Goal: Information Seeking & Learning: Learn about a topic

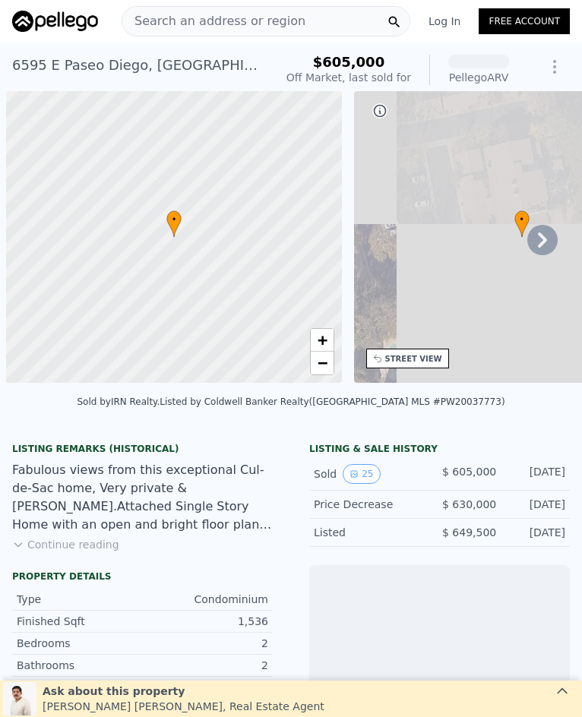
scroll to position [0, 6]
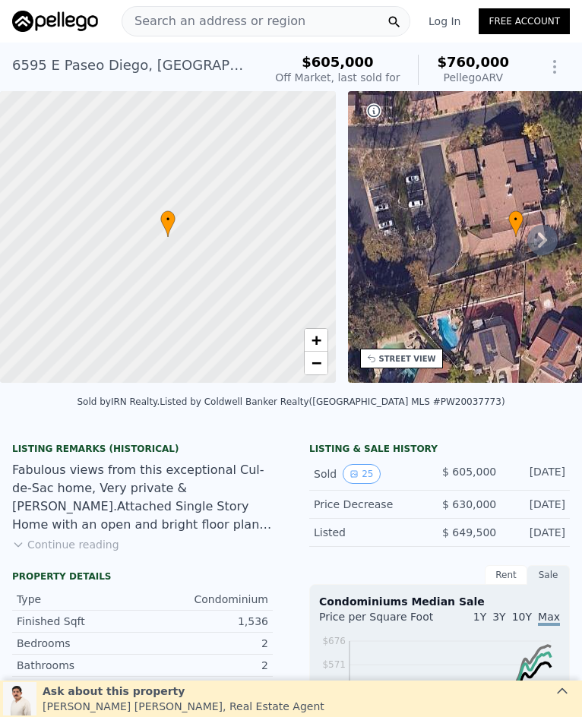
click at [223, 22] on span "Search an address or region" at bounding box center [213, 21] width 183 height 18
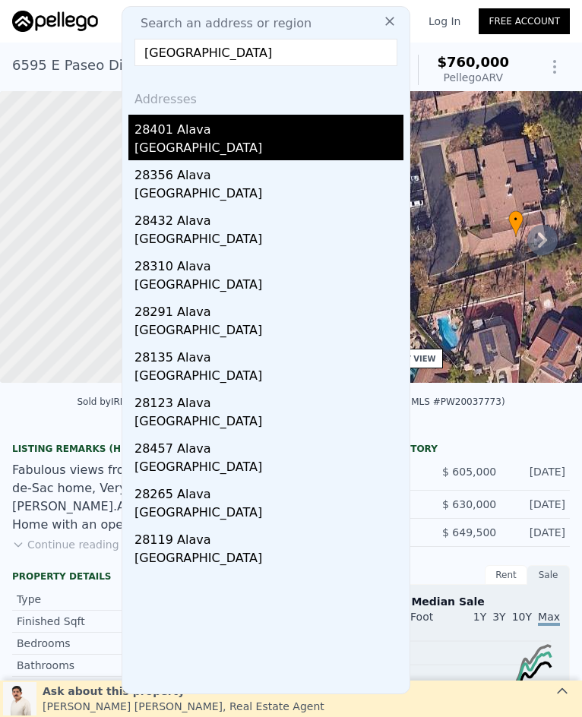
type input "[GEOGRAPHIC_DATA]"
click at [233, 151] on div "[GEOGRAPHIC_DATA]" at bounding box center [268, 149] width 269 height 21
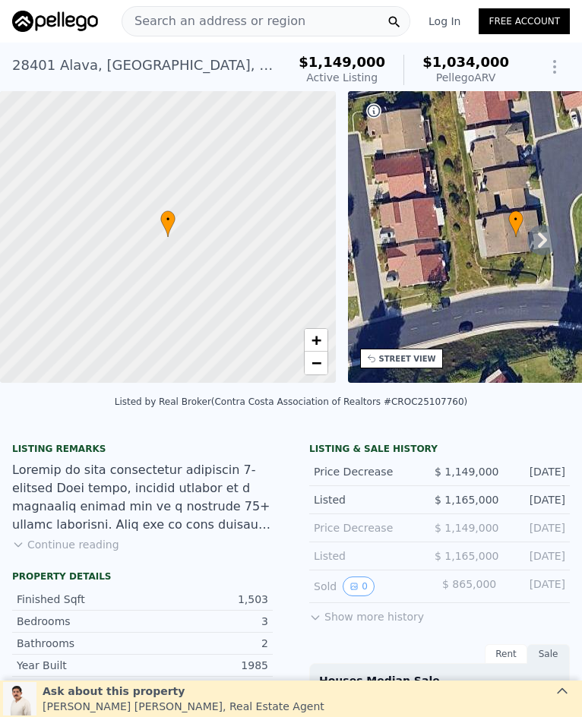
click at [217, 22] on span "Search an address or region" at bounding box center [213, 21] width 183 height 18
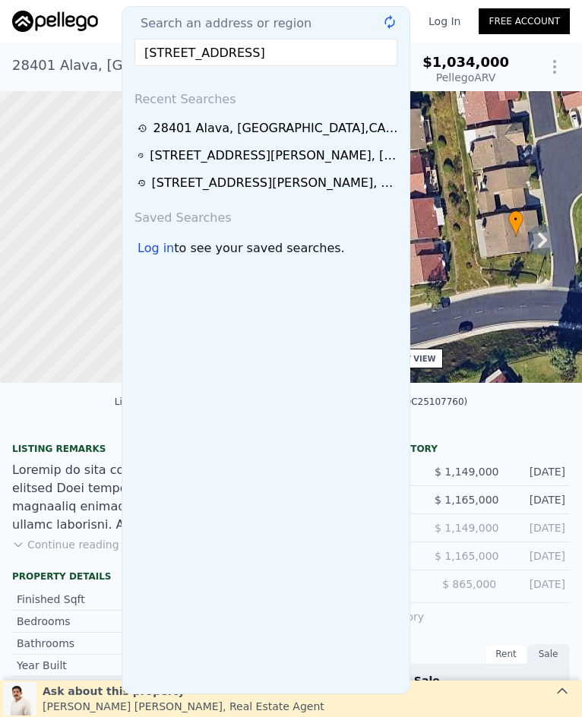
scroll to position [0, 1]
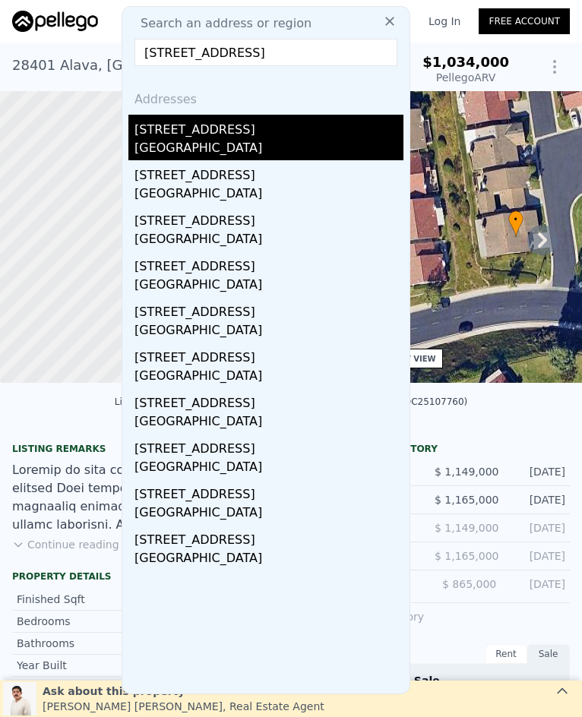
type input "7579 Melrose Street, Buena Park, CA 90621"
click at [290, 131] on div "7579 Melrose St" at bounding box center [268, 127] width 269 height 24
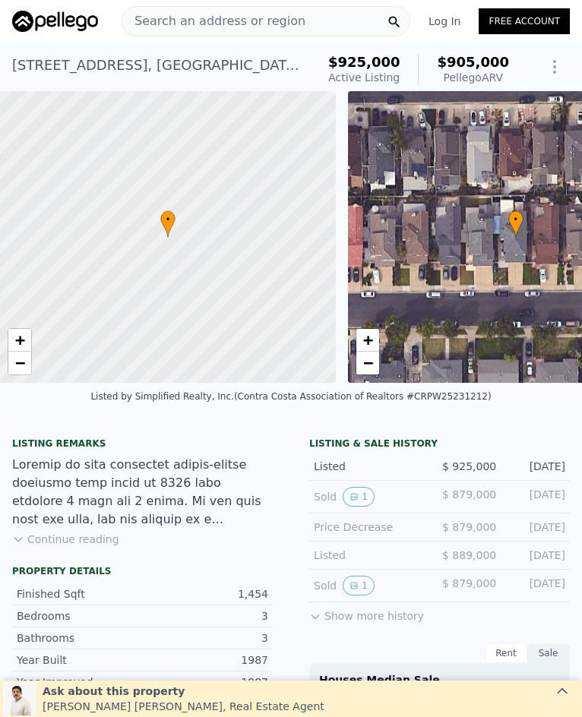
click at [262, 21] on span "Search an address or region" at bounding box center [213, 21] width 183 height 18
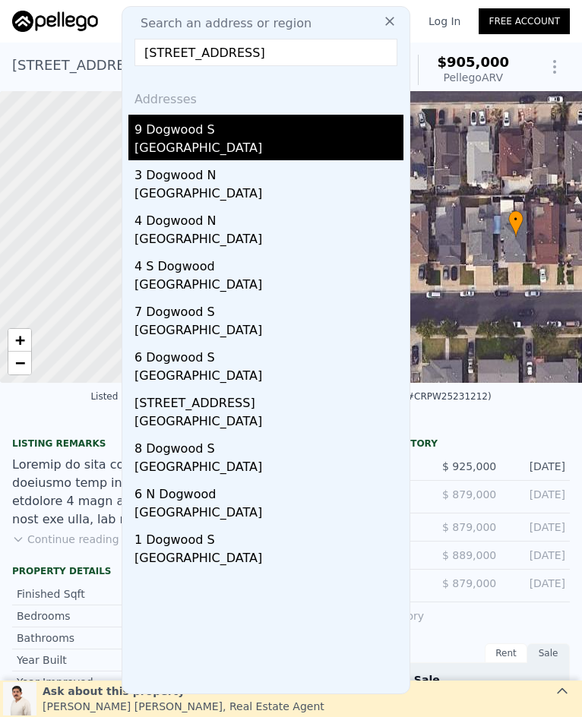
type input "4 Dogwood N, Irvine, CA 92612"
click at [218, 144] on div "Irvine, CA 92612" at bounding box center [268, 149] width 269 height 21
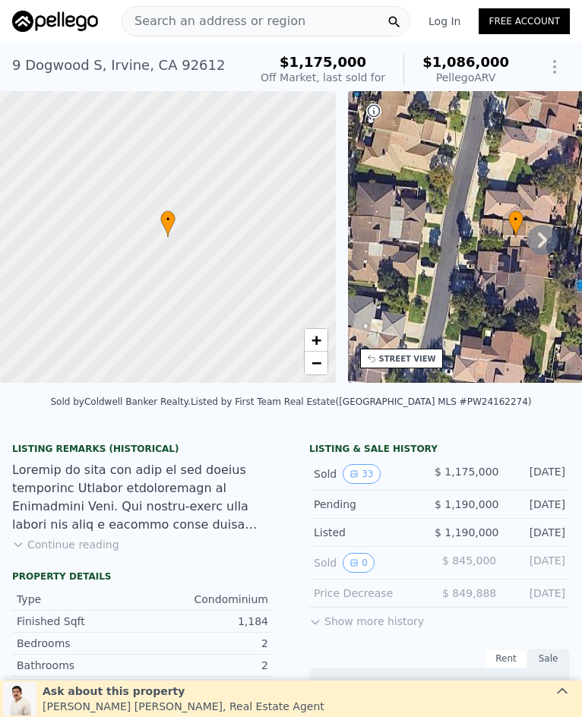
click at [184, 24] on span "Search an address or region" at bounding box center [213, 21] width 183 height 18
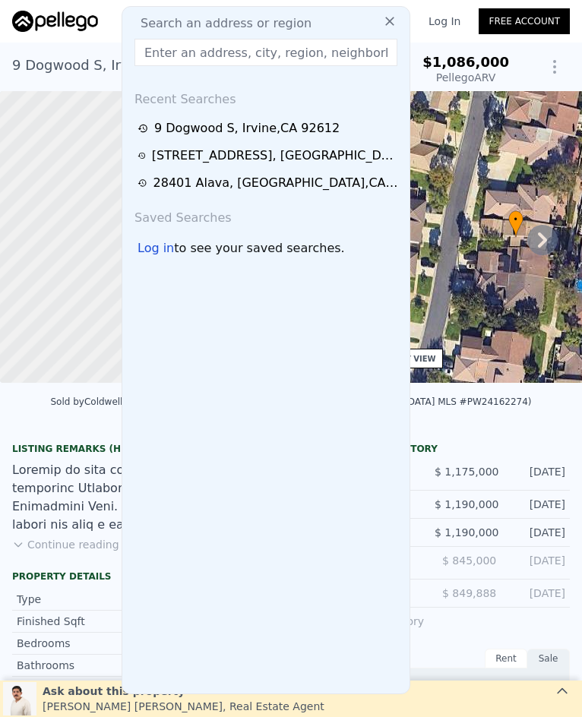
click at [182, 58] on input "text" at bounding box center [265, 52] width 263 height 27
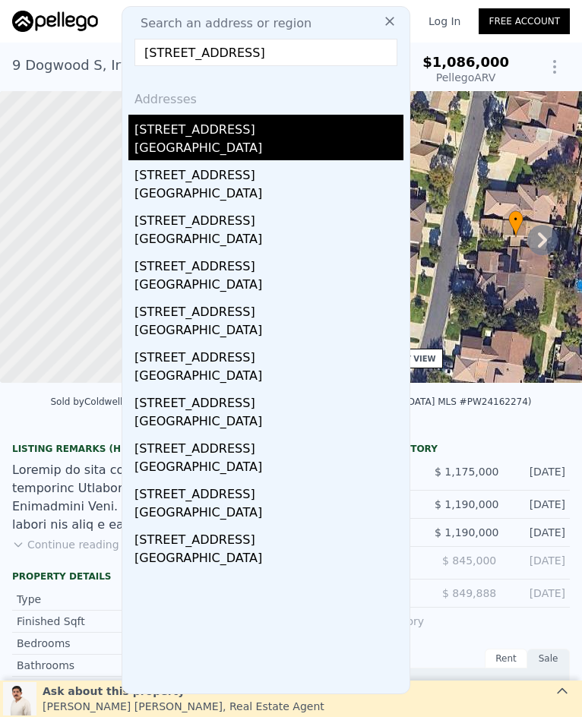
type input "1100 N Euclid Street, La Habra, CA 90631"
click at [215, 137] on div "1100 N Euclid St" at bounding box center [268, 127] width 269 height 24
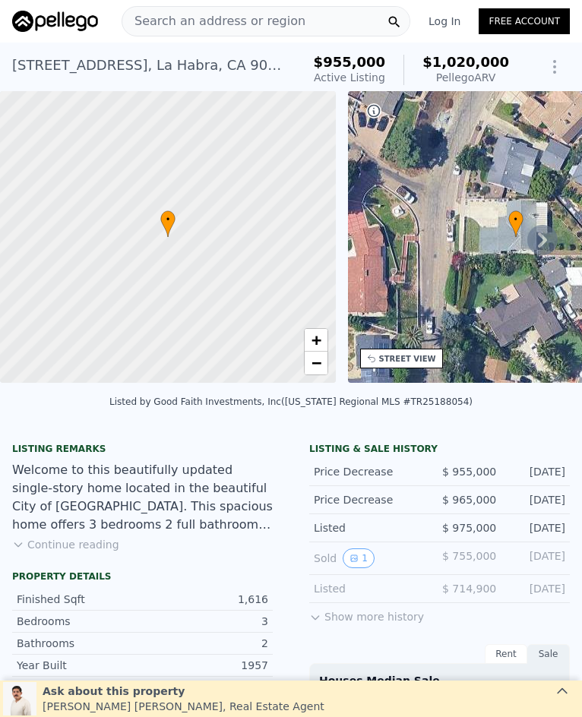
click at [263, 22] on span "Search an address or region" at bounding box center [213, 21] width 183 height 18
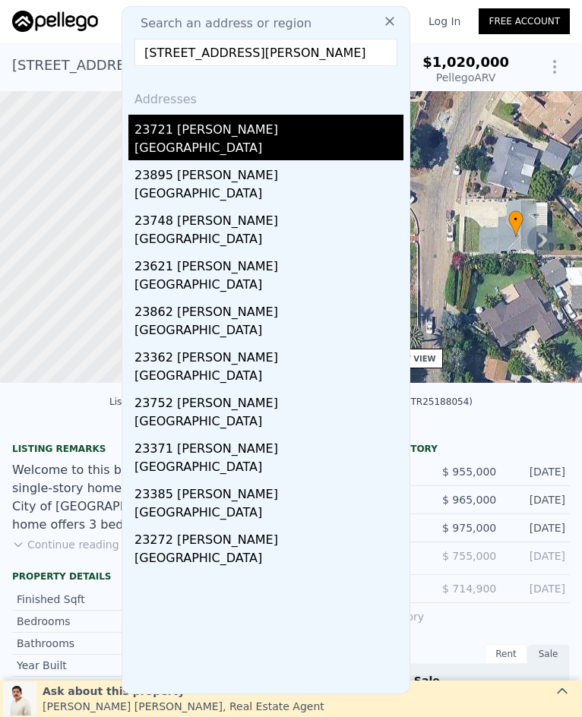
type input "23721 Villena, Mission Viejo, CA 92692"
click at [264, 147] on div "[GEOGRAPHIC_DATA]" at bounding box center [268, 149] width 269 height 21
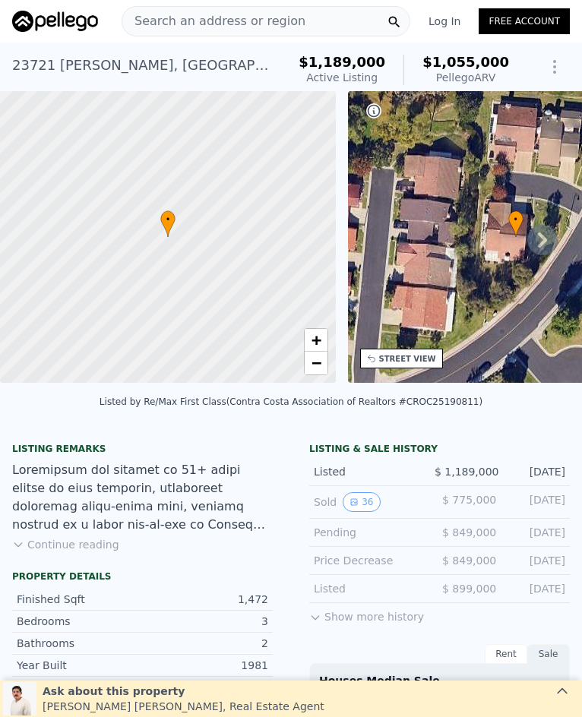
click at [191, 16] on span "Search an address or region" at bounding box center [213, 21] width 183 height 18
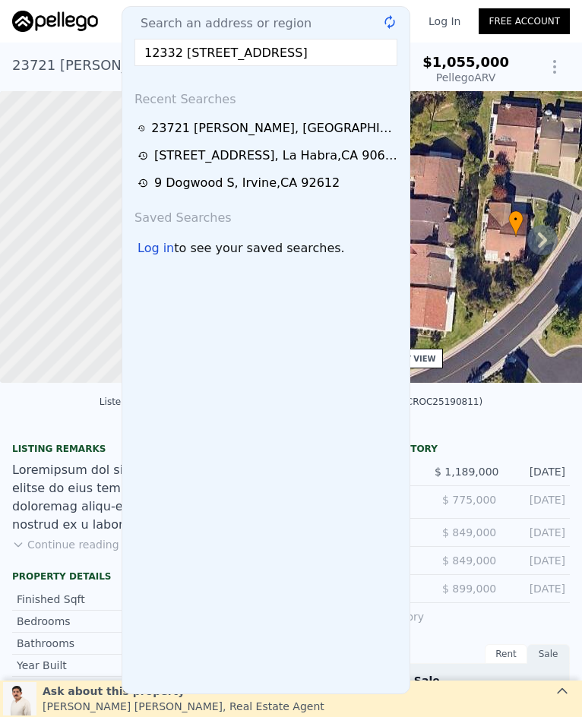
scroll to position [0, 24]
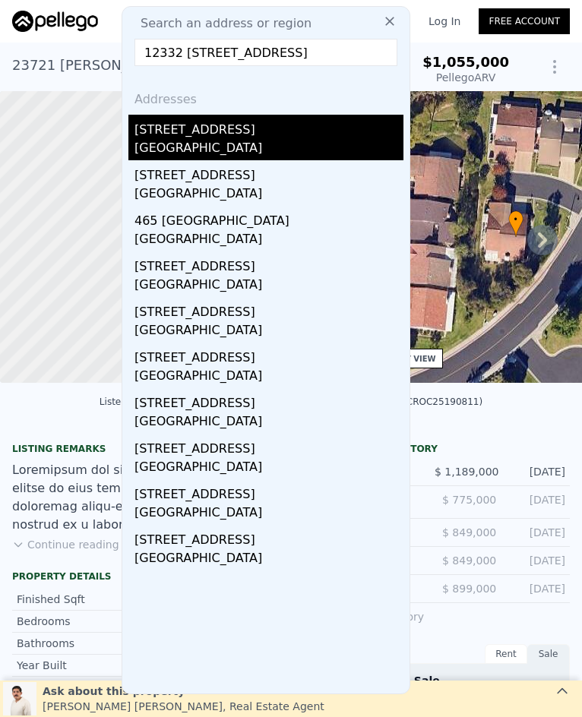
type input "12332 12332 Orangewood, Anaheim, CA 92802"
click at [259, 142] on div "Garden Grove, CA 92802" at bounding box center [268, 149] width 269 height 21
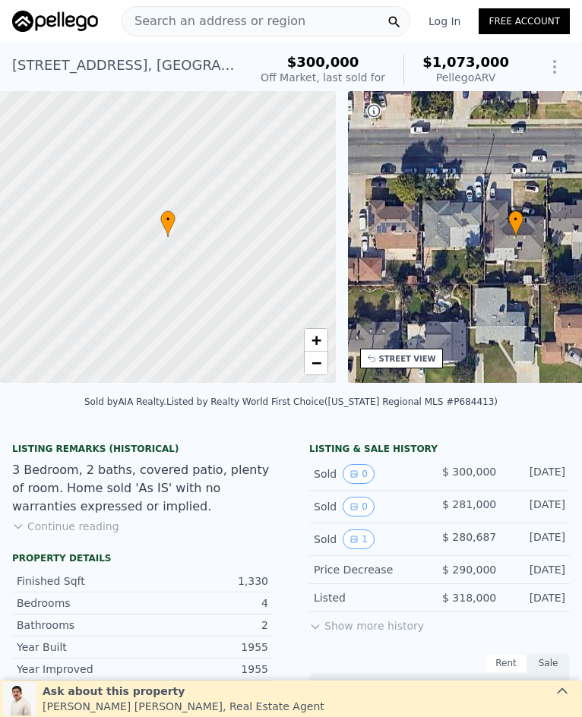
click at [193, 18] on span "Search an address or region" at bounding box center [213, 21] width 183 height 18
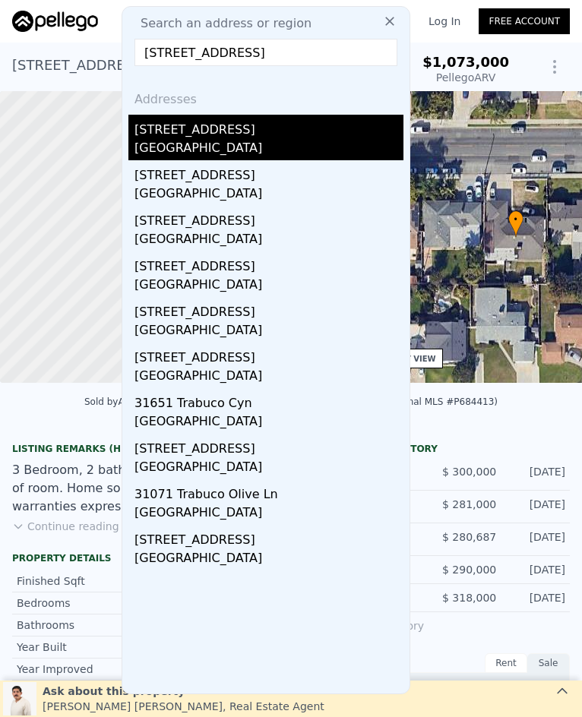
type input "33 Clementine, Trabuco Canyon, CA 92679"
click at [275, 122] on div "31651 Trabuco Canyon Rd" at bounding box center [268, 127] width 269 height 24
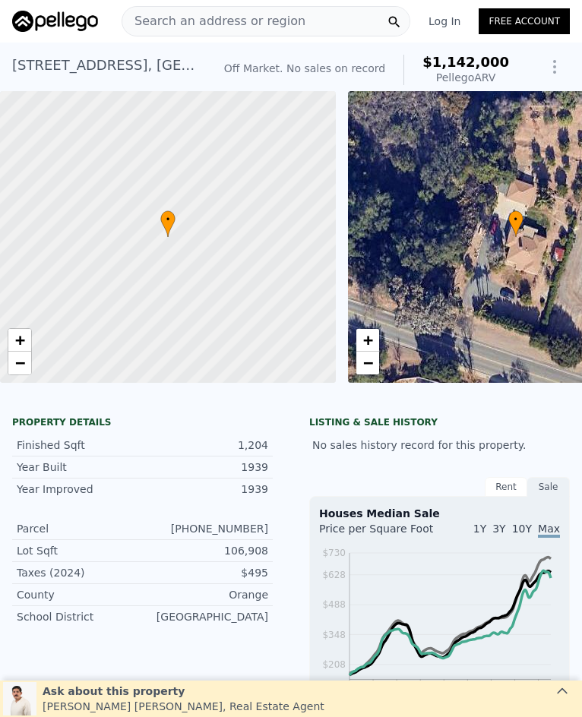
click at [226, 21] on span "Search an address or region" at bounding box center [213, 21] width 183 height 18
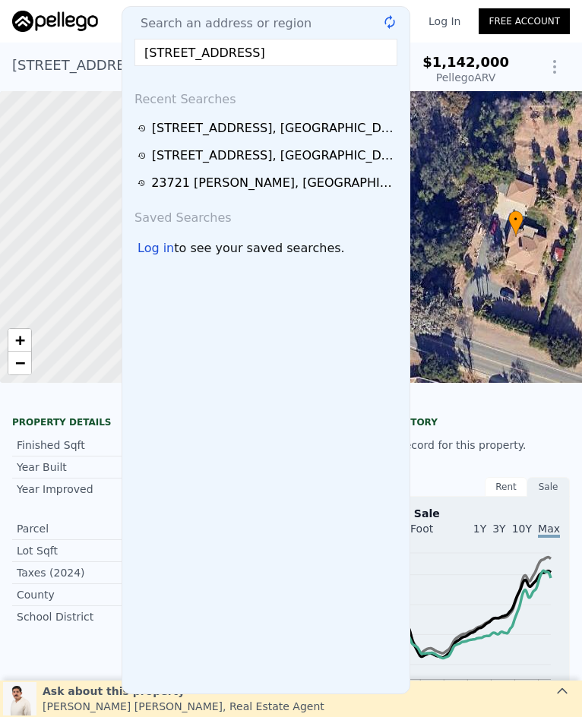
scroll to position [0, 17]
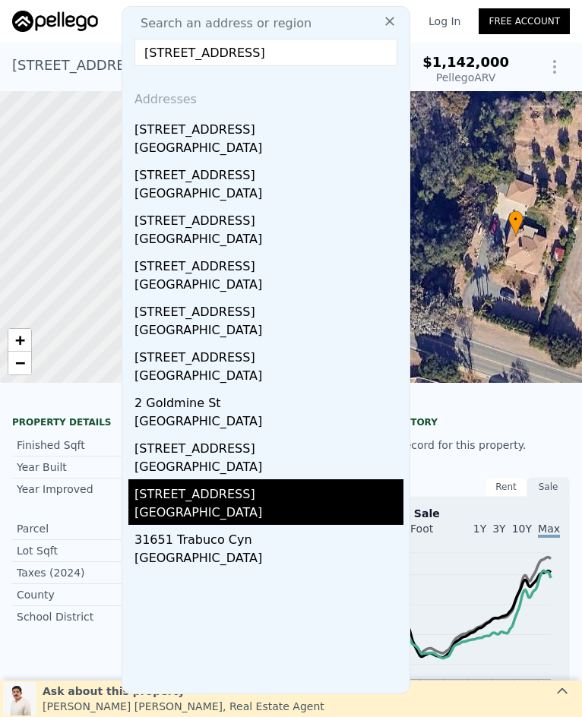
type input "8 Goldmine Street, Trabuco Canyon, CA 92679"
click at [251, 498] on div "8 Goldmine St" at bounding box center [268, 491] width 269 height 24
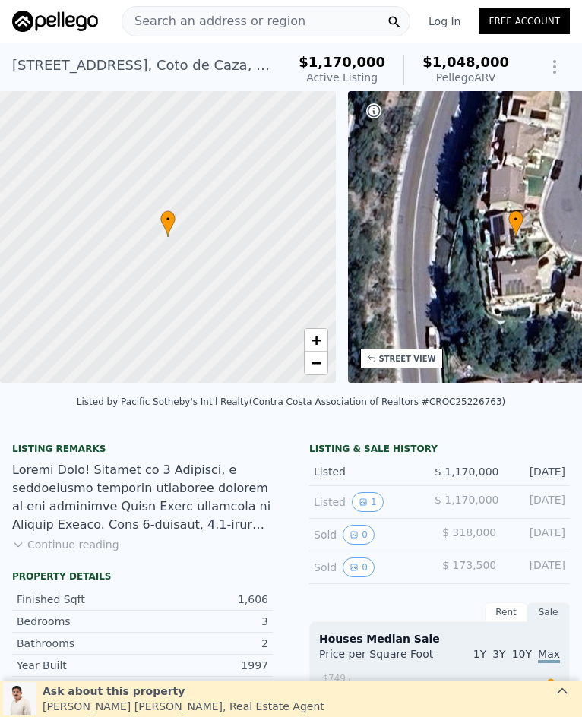
click at [302, 21] on div "Search an address or region" at bounding box center [265, 21] width 289 height 30
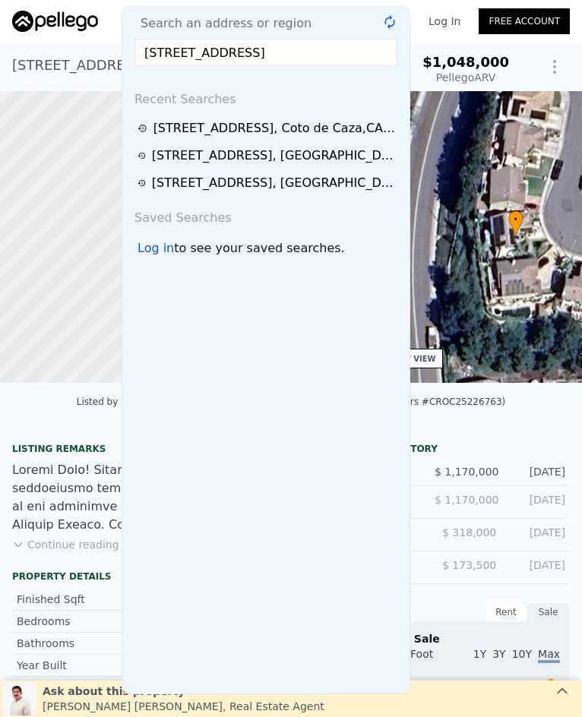
scroll to position [0, 29]
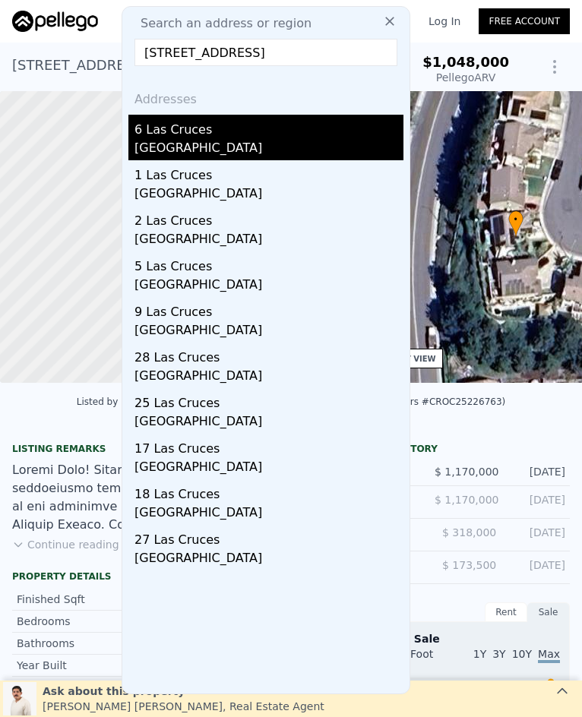
type input "2 Las Cruces, Rancho Santa Margarita, CA 92688"
click at [278, 144] on div "Rancho Santa Margarita, CA 92688" at bounding box center [268, 149] width 269 height 21
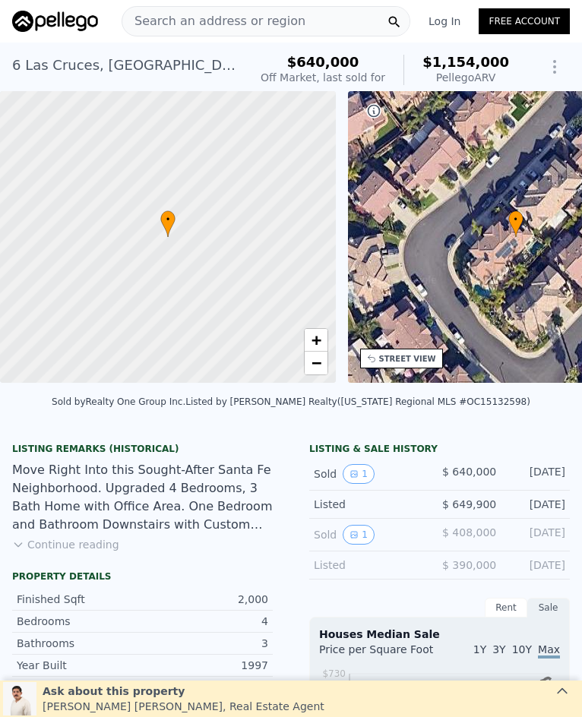
click at [271, 18] on span "Search an address or region" at bounding box center [213, 21] width 183 height 18
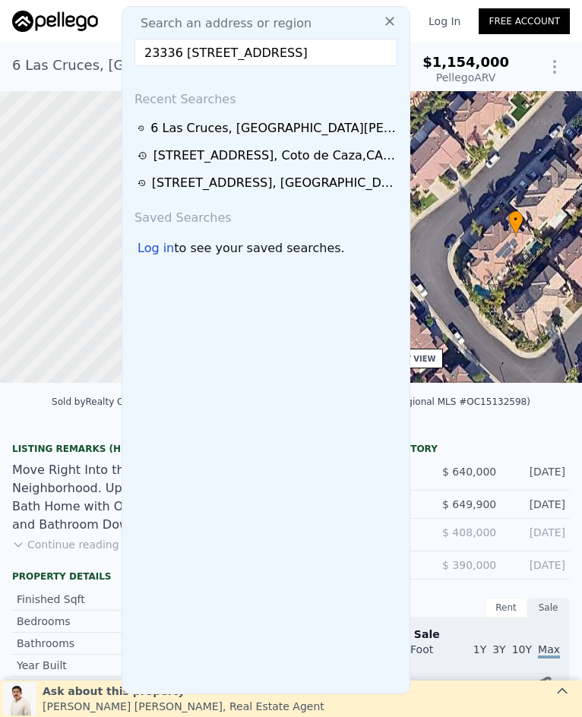
scroll to position [0, 27]
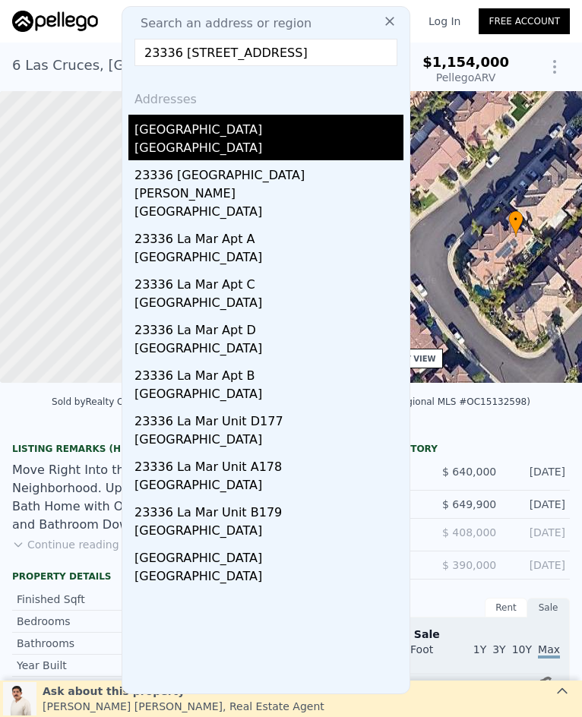
type input "23336 23336 Via Bahia, Mission Viejo, CA 92691"
click at [238, 133] on div "23336 Via Bahia" at bounding box center [268, 127] width 269 height 24
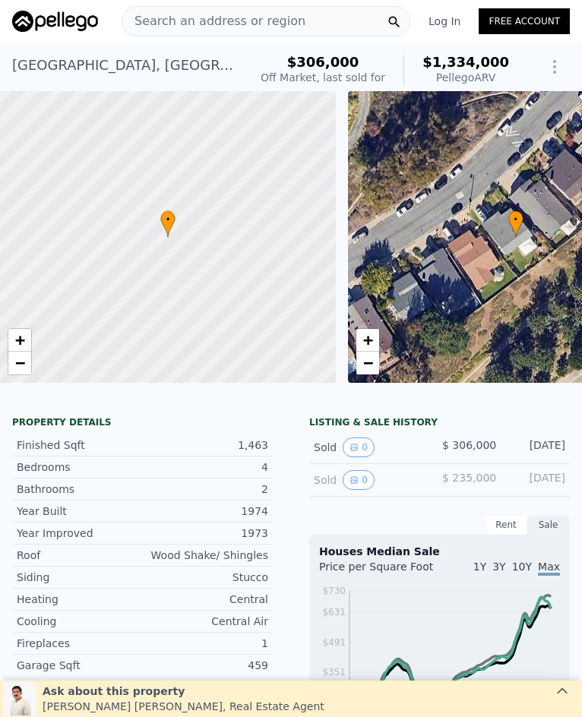
click at [285, 12] on div "Search an address or region" at bounding box center [265, 21] width 289 height 30
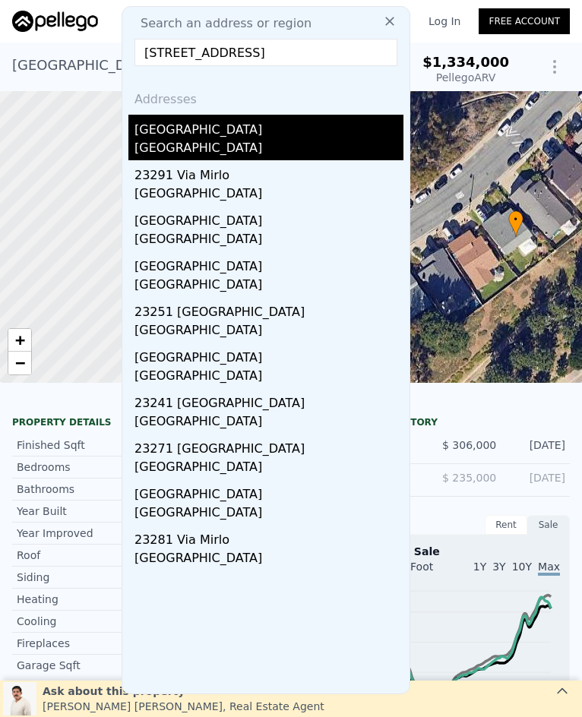
type input "23201 Via Mirlo, Mission Viejo, CA 92691"
click at [262, 134] on div "23201 Via Mirlo" at bounding box center [268, 127] width 269 height 24
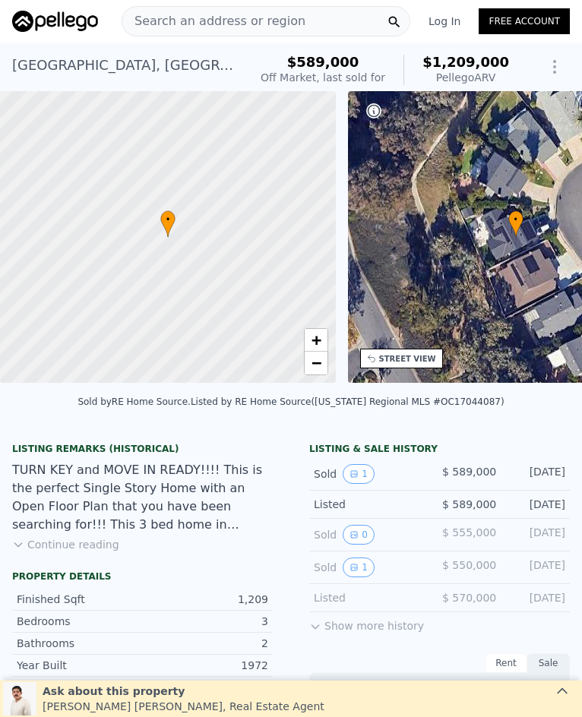
click at [241, 28] on span "Search an address or region" at bounding box center [213, 21] width 183 height 18
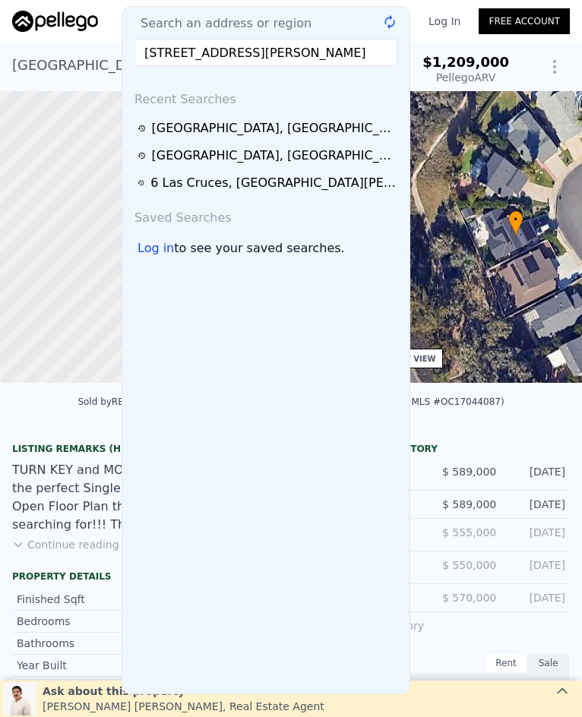
scroll to position [0, 5]
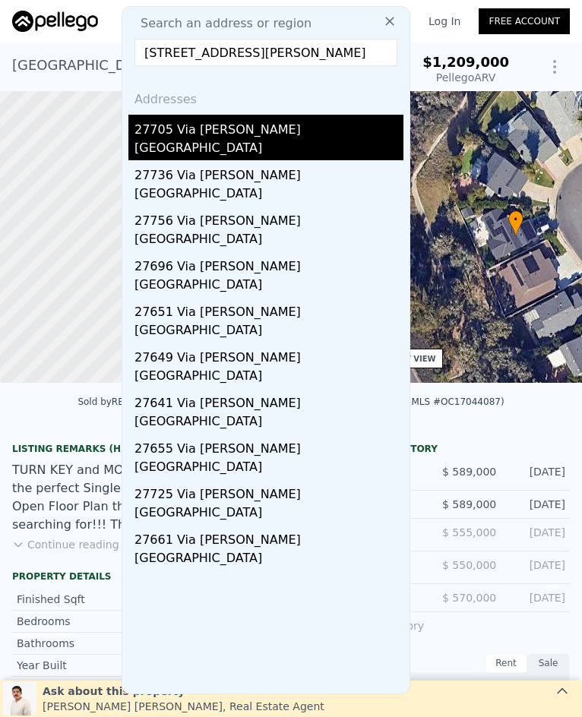
type input "27705 Via Rodrigo, Mission Viejo, CA 92692"
click at [213, 148] on div "[GEOGRAPHIC_DATA]" at bounding box center [268, 149] width 269 height 21
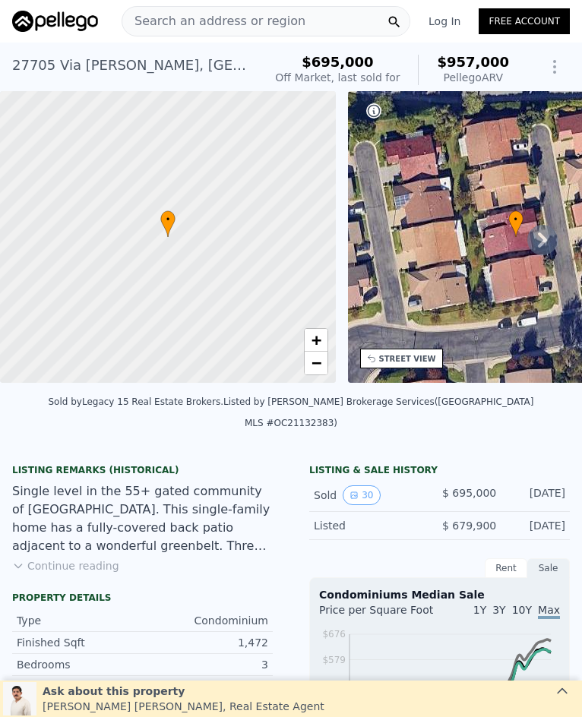
click at [188, 21] on span "Search an address or region" at bounding box center [213, 21] width 183 height 18
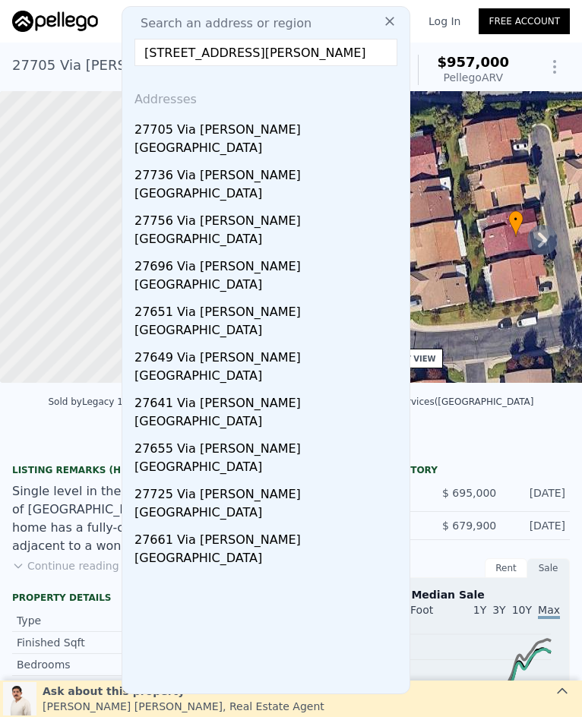
click at [282, 47] on input "27705 Via Rodrigo, Mission Viejo, CA 92692" at bounding box center [265, 52] width 263 height 27
paste input "31621 Crystal Sands, Laguna Niguel, CA 92677"
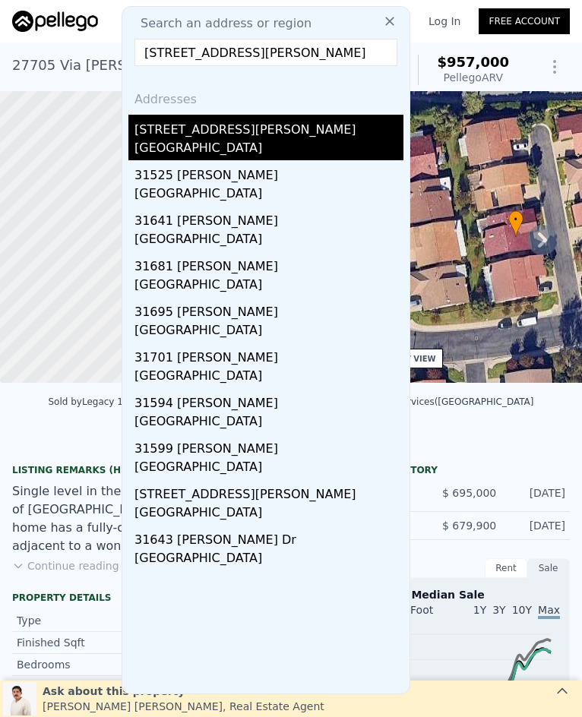
type input "31621 Crystal Sands, Laguna Niguel, CA 92677"
click at [282, 140] on div "Laguna Niguel, CA 92677" at bounding box center [268, 149] width 269 height 21
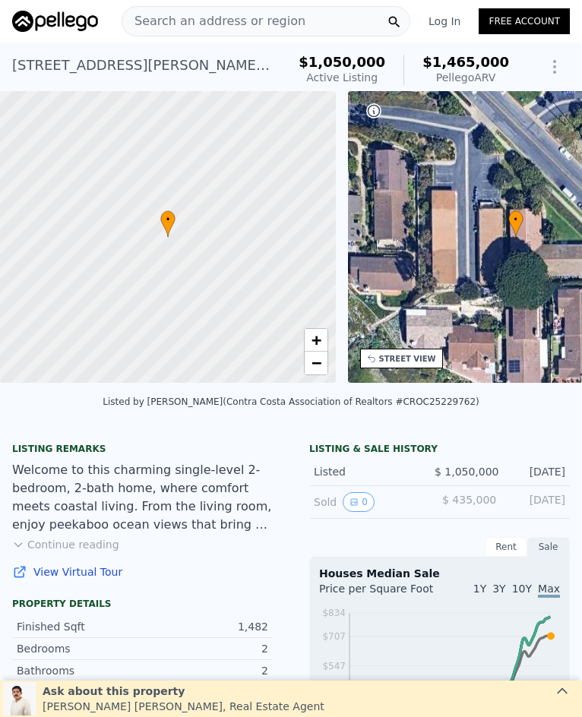
click at [297, 30] on div "Search an address or region" at bounding box center [265, 21] width 289 height 30
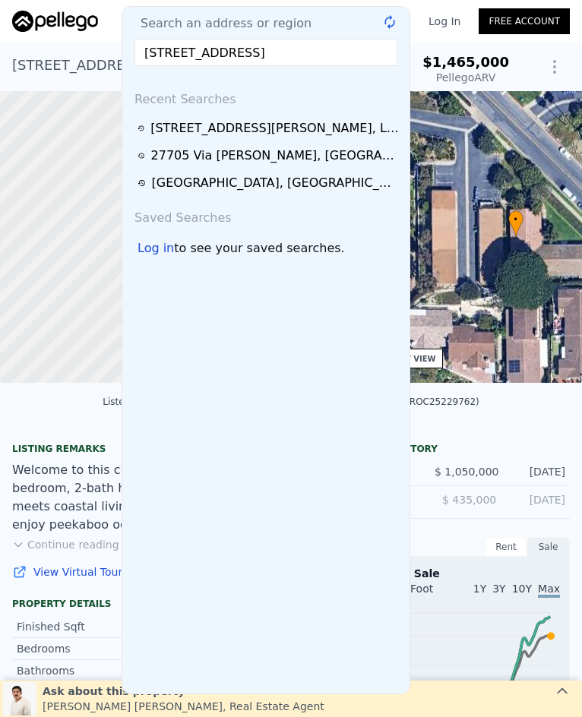
scroll to position [0, 14]
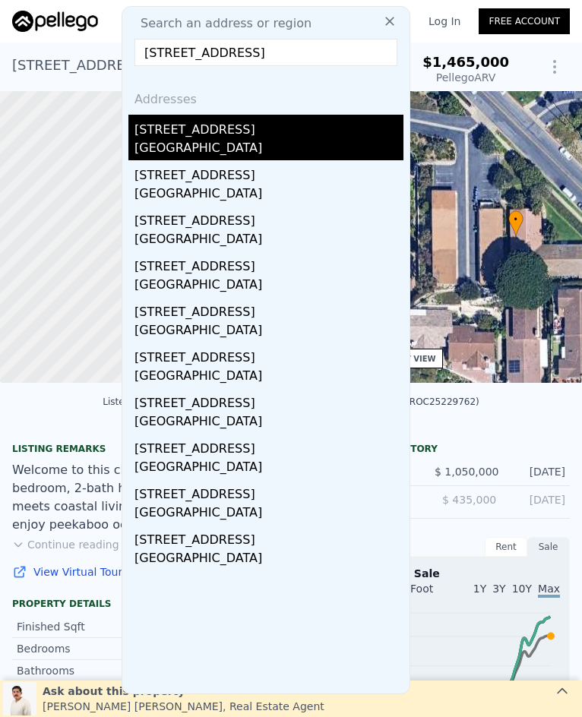
type input "10 Wood Barn Road, Ladera Ranch, CA 92694"
click at [313, 137] on div "10 Wood Barn Rd" at bounding box center [268, 127] width 269 height 24
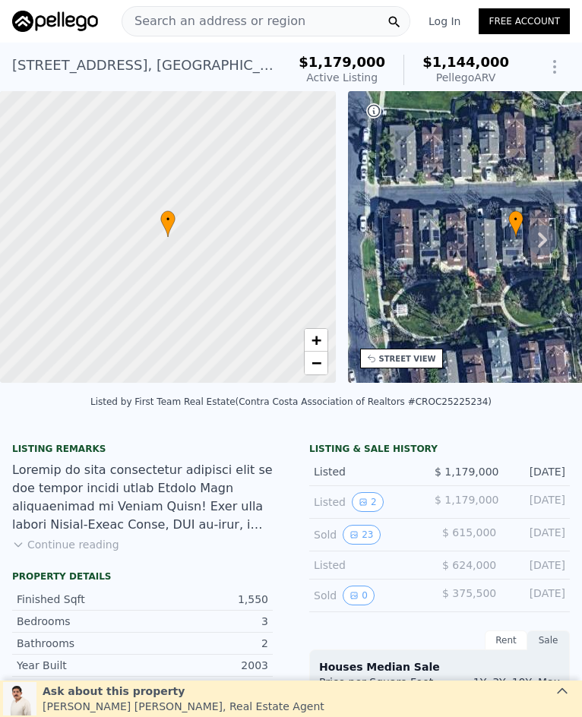
click at [238, 21] on span "Search an address or region" at bounding box center [213, 21] width 183 height 18
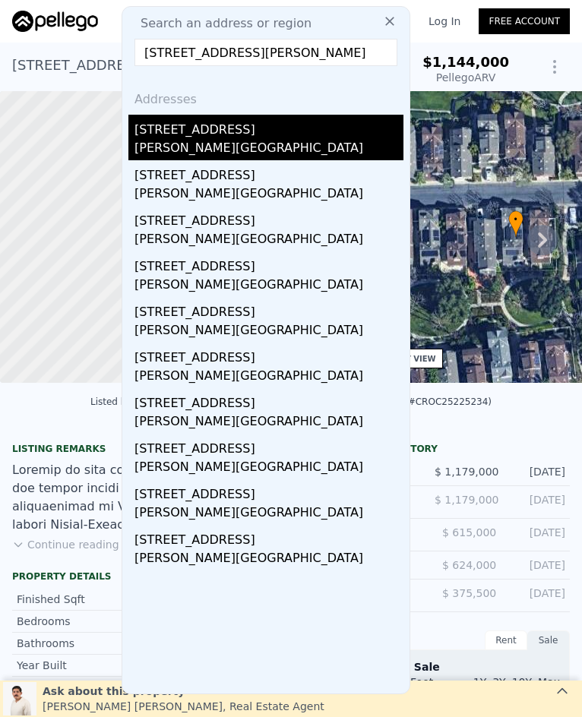
type input "3635 Banyon Rim, Yorba Linda, CA 92886"
click at [235, 147] on div "Yorba Linda, CA 92886" at bounding box center [268, 149] width 269 height 21
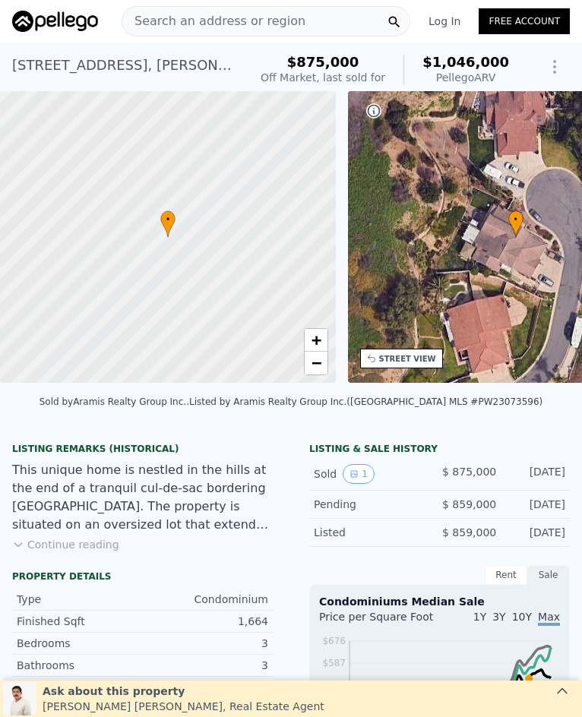
click at [279, 27] on span "Search an address or region" at bounding box center [213, 21] width 183 height 18
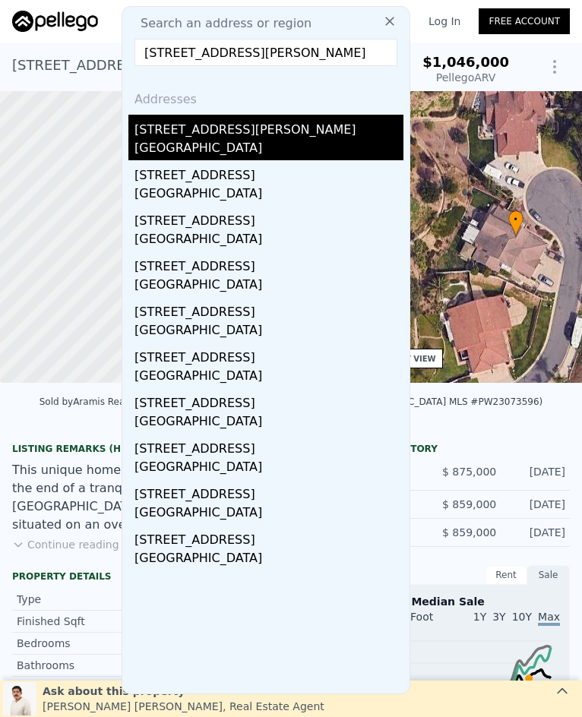
type input "1707 Stanley Avenue, Placentia, CA 92870"
click at [238, 145] on div "Placentia, CA 92870" at bounding box center [268, 149] width 269 height 21
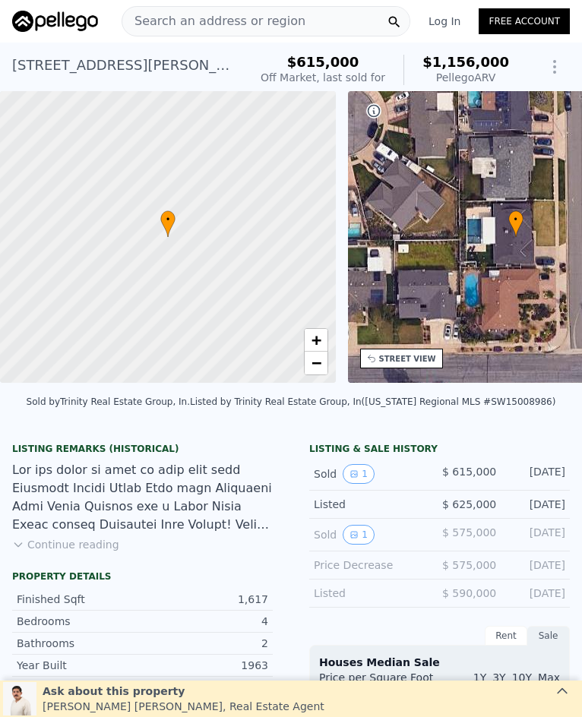
click at [276, 19] on span "Search an address or region" at bounding box center [213, 21] width 183 height 18
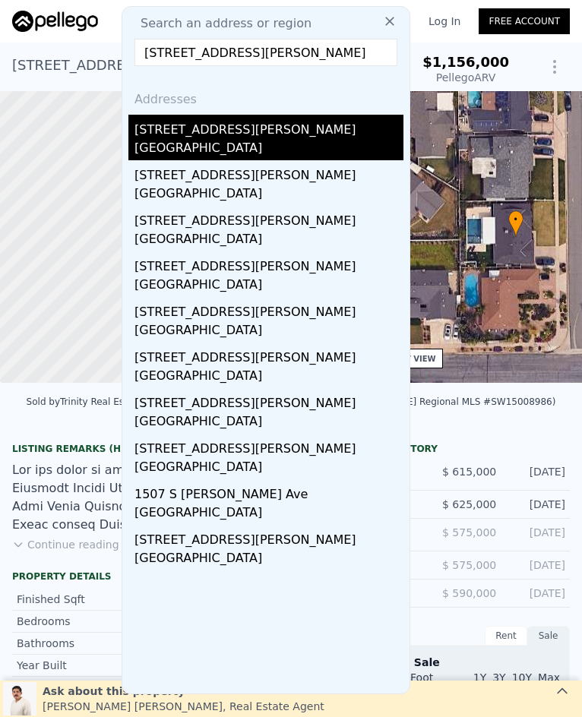
type input "1512 S Lovering, Fullerton, CA 92833"
click at [267, 136] on div "1512 S Lovering Ave" at bounding box center [268, 127] width 269 height 24
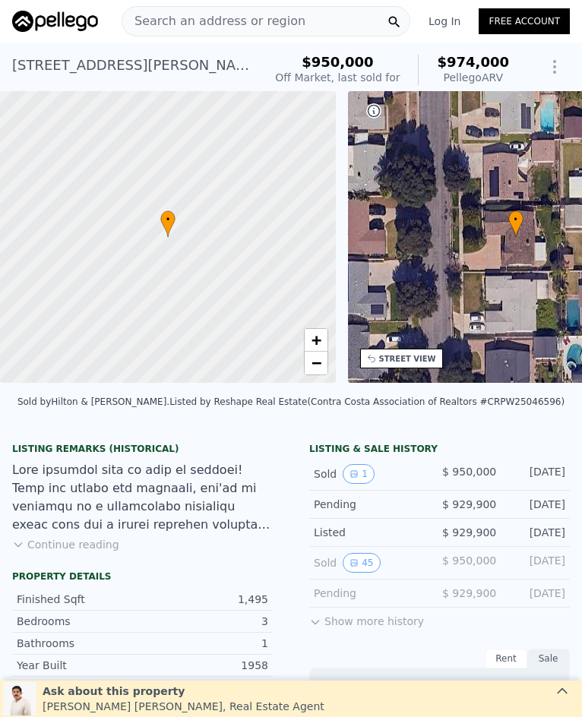
click at [216, 30] on span "Search an address or region" at bounding box center [213, 21] width 183 height 18
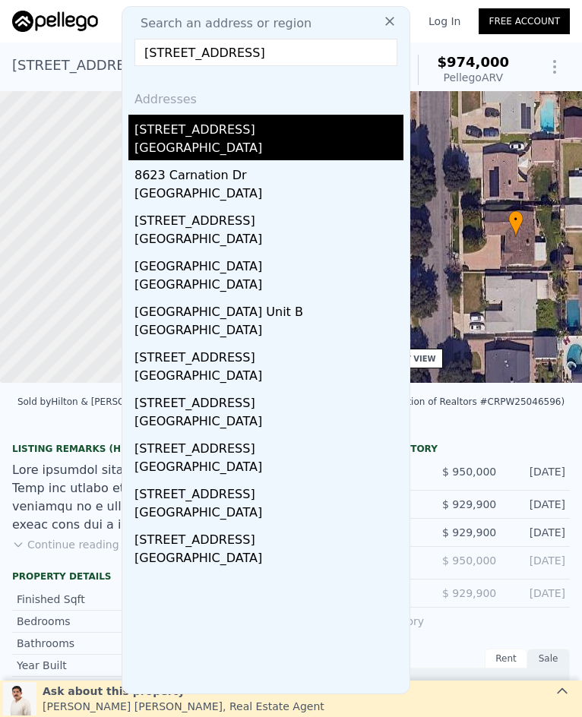
type input "8623 Valley View, Buena Park, CA 90620"
click at [248, 131] on div "8623 Valley View St" at bounding box center [268, 127] width 269 height 24
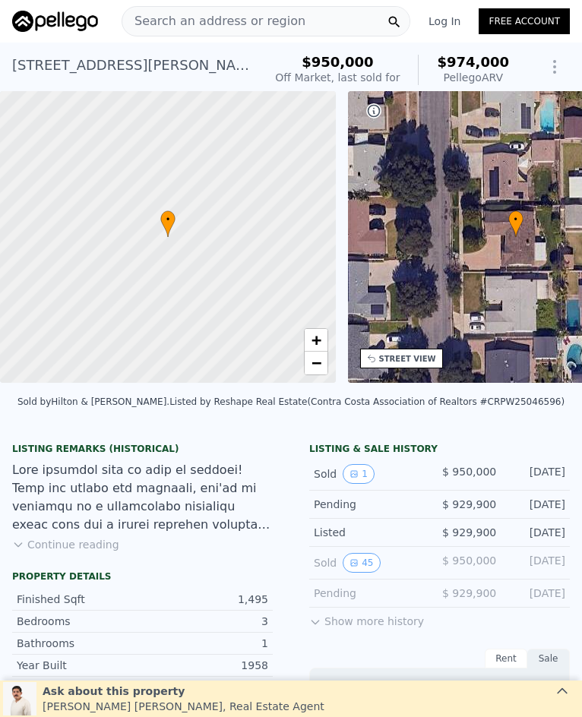
type input "$ 970,000"
type input "-$ 98,116"
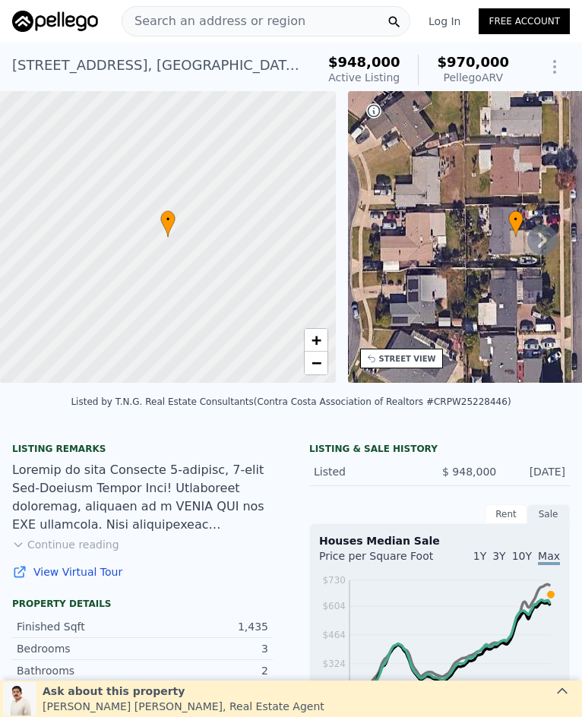
click at [250, 19] on span "Search an address or region" at bounding box center [213, 21] width 183 height 18
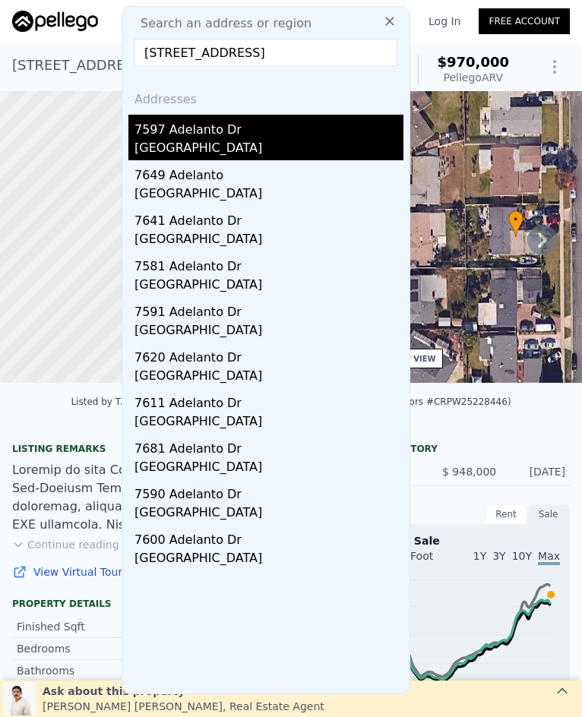
type input "7597 Adelanto, Buena Park, CA 90621"
click at [328, 150] on div "Buena Park, CA 90621" at bounding box center [268, 149] width 269 height 21
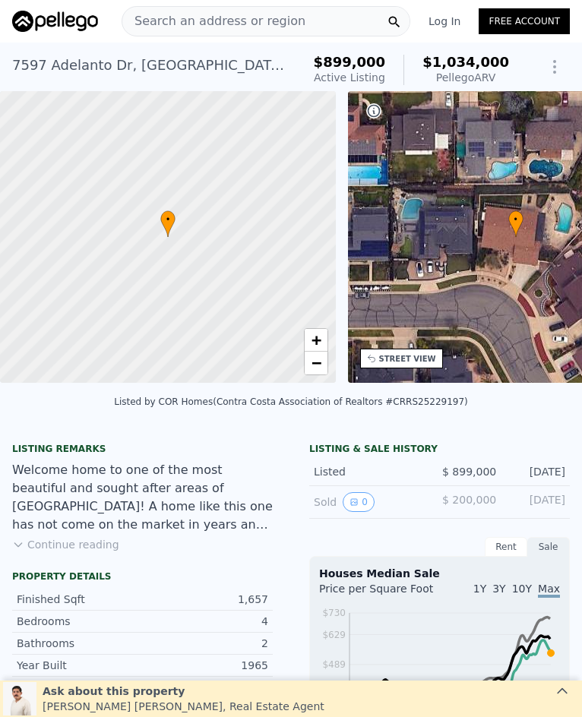
click at [196, 22] on span "Search an address or region" at bounding box center [213, 21] width 183 height 18
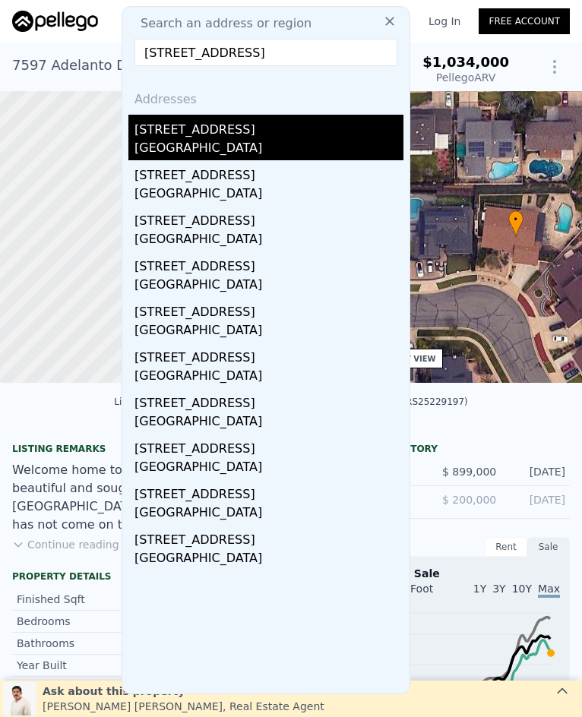
type input "400 N Syracuse, Anaheim, CA 92801"
click at [243, 140] on div "Anaheim, CA 92801" at bounding box center [268, 149] width 269 height 21
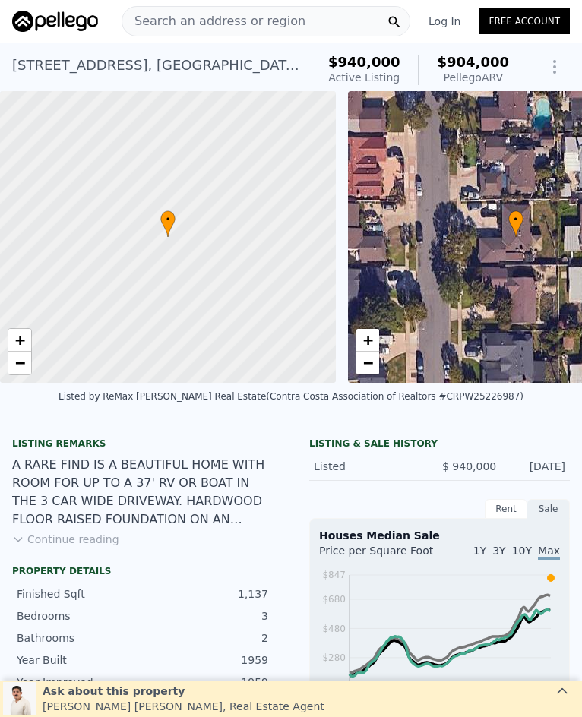
click at [277, 21] on span "Search an address or region" at bounding box center [213, 21] width 183 height 18
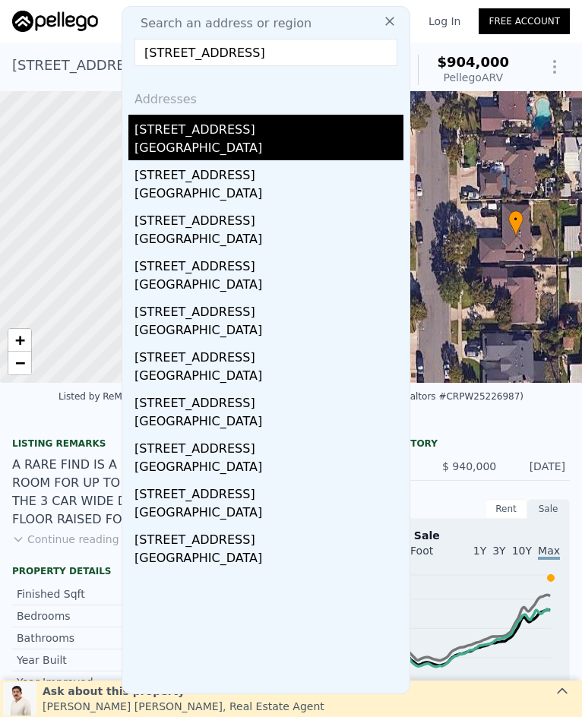
type input "2641 E Paladin Ave, Anaheim, CA 92806"
click at [255, 142] on div "Anaheim, CA 92806" at bounding box center [268, 149] width 269 height 21
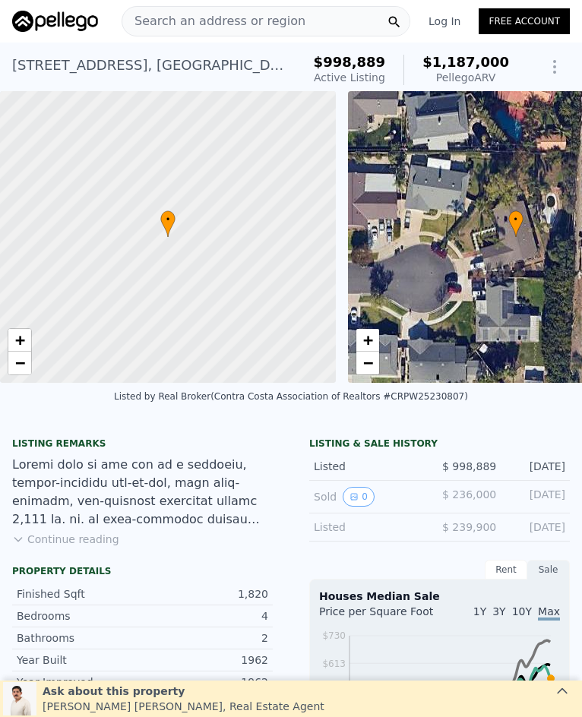
click at [219, 24] on span "Search an address or region" at bounding box center [213, 21] width 183 height 18
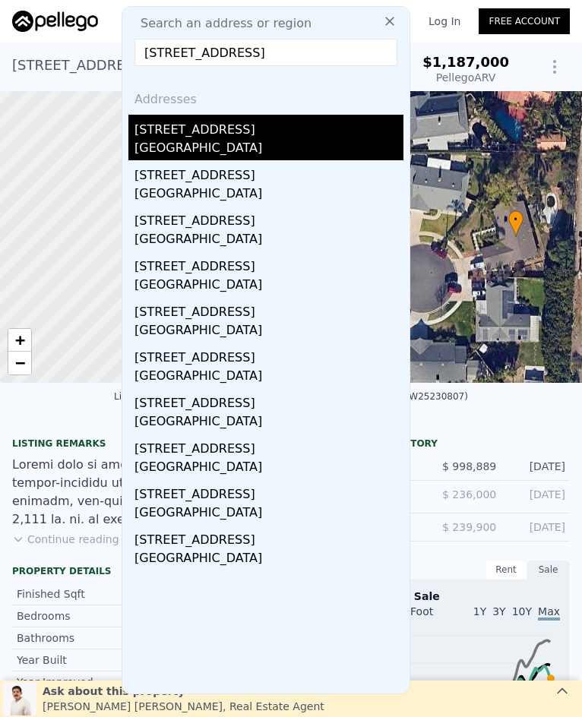
type input "633 S Echo, Anaheim, CA 92804"
click at [266, 140] on div "Anaheim, CA 92804" at bounding box center [268, 149] width 269 height 21
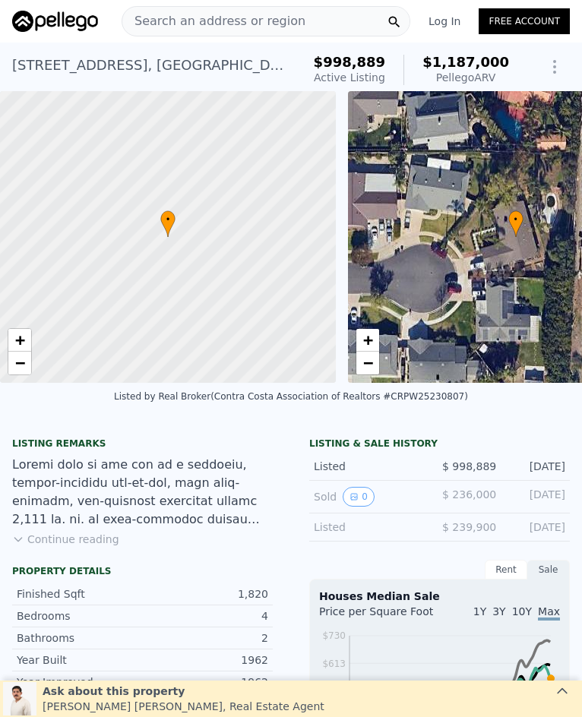
type input "$ 1,168,000"
type input "-$ 186,074"
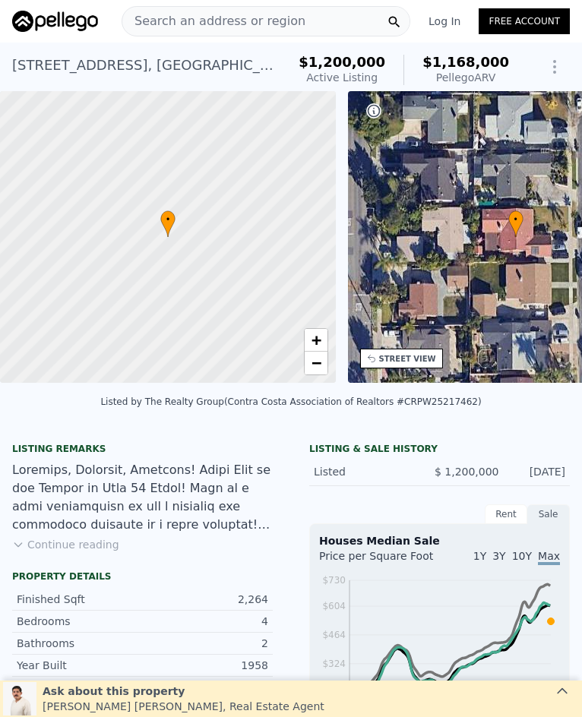
click at [207, 20] on span "Search an address or region" at bounding box center [213, 21] width 183 height 18
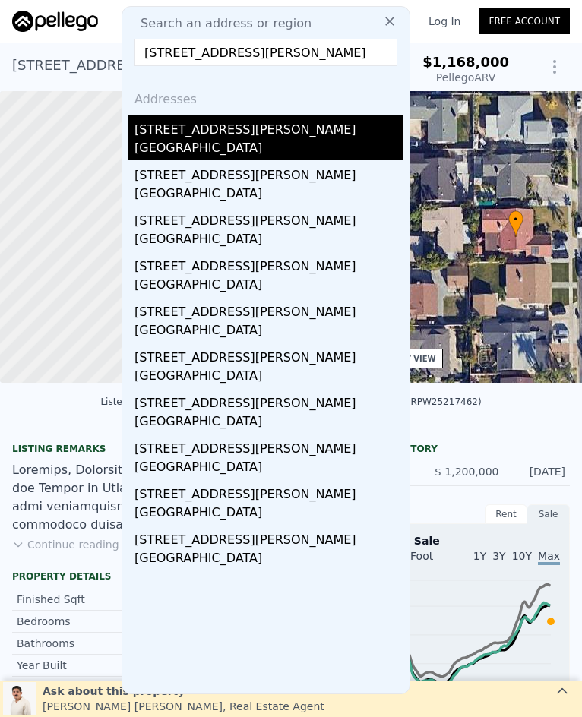
type input "412 E Camile Street, Santa Ana, CA 92701"
click at [238, 135] on div "412 E Camile St" at bounding box center [268, 127] width 269 height 24
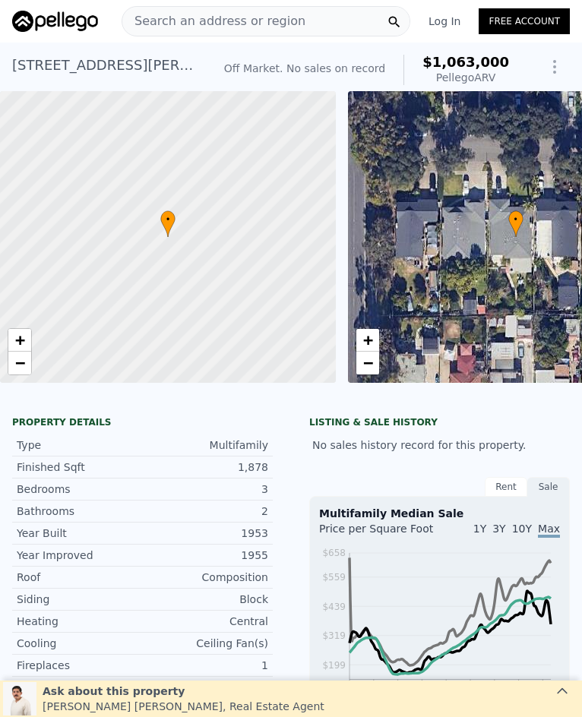
click at [251, 24] on span "Search an address or region" at bounding box center [213, 21] width 183 height 18
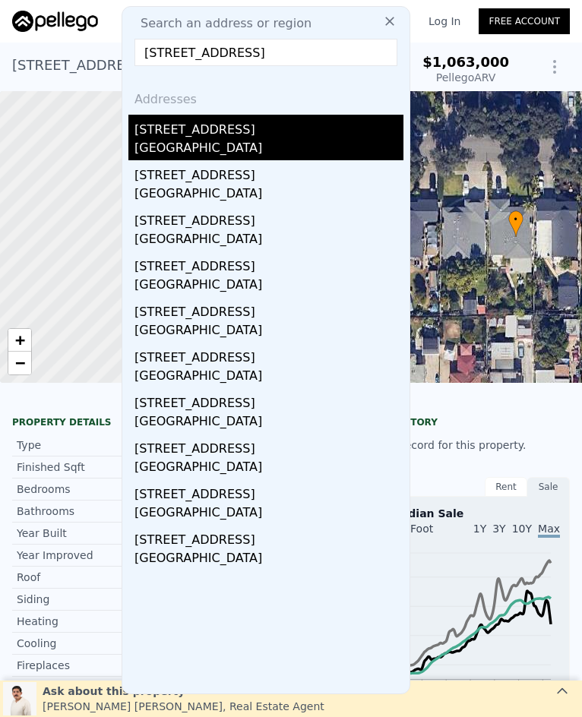
type input "1916 Bay Crest St, Santa Ana, CA 92704"
click at [307, 139] on div "Santa Ana, CA 92704" at bounding box center [268, 149] width 269 height 21
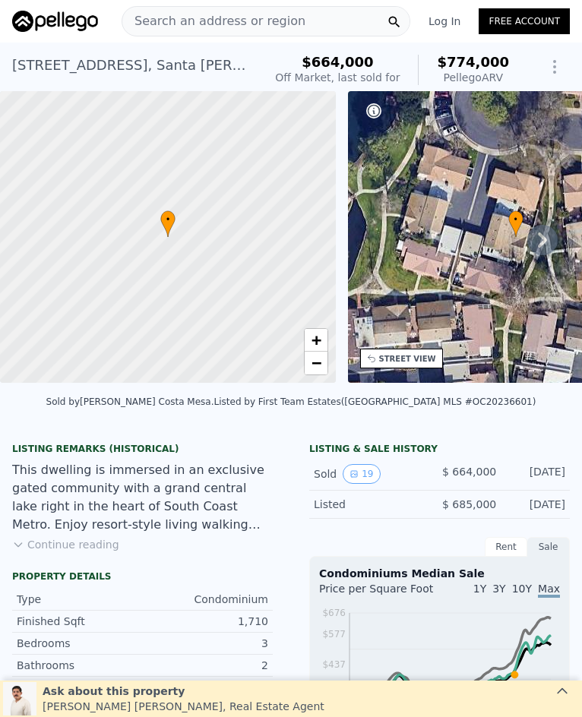
click at [238, 24] on span "Search an address or region" at bounding box center [213, 21] width 183 height 18
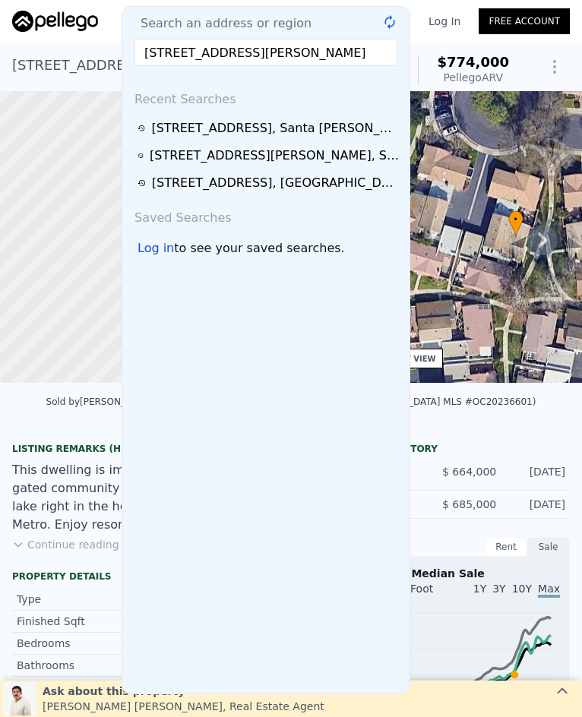
scroll to position [0, 8]
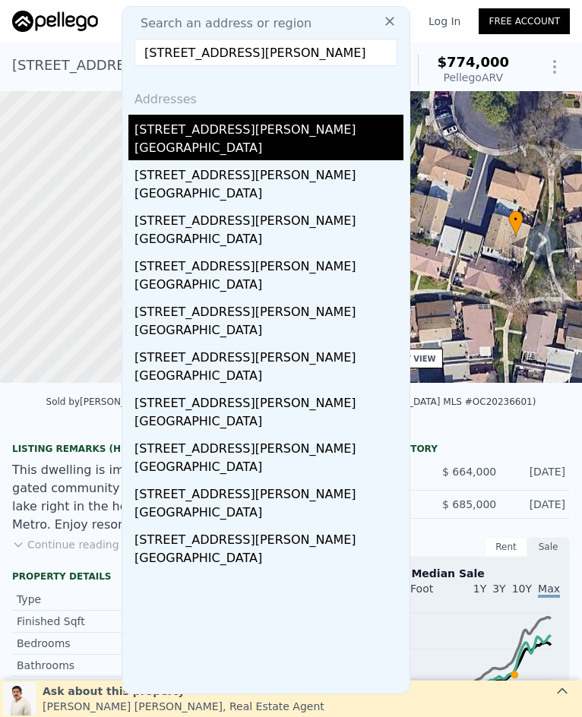
type input "3413 W James Avenue, Santa Ana, CA 92704"
click at [257, 136] on div "[STREET_ADDRESS][PERSON_NAME]" at bounding box center [268, 127] width 269 height 24
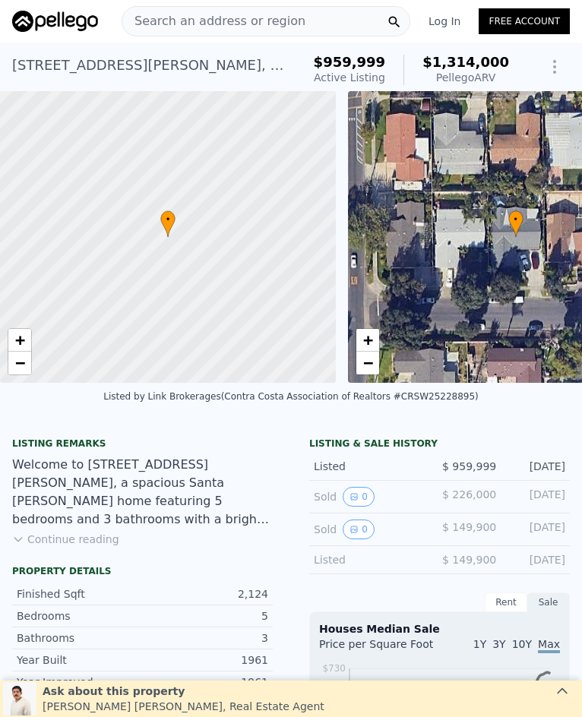
click at [197, 27] on span "Search an address or region" at bounding box center [213, 21] width 183 height 18
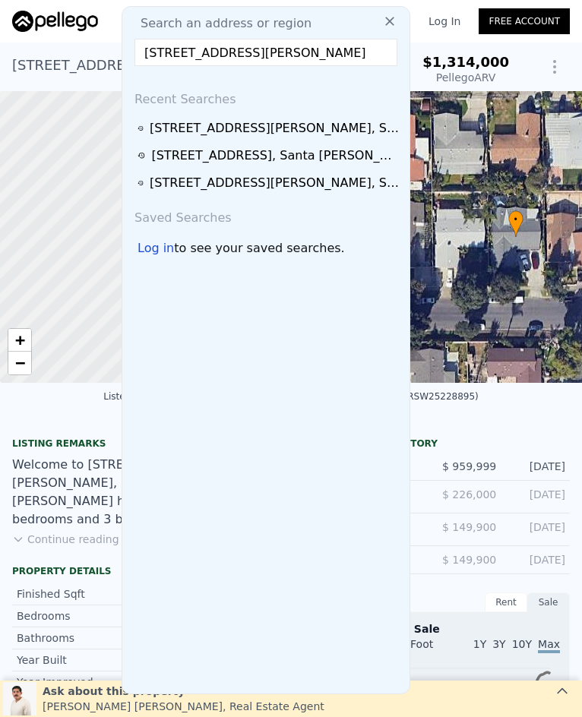
scroll to position [0, 9]
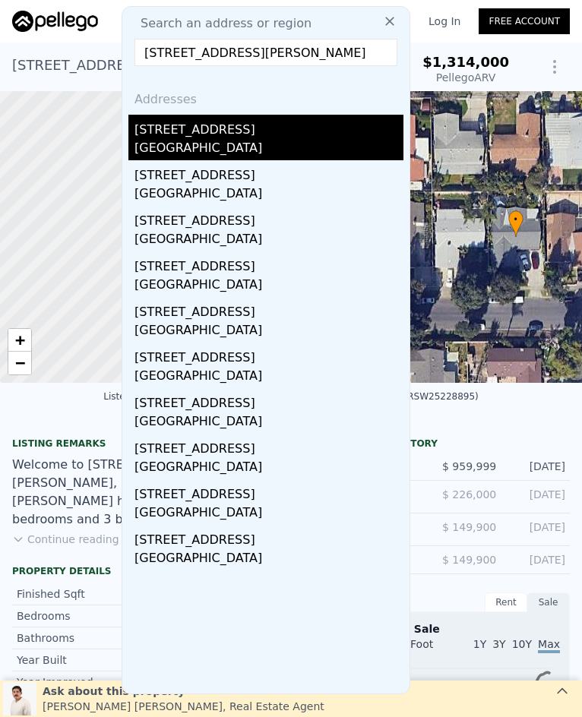
type input "2029 West Flora Street, Santa Ana, CA 92704"
click at [236, 136] on div "2029 W Flora St" at bounding box center [268, 127] width 269 height 24
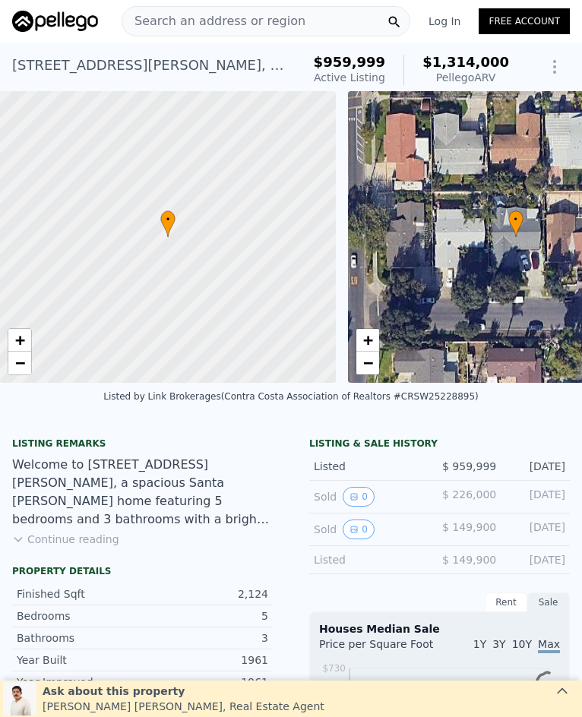
type input "$ 1,168,000"
type input "$ 142,078"
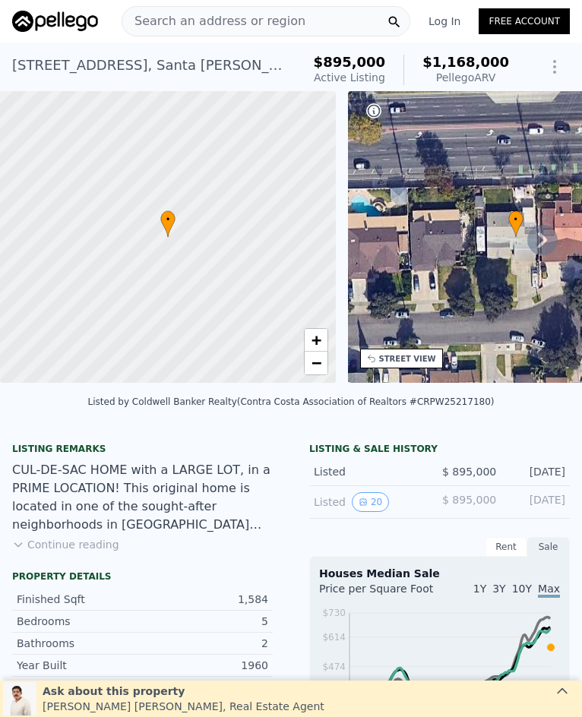
click at [246, 22] on span "Search an address or region" at bounding box center [213, 21] width 183 height 18
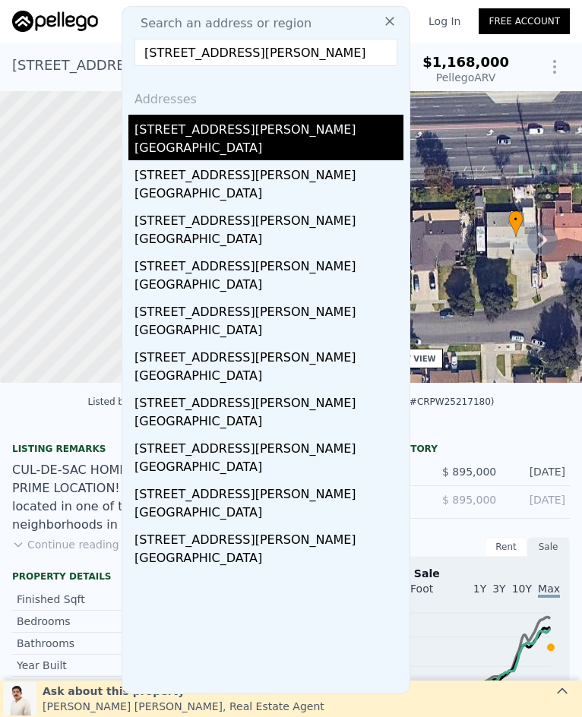
type input "5010 W Maurie, Santa Ana, CA 92703"
click at [260, 143] on div "Santa Ana, CA 92703" at bounding box center [268, 149] width 269 height 21
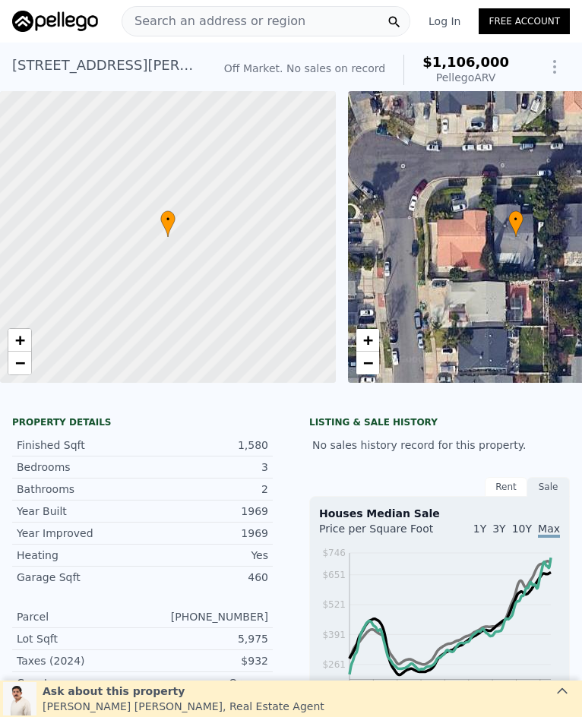
click at [250, 20] on span "Search an address or region" at bounding box center [213, 21] width 183 height 18
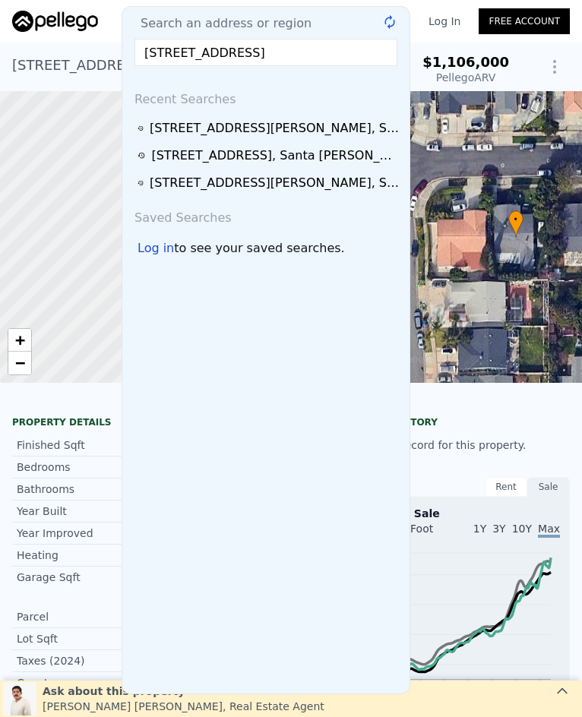
scroll to position [0, 8]
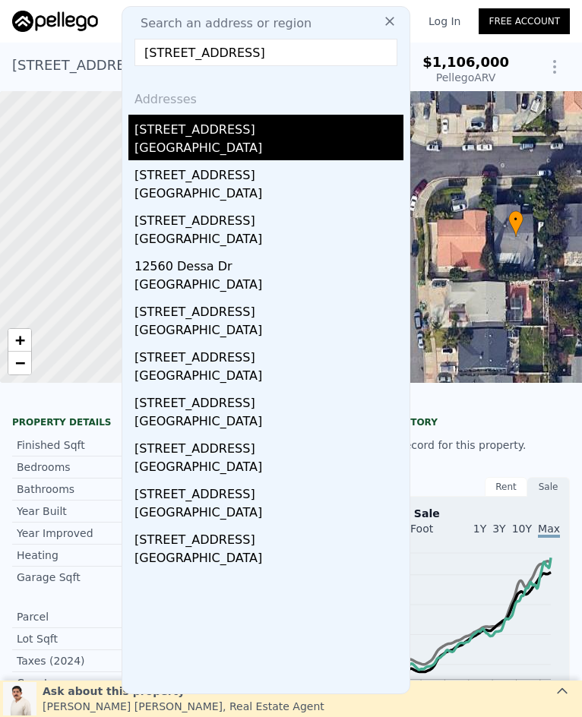
type input "12501 Dessa Drive, Garden Grove, CA 92840"
click at [232, 153] on div "Garden Grove, CA 92840" at bounding box center [268, 149] width 269 height 21
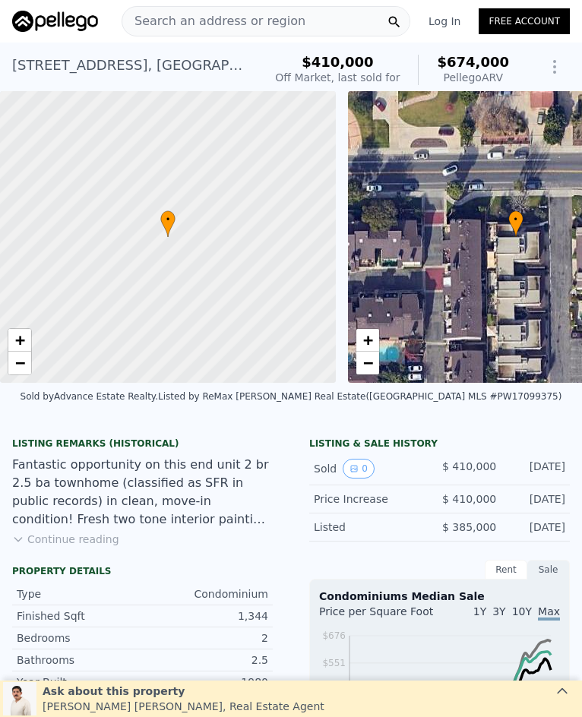
click at [242, 23] on span "Search an address or region" at bounding box center [213, 21] width 183 height 18
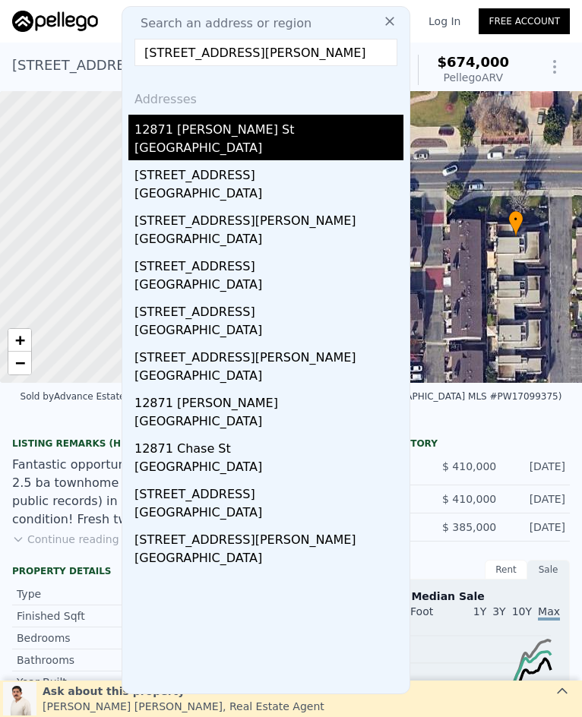
type input "12871 Taylor, Garden Grove, CA 92845"
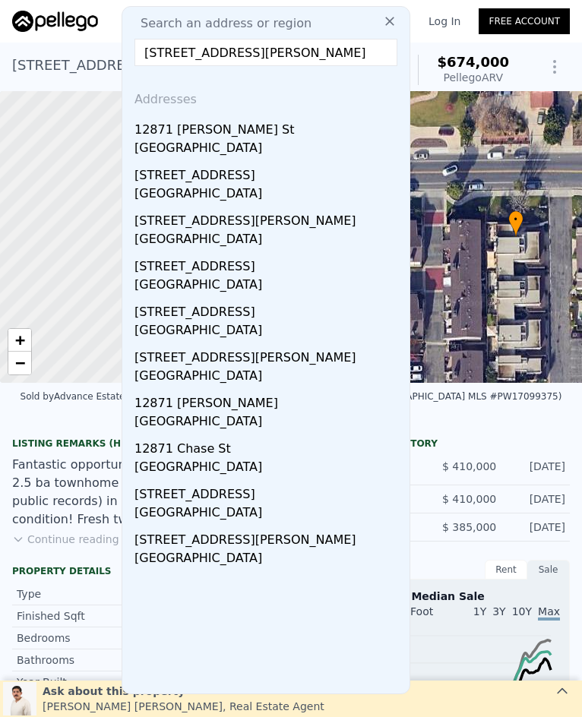
click at [292, 140] on div "Garden Grove, CA 92845" at bounding box center [268, 149] width 269 height 21
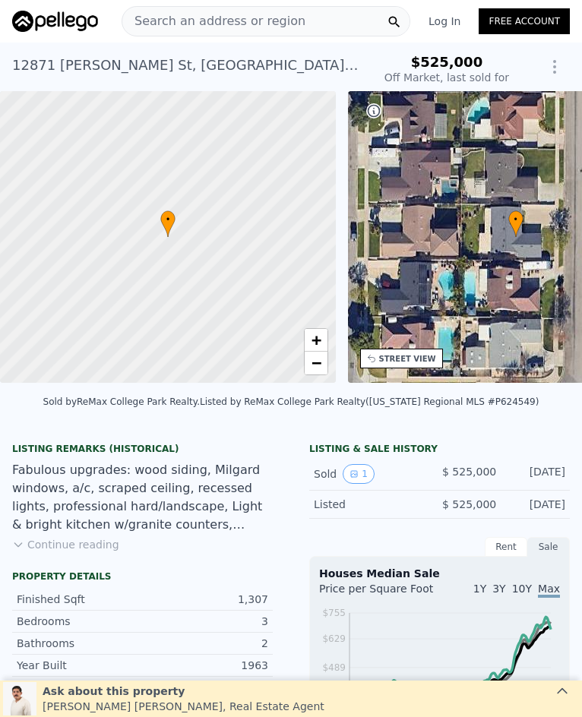
type input "$ 1,134,000"
type input "$ 501,800"
click at [194, 23] on span "Search an address or region" at bounding box center [213, 21] width 183 height 18
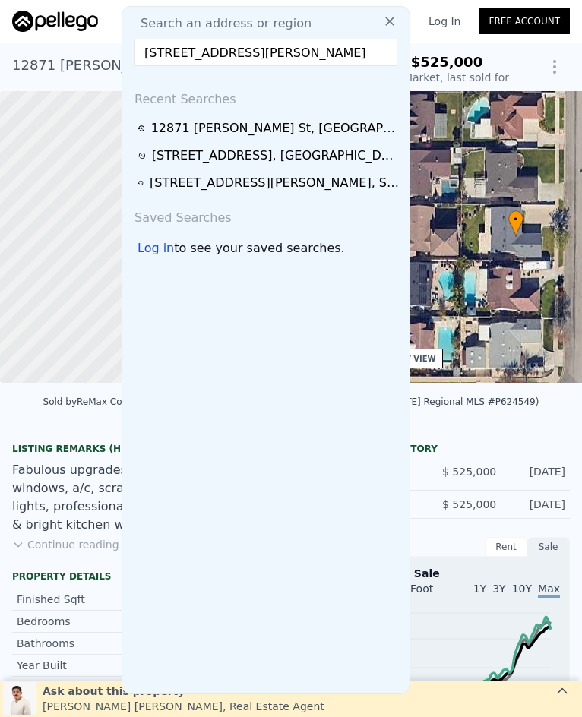
scroll to position [0, 9]
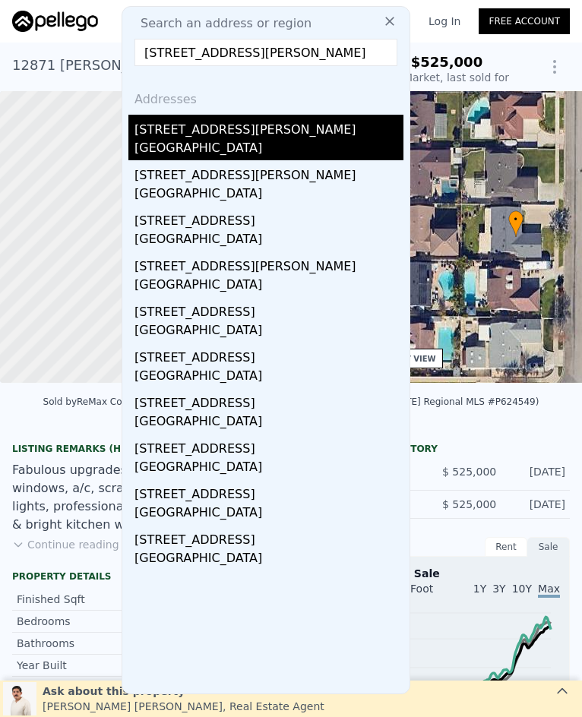
type input "6801 chapman ave, Garden Grove, CA 92845"
click at [260, 131] on div "[STREET_ADDRESS][PERSON_NAME]" at bounding box center [268, 127] width 269 height 24
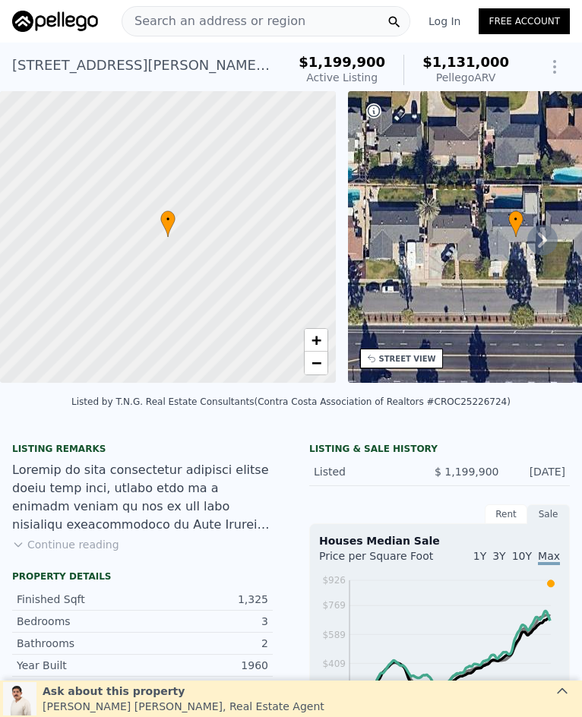
click at [256, 27] on span "Search an address or region" at bounding box center [213, 21] width 183 height 18
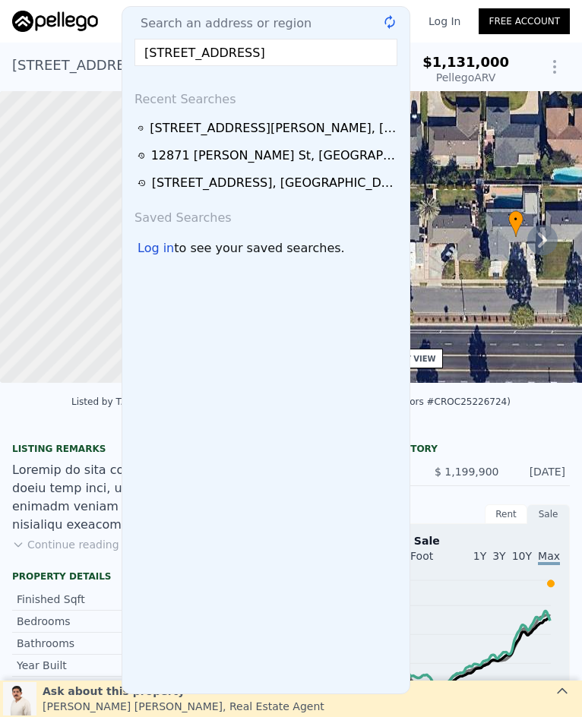
scroll to position [0, 36]
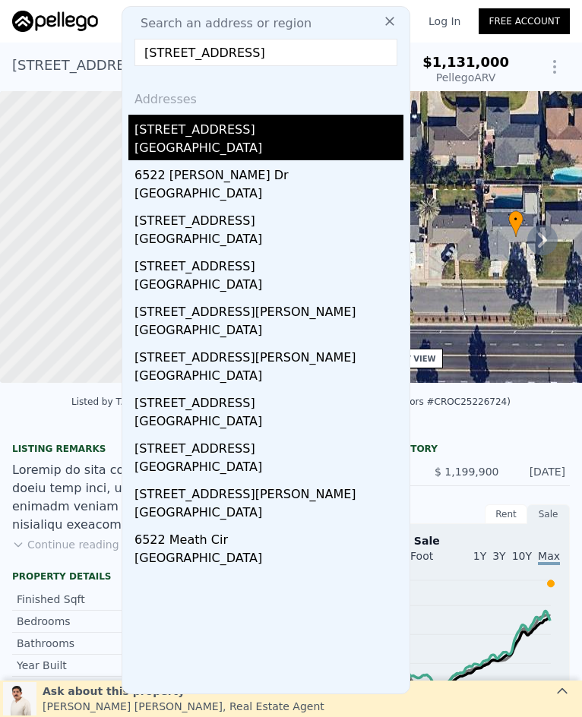
type input "6522 Limerick Drive, Huntington Beach, CA 92647"
click at [298, 130] on div "[STREET_ADDRESS]" at bounding box center [268, 127] width 269 height 24
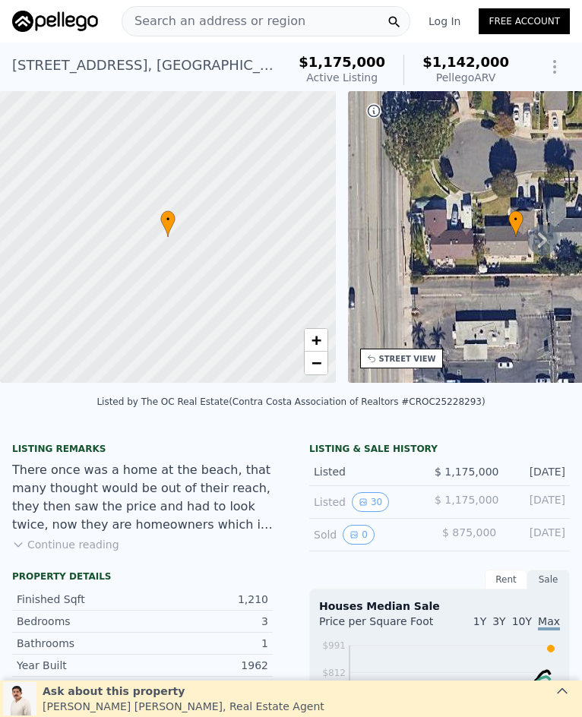
click at [221, 18] on span "Search an address or region" at bounding box center [213, 21] width 183 height 18
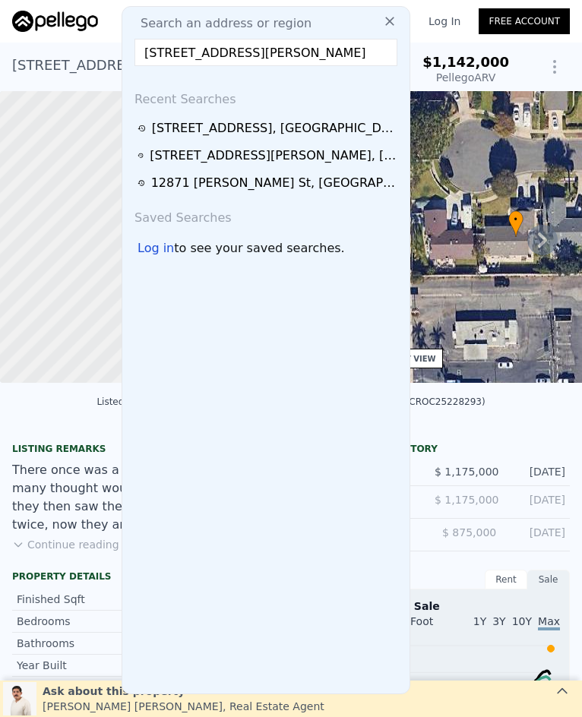
scroll to position [0, 15]
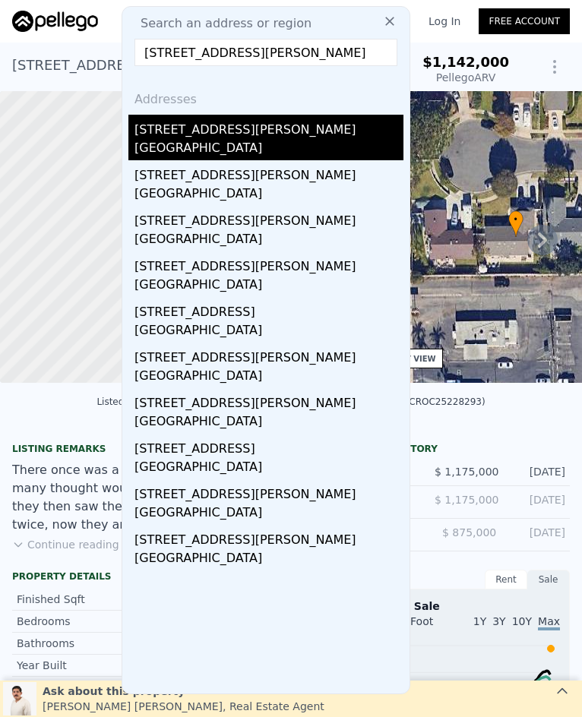
type input "12681 Trask Avenue, Garden Grove, CA 92843"
click at [239, 140] on div "Garden Grove, CA 92843" at bounding box center [268, 149] width 269 height 21
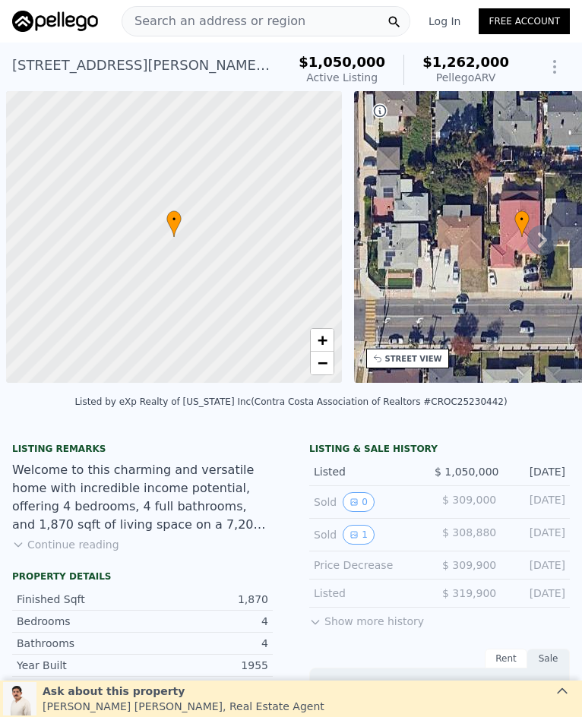
scroll to position [0, 6]
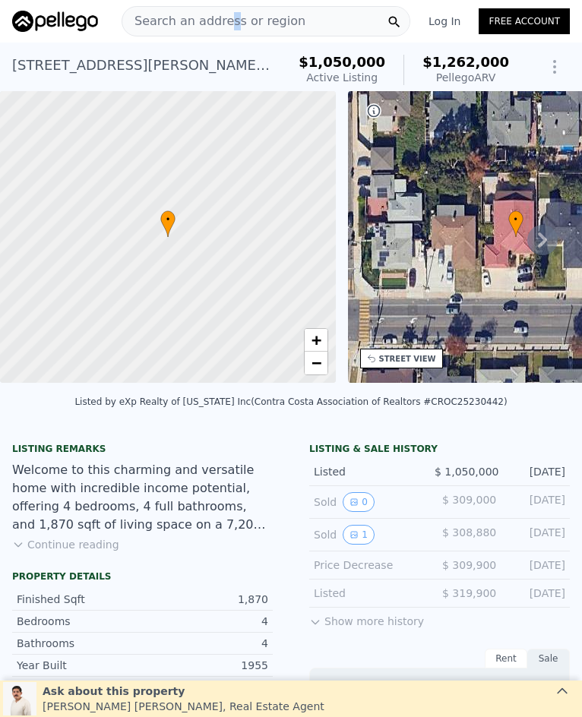
click at [224, 23] on span "Search an address or region" at bounding box center [213, 21] width 183 height 18
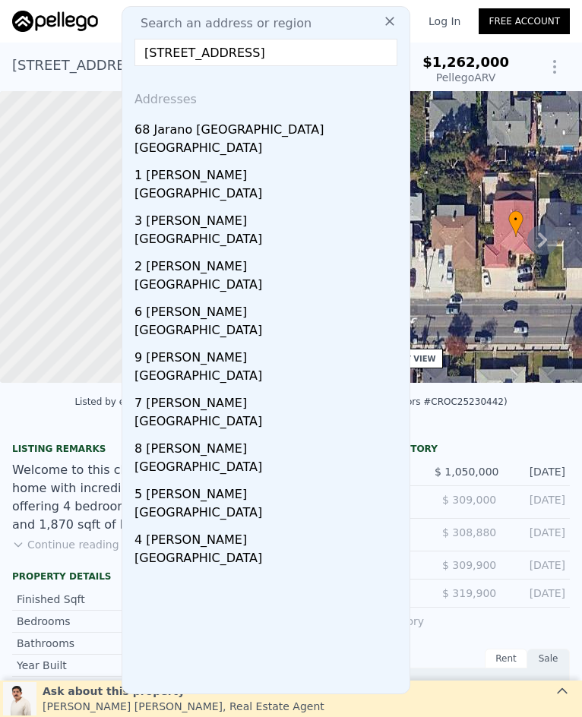
scroll to position [0, 0]
click at [244, 61] on input "[STREET_ADDRESS]" at bounding box center [265, 52] width 263 height 27
click at [244, 60] on input "[STREET_ADDRESS]" at bounding box center [265, 52] width 263 height 27
paste input "[STREET_ADDRESS][PERSON_NAME]"
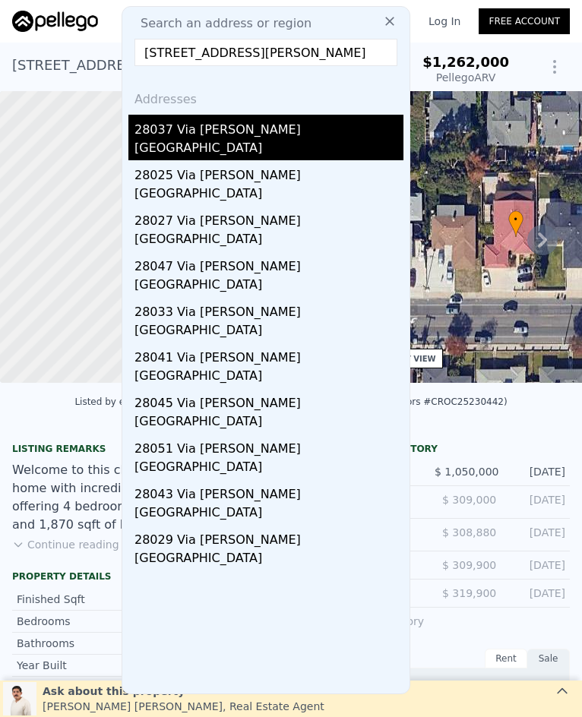
type input "[STREET_ADDRESS][PERSON_NAME]"
click at [320, 141] on div "[GEOGRAPHIC_DATA]" at bounding box center [268, 149] width 269 height 21
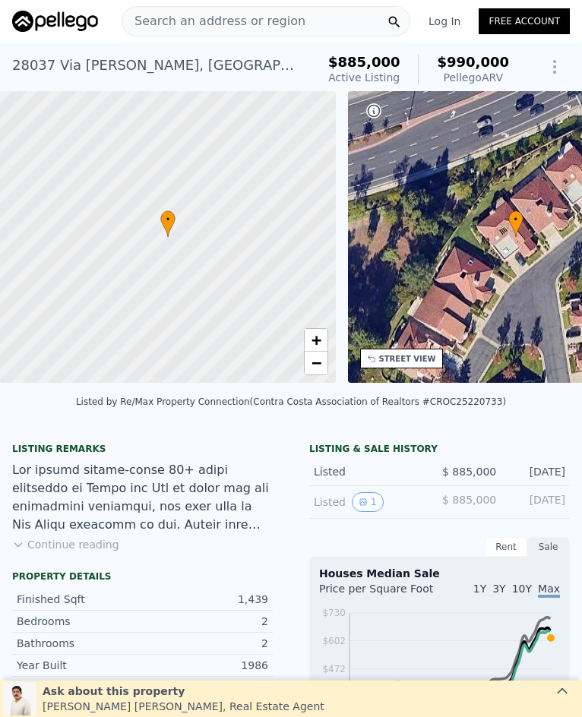
click at [229, 21] on span "Search an address or region" at bounding box center [213, 21] width 183 height 18
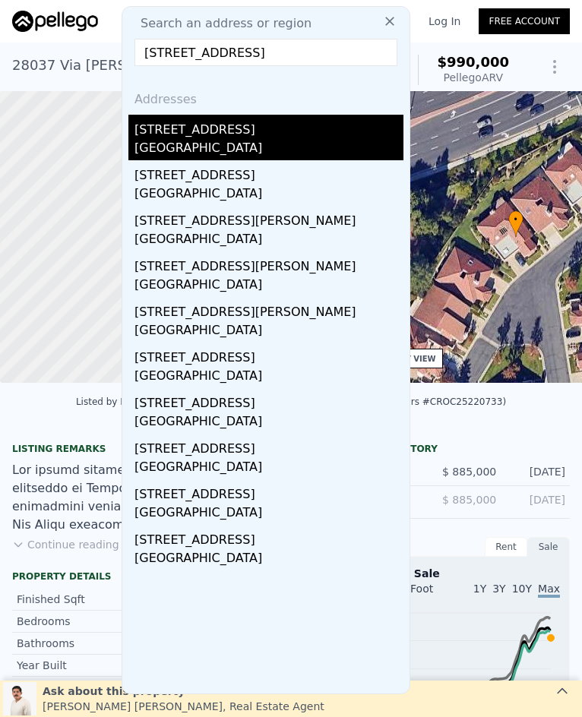
type input "[STREET_ADDRESS]"
click at [247, 139] on div "[GEOGRAPHIC_DATA]" at bounding box center [268, 149] width 269 height 21
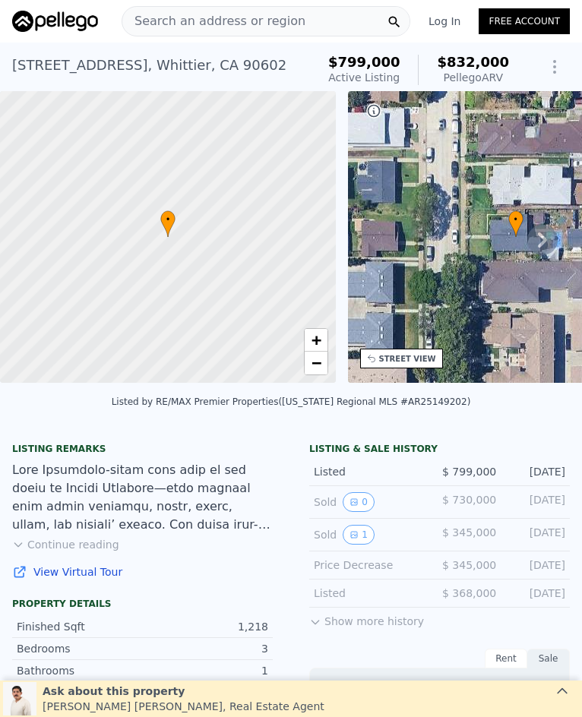
click at [269, 16] on span "Search an address or region" at bounding box center [213, 21] width 183 height 18
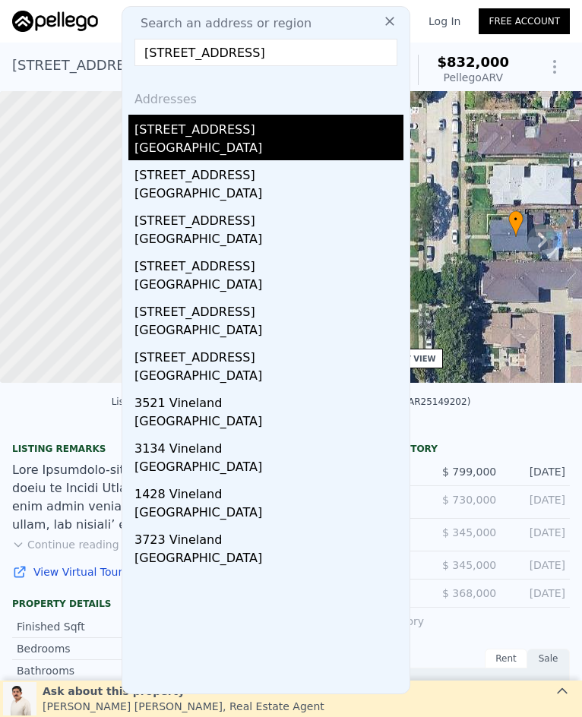
type input "[STREET_ADDRESS]"
click at [260, 133] on div "[STREET_ADDRESS]" at bounding box center [268, 127] width 269 height 24
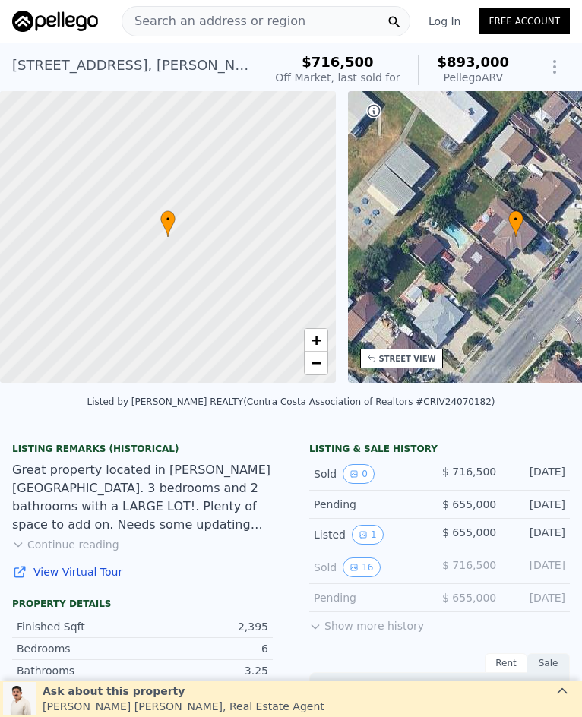
click at [281, 20] on span "Search an address or region" at bounding box center [213, 21] width 183 height 18
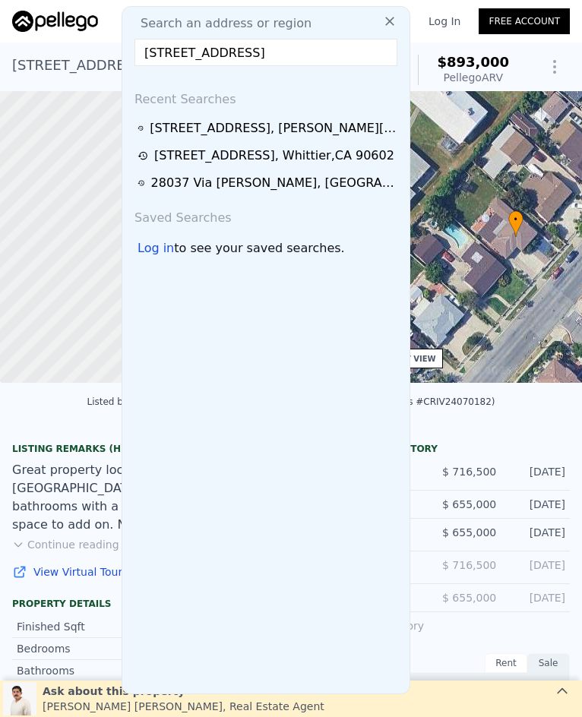
scroll to position [0, 21]
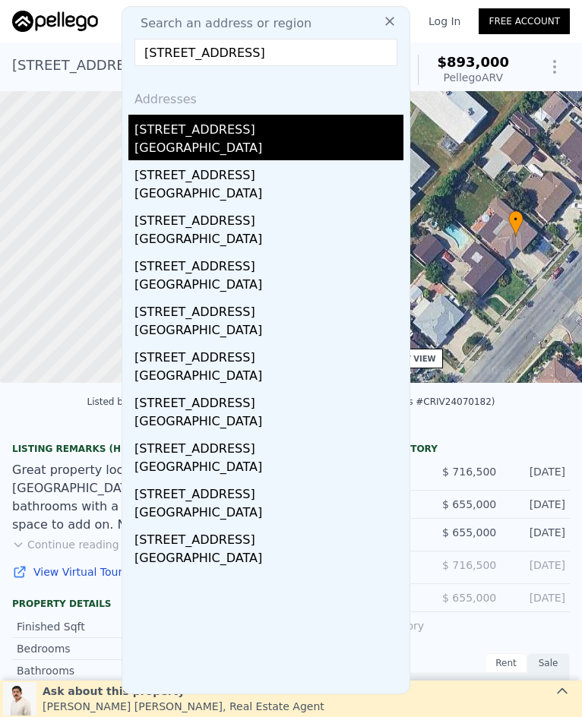
type input "[STREET_ADDRESS]"
click at [262, 145] on div "[GEOGRAPHIC_DATA]" at bounding box center [268, 149] width 269 height 21
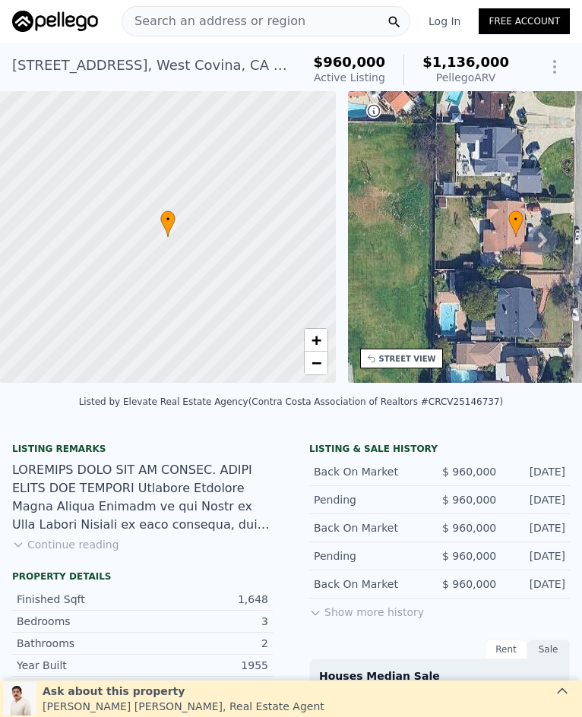
click at [265, 21] on span "Search an address or region" at bounding box center [213, 21] width 183 height 18
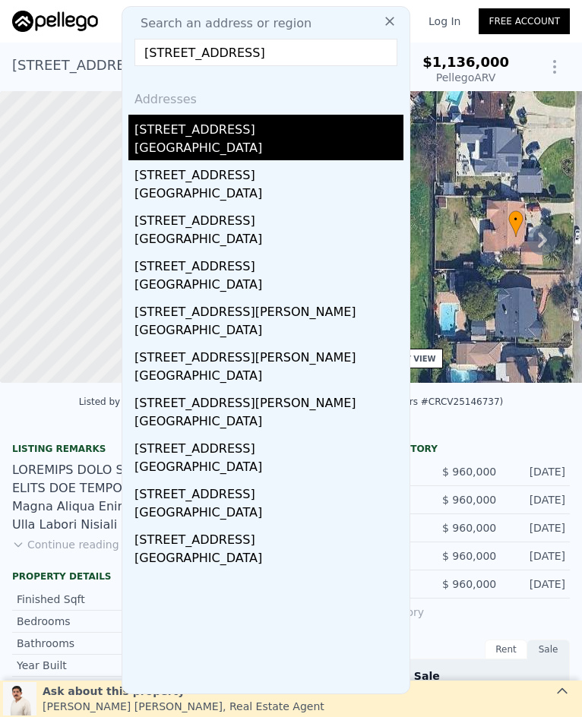
type input "[STREET_ADDRESS]"
click at [241, 144] on div "[GEOGRAPHIC_DATA]" at bounding box center [268, 149] width 269 height 21
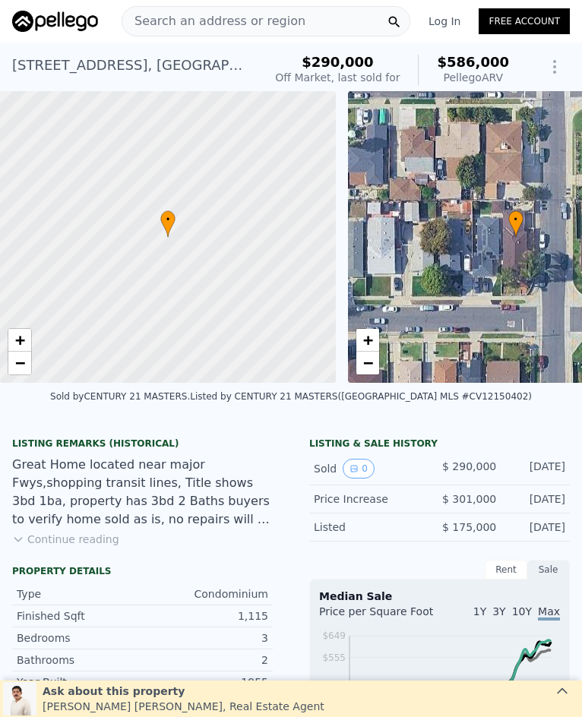
click at [210, 14] on span "Search an address or region" at bounding box center [213, 21] width 183 height 18
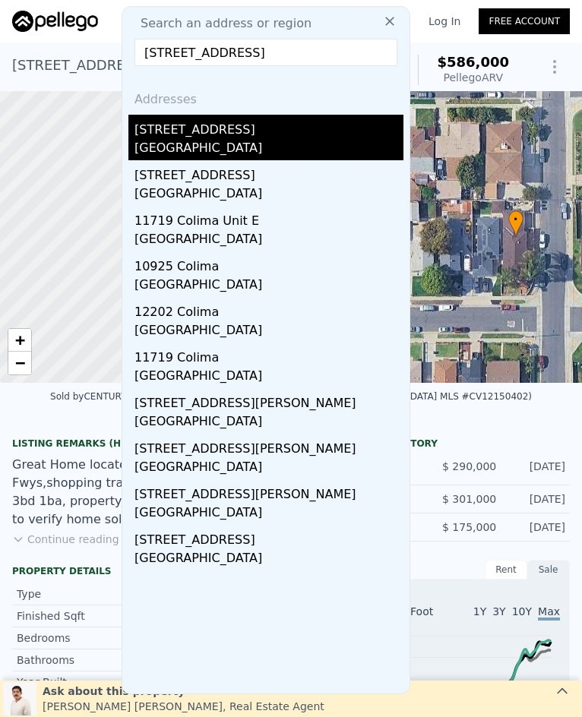
type input "[STREET_ADDRESS]"
click at [276, 138] on div "[STREET_ADDRESS]" at bounding box center [268, 127] width 269 height 24
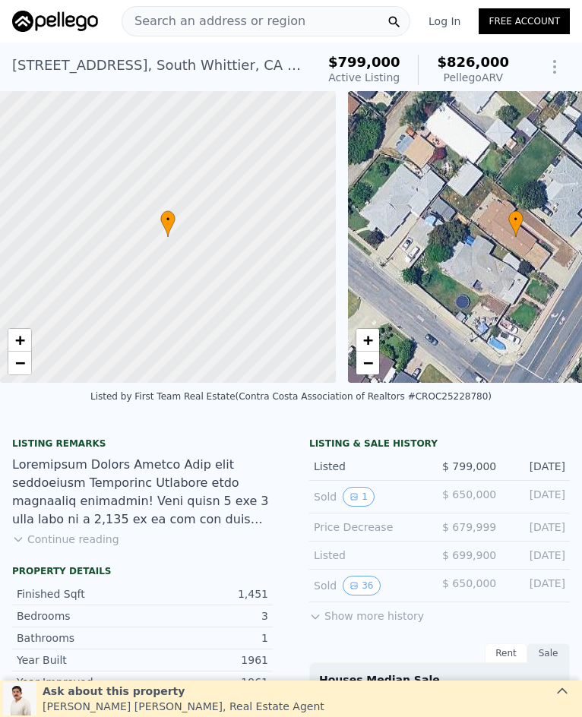
click at [234, 27] on span "Search an address or region" at bounding box center [213, 21] width 183 height 18
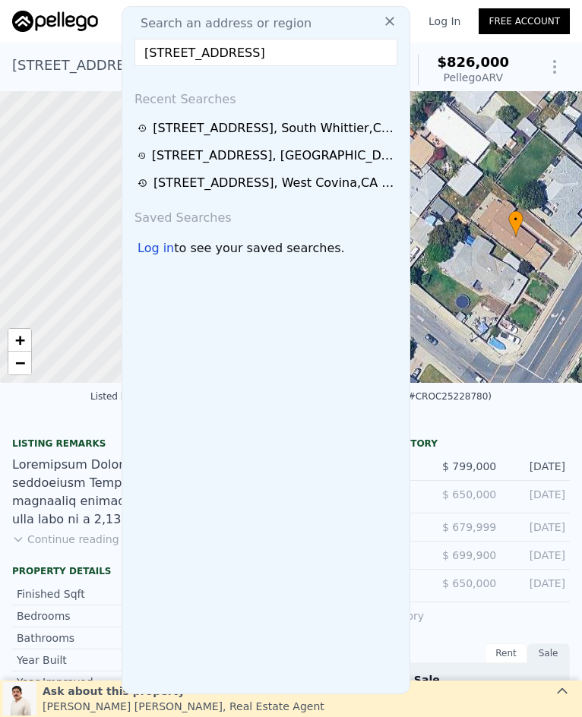
scroll to position [0, 14]
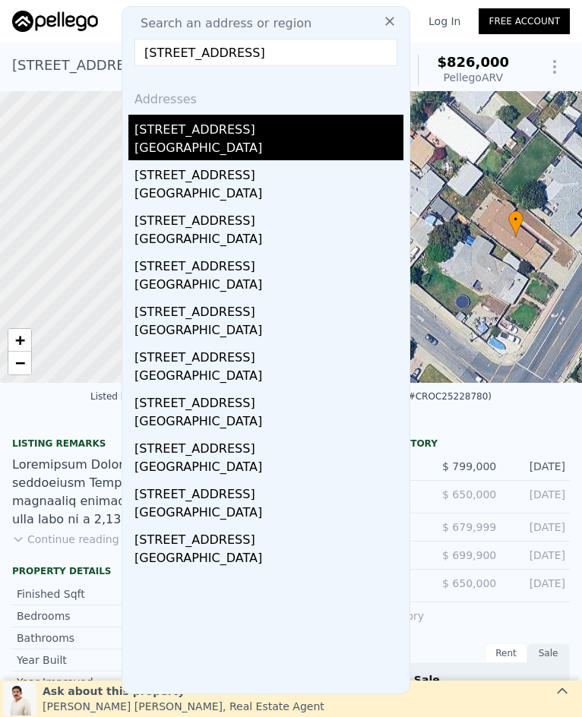
type input "[STREET_ADDRESS]"
click at [327, 140] on div "[GEOGRAPHIC_DATA]" at bounding box center [268, 149] width 269 height 21
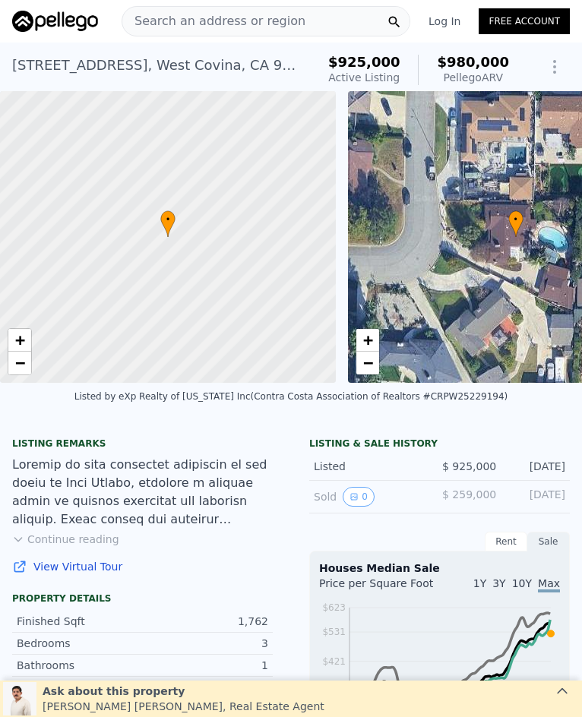
click at [242, 16] on span "Search an address or region" at bounding box center [213, 21] width 183 height 18
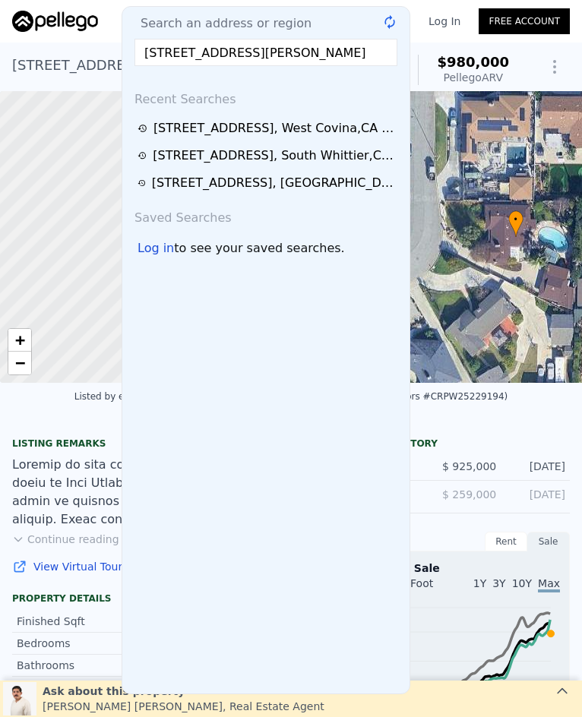
scroll to position [0, 29]
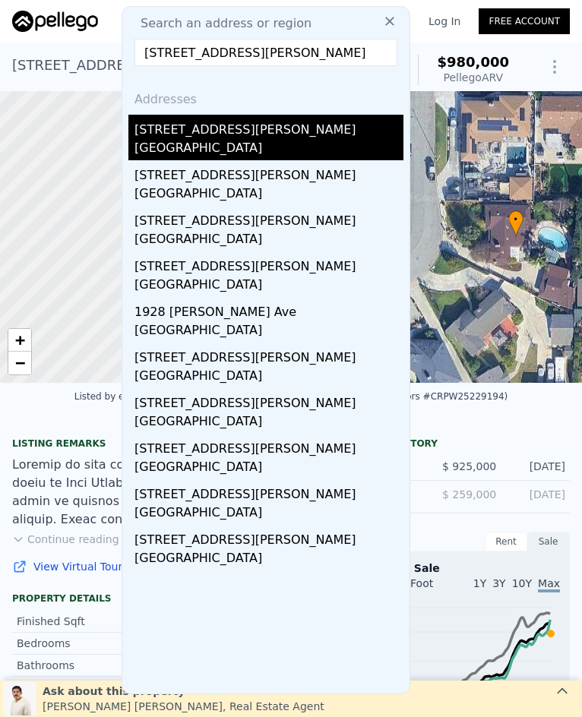
type input "[STREET_ADDRESS][PERSON_NAME]"
click at [235, 132] on div "[STREET_ADDRESS][PERSON_NAME]" at bounding box center [268, 127] width 269 height 24
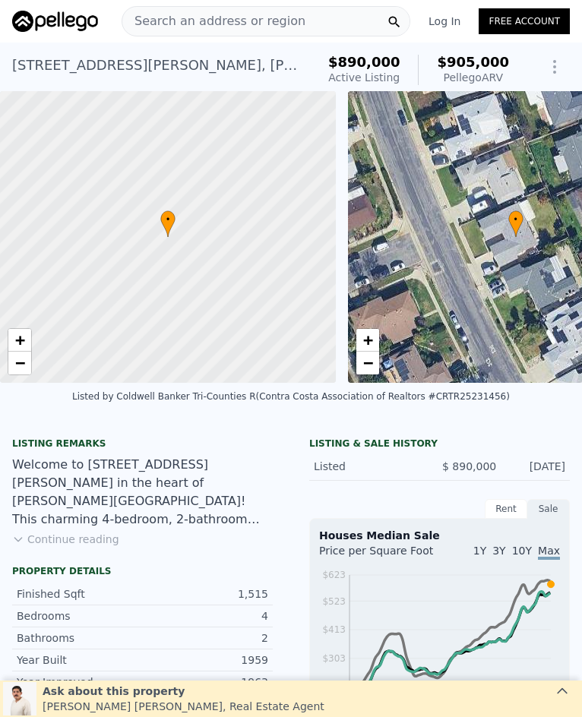
click at [251, 14] on span "Search an address or region" at bounding box center [213, 21] width 183 height 18
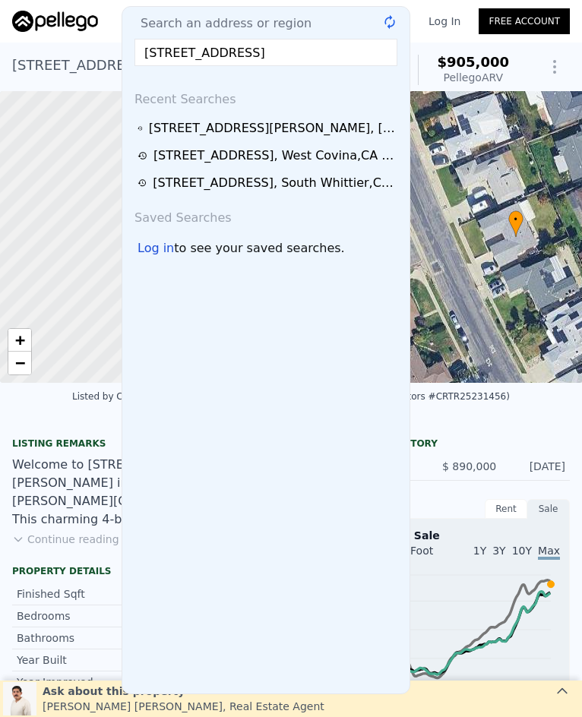
scroll to position [0, 44]
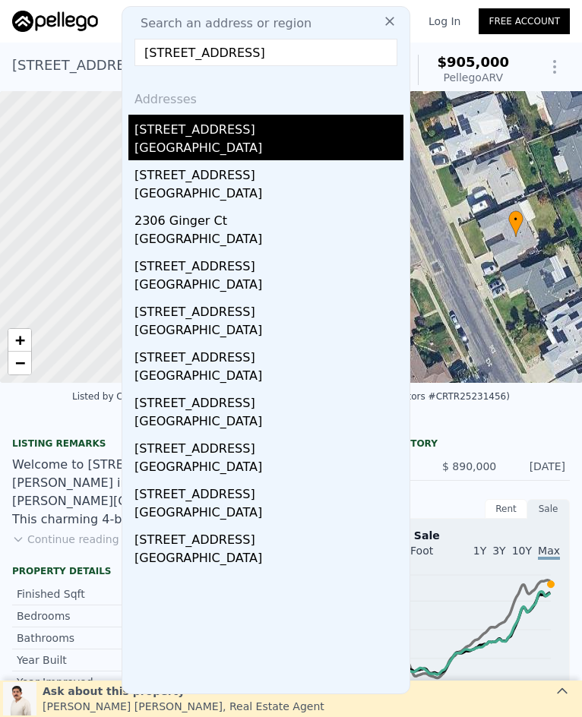
type input "[STREET_ADDRESS]"
click at [328, 147] on div "[GEOGRAPHIC_DATA]" at bounding box center [268, 149] width 269 height 21
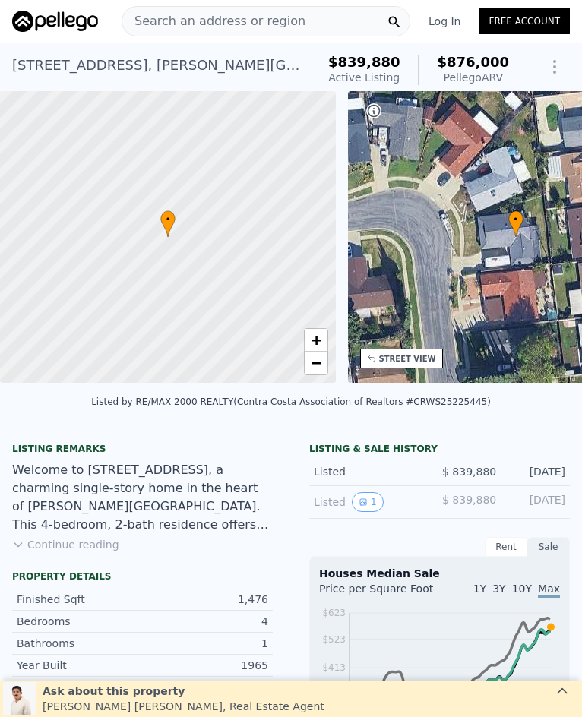
click at [226, 18] on span "Search an address or region" at bounding box center [213, 21] width 183 height 18
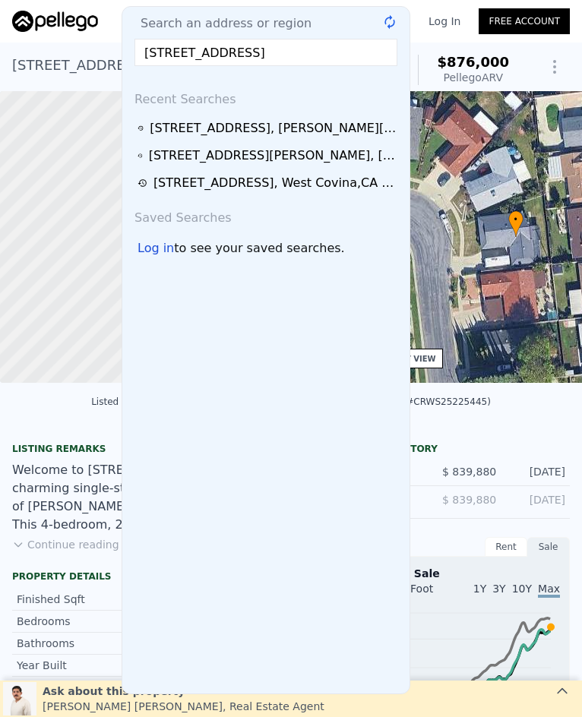
scroll to position [0, 17]
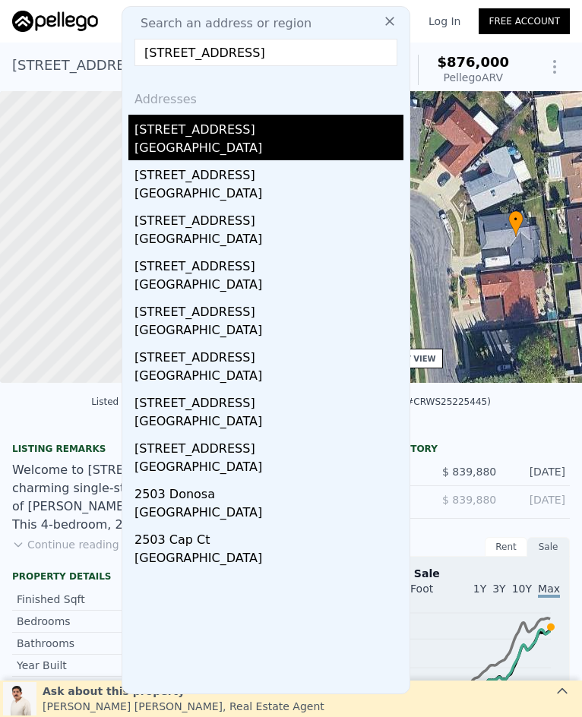
type input "[STREET_ADDRESS]"
click at [283, 147] on div "[GEOGRAPHIC_DATA]" at bounding box center [268, 149] width 269 height 21
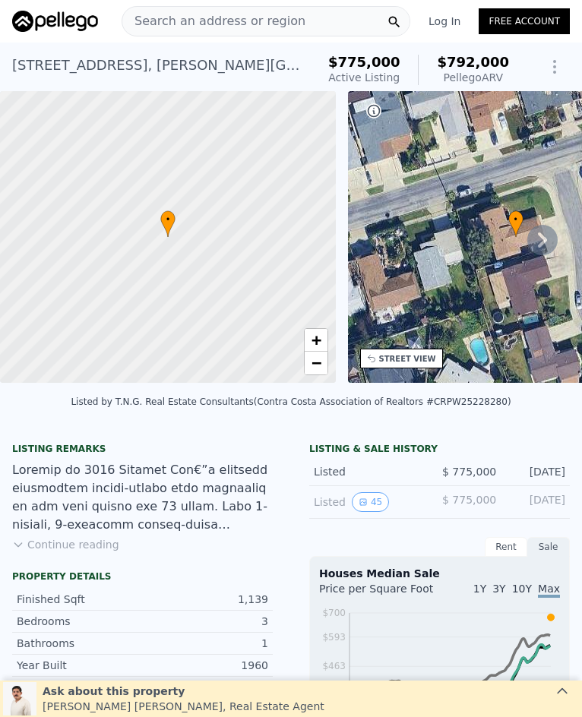
click at [281, 16] on span "Search an address or region" at bounding box center [213, 21] width 183 height 18
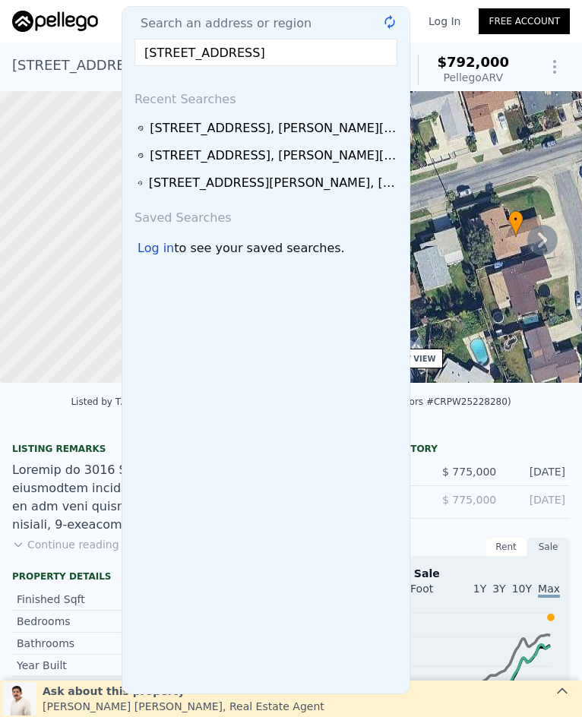
scroll to position [0, 22]
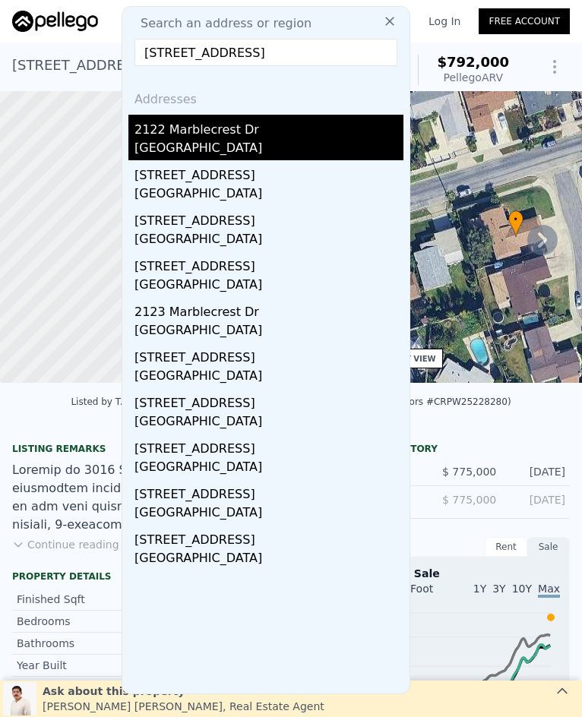
type input "[STREET_ADDRESS]"
click at [292, 137] on div "2122 Marblecrest Dr" at bounding box center [268, 127] width 269 height 24
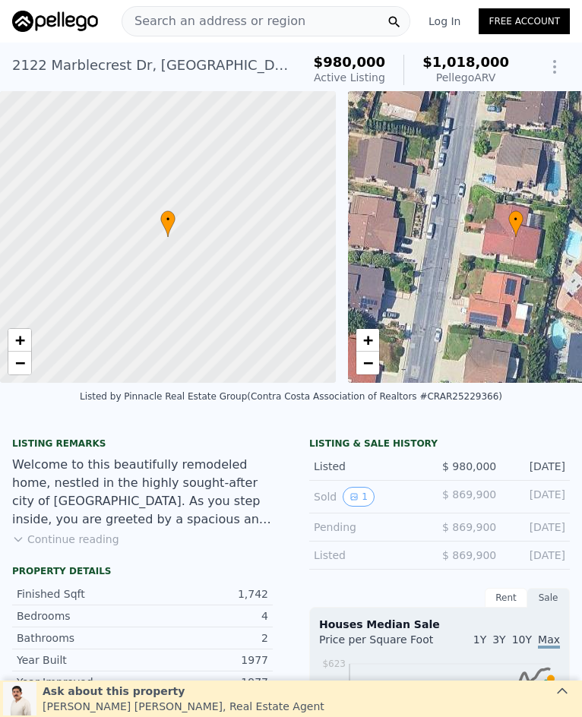
click at [207, 18] on span "Search an address or region" at bounding box center [213, 21] width 183 height 18
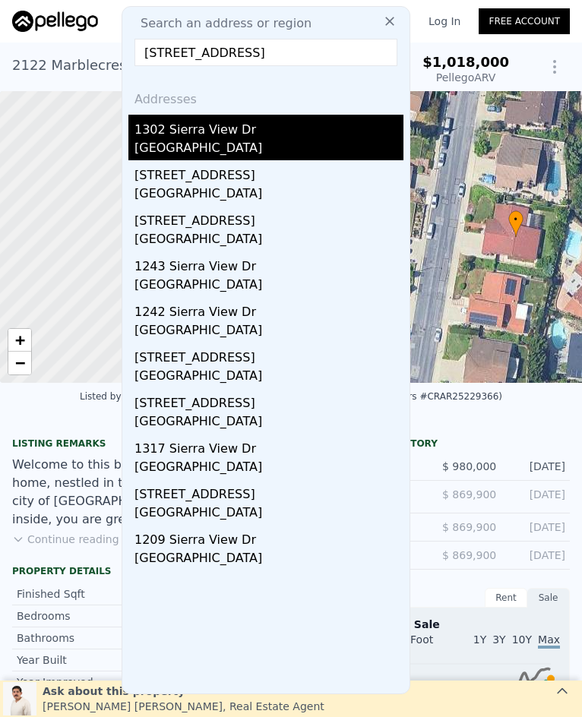
type input "[STREET_ADDRESS]"
click at [207, 148] on div "[GEOGRAPHIC_DATA]" at bounding box center [268, 149] width 269 height 21
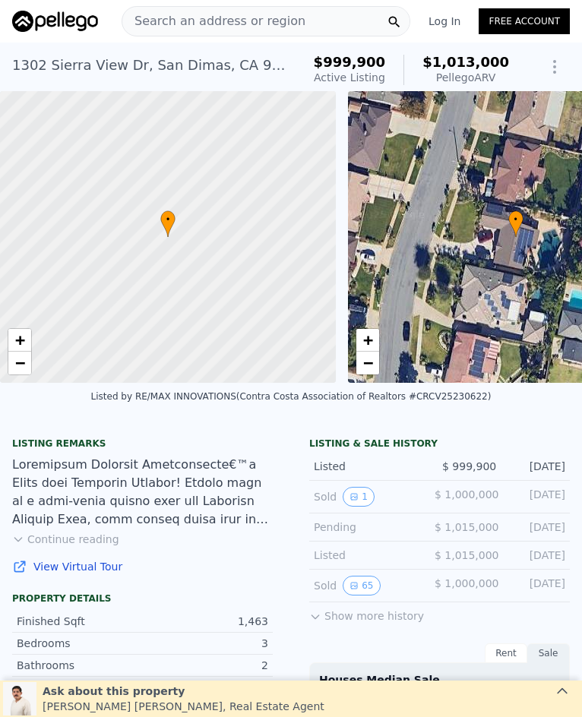
click at [247, 12] on span "Search an address or region" at bounding box center [213, 21] width 183 height 18
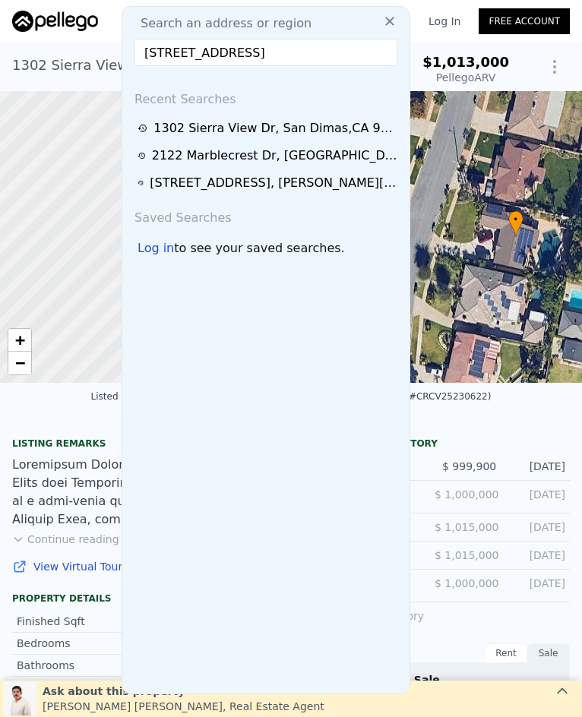
scroll to position [0, 2]
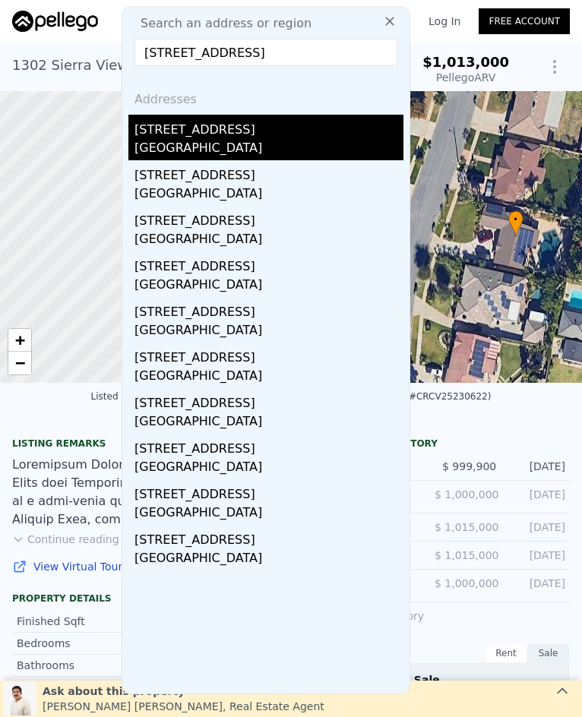
type input "[STREET_ADDRESS]"
click at [295, 130] on div "[STREET_ADDRESS]" at bounding box center [268, 127] width 269 height 24
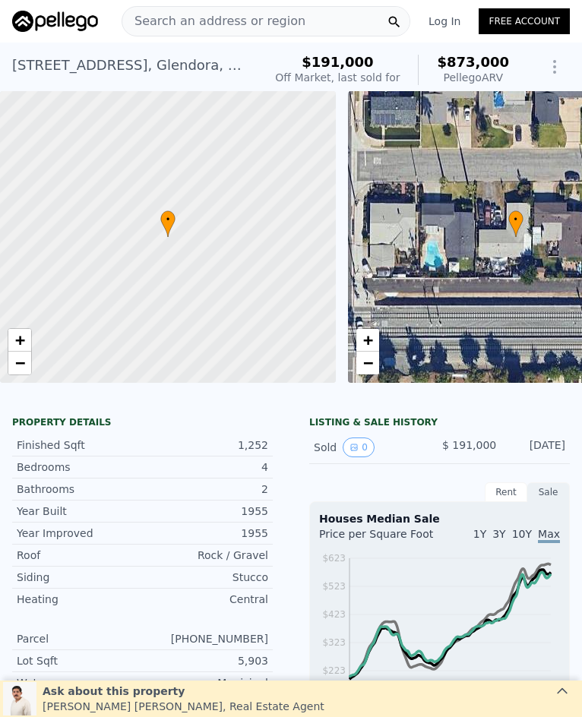
click at [243, 17] on span "Search an address or region" at bounding box center [213, 21] width 183 height 18
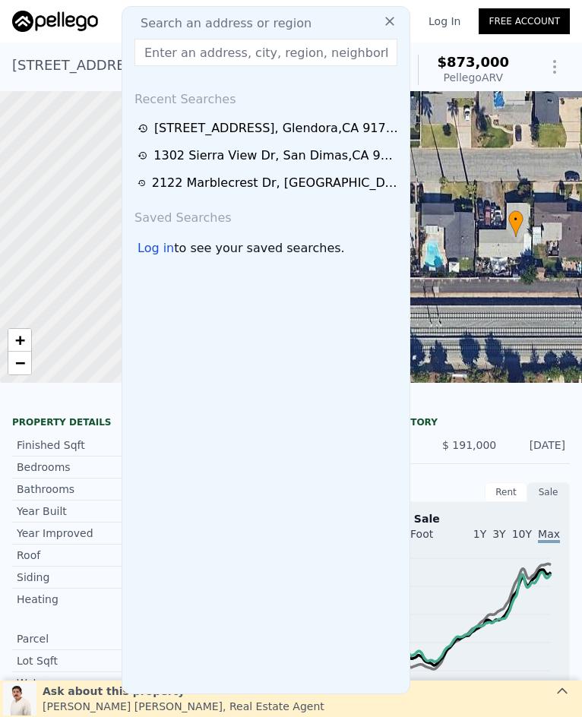
type input "[STREET_ADDRESS][PERSON_NAME]"
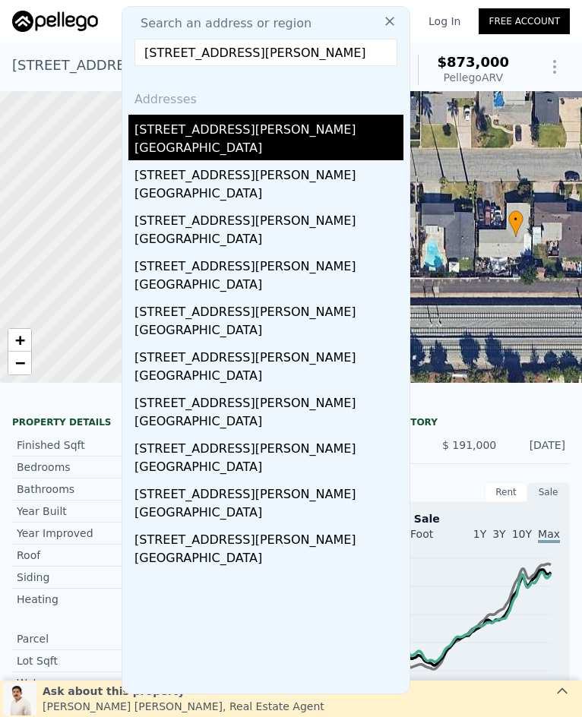
click at [181, 142] on div "[GEOGRAPHIC_DATA]" at bounding box center [268, 149] width 269 height 21
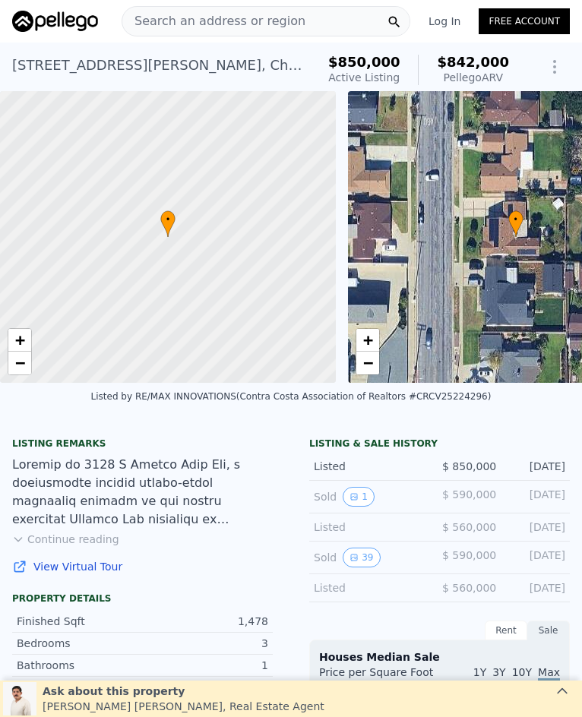
click at [203, 21] on span "Search an address or region" at bounding box center [213, 21] width 183 height 18
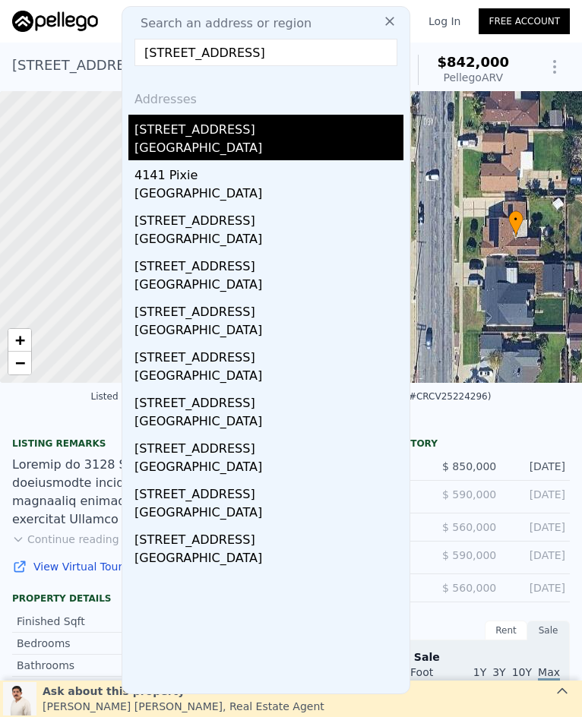
type input "[STREET_ADDRESS]"
click at [263, 128] on div "[STREET_ADDRESS]" at bounding box center [268, 127] width 269 height 24
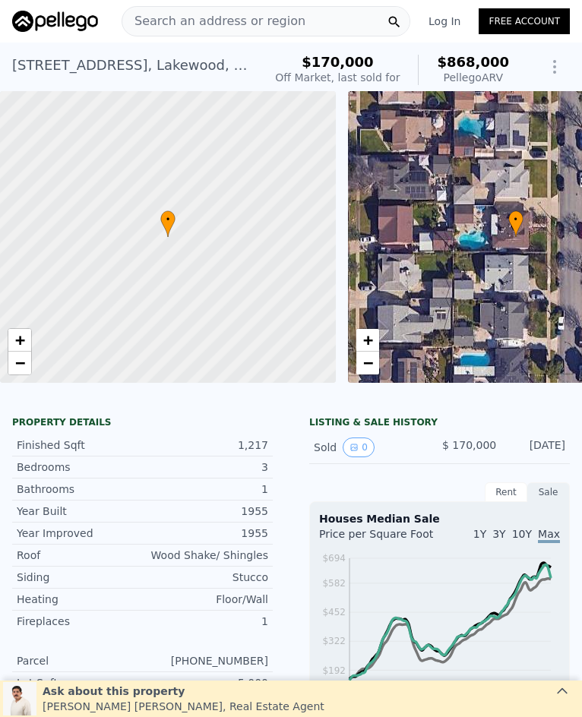
click at [174, 20] on span "Search an address or region" at bounding box center [213, 21] width 183 height 18
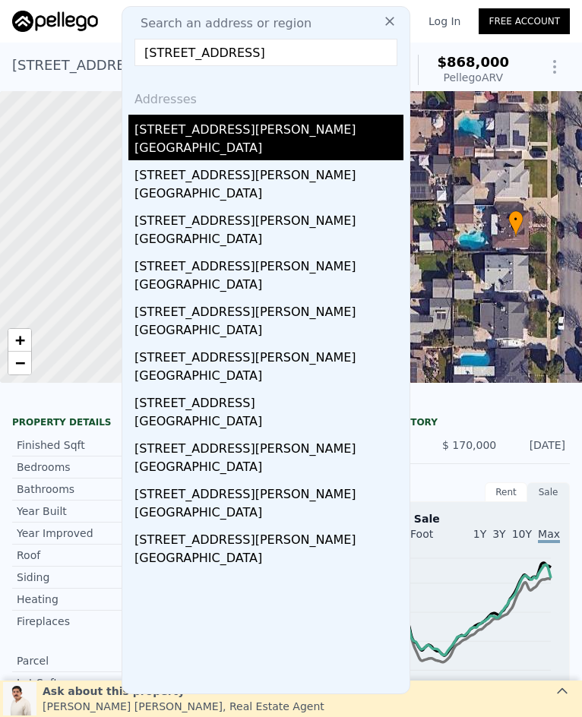
type input "[STREET_ADDRESS]"
click at [265, 147] on div "[GEOGRAPHIC_DATA]" at bounding box center [268, 149] width 269 height 21
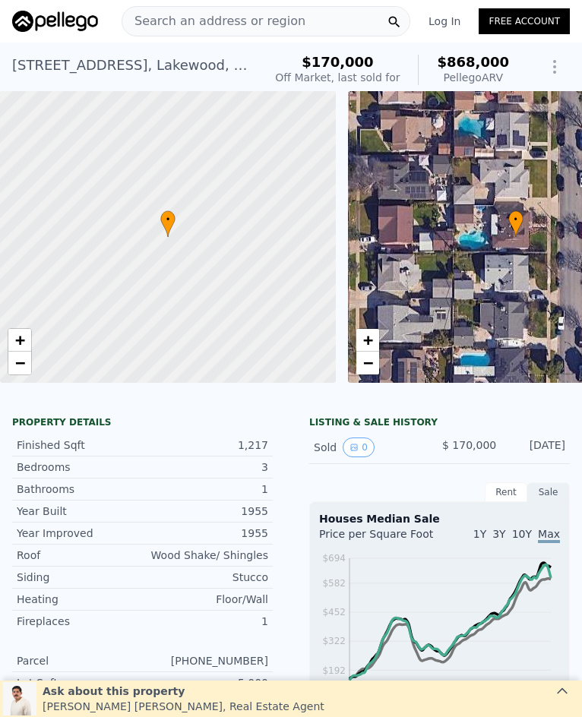
type input "$ 883,000"
type input "-$ 17,007"
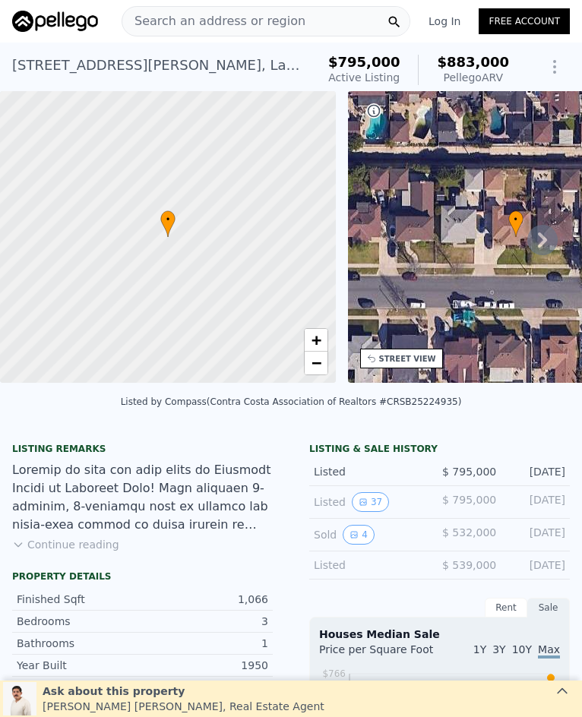
click at [195, 22] on span "Search an address or region" at bounding box center [213, 21] width 183 height 18
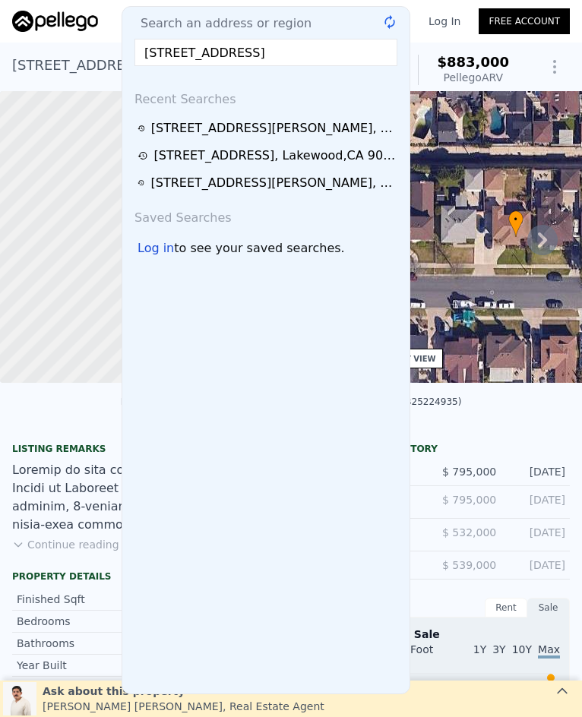
scroll to position [0, 5]
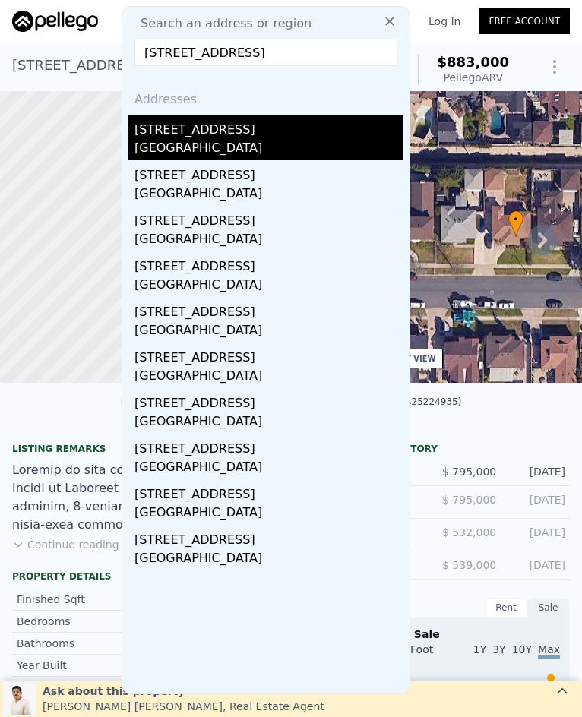
type input "[STREET_ADDRESS]"
click at [175, 141] on div "[GEOGRAPHIC_DATA]" at bounding box center [268, 149] width 269 height 21
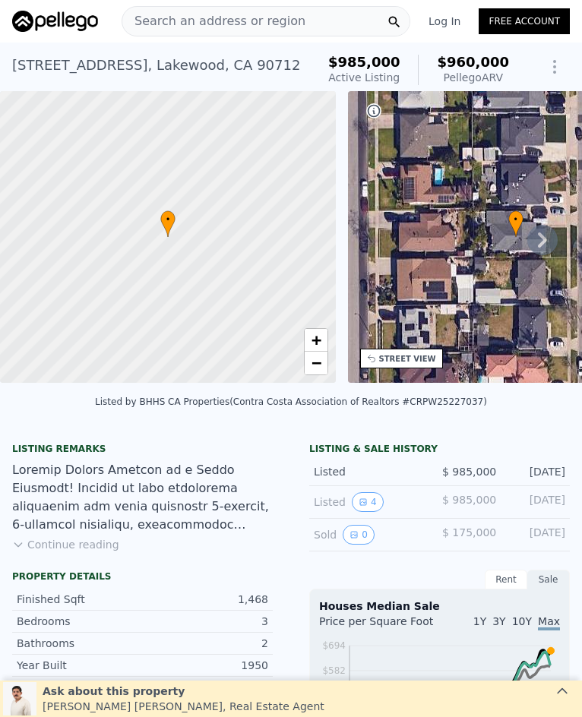
click at [241, 18] on span "Search an address or region" at bounding box center [213, 21] width 183 height 18
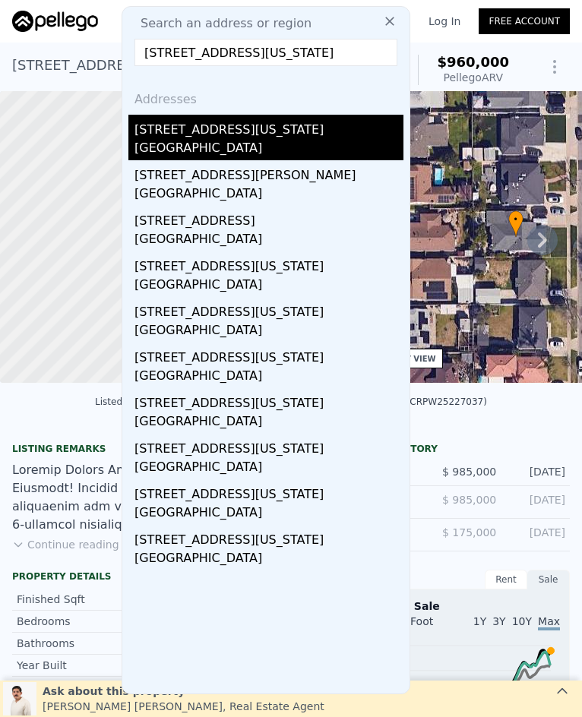
type input "[STREET_ADDRESS][US_STATE]"
click at [286, 137] on div "[STREET_ADDRESS][US_STATE]" at bounding box center [268, 127] width 269 height 24
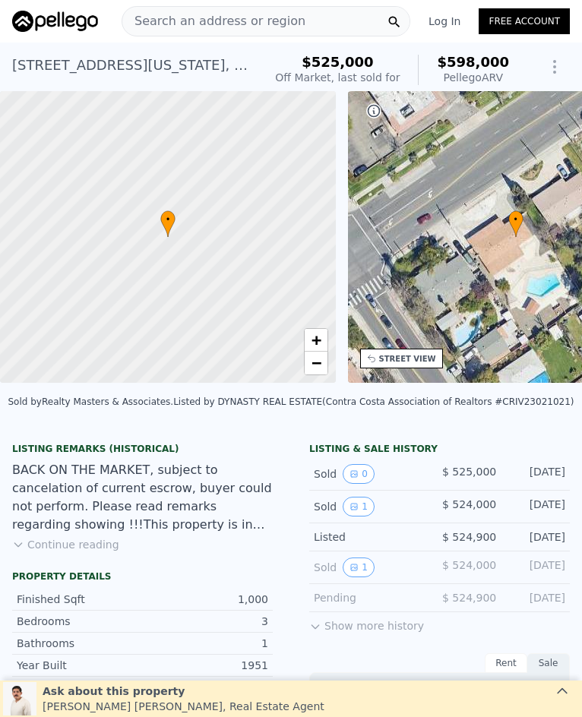
click at [176, 25] on span "Search an address or region" at bounding box center [213, 21] width 183 height 18
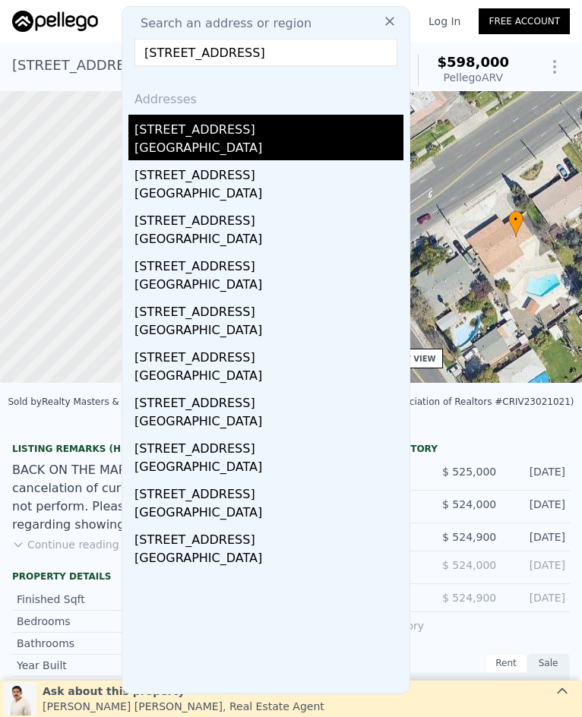
type input "[STREET_ADDRESS]"
click at [244, 128] on div "[STREET_ADDRESS]" at bounding box center [268, 127] width 269 height 24
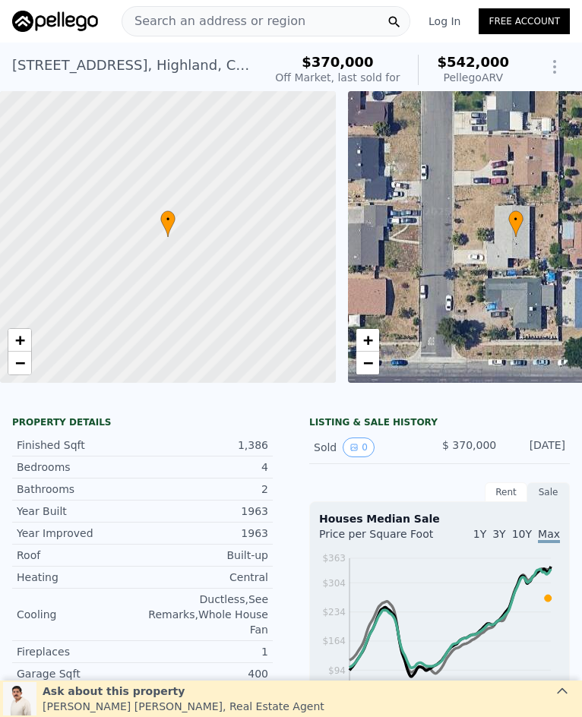
click at [217, 21] on span "Search an address or region" at bounding box center [213, 21] width 183 height 18
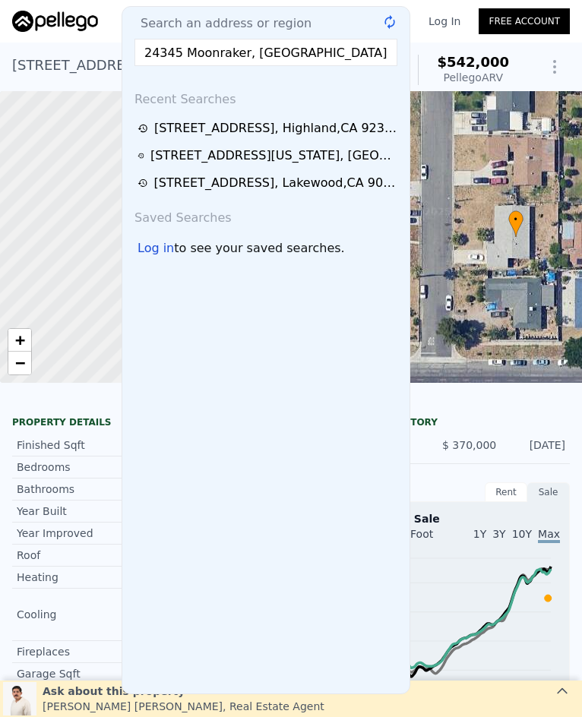
scroll to position [0, 6]
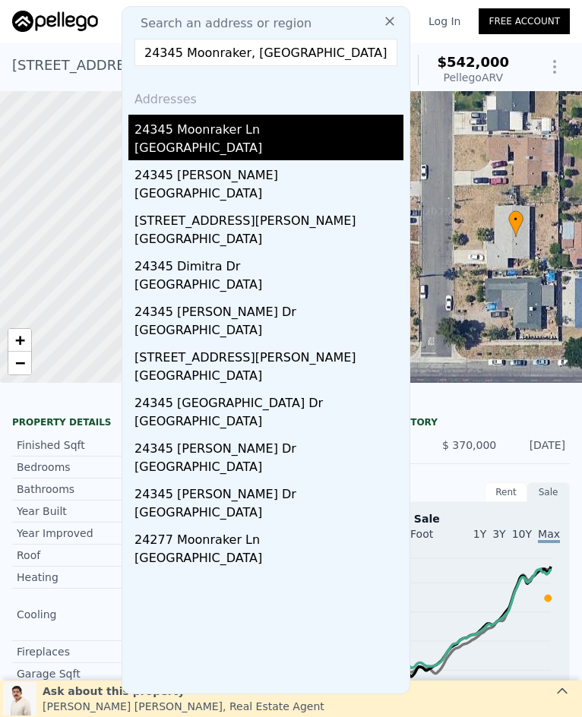
type input "24345 Moonraker, [GEOGRAPHIC_DATA]"
click at [219, 147] on div "[GEOGRAPHIC_DATA]" at bounding box center [268, 149] width 269 height 21
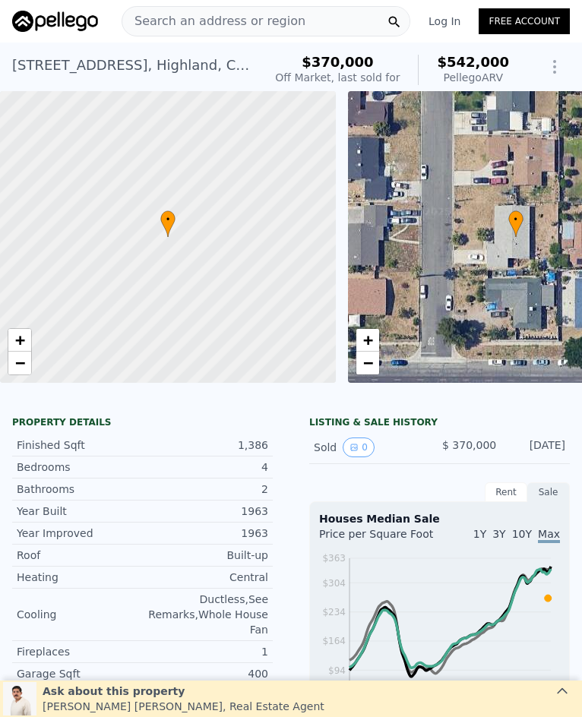
type input "$ 616,000"
type input "-$ 54,769"
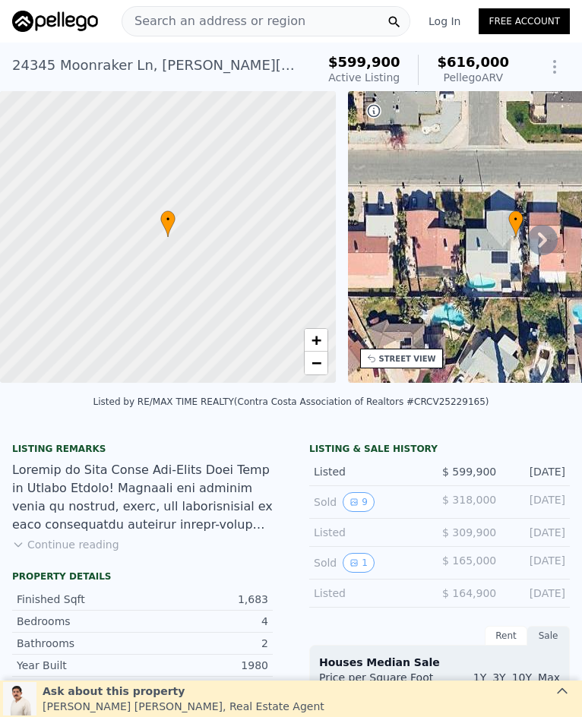
click at [200, 18] on span "Search an address or region" at bounding box center [213, 21] width 183 height 18
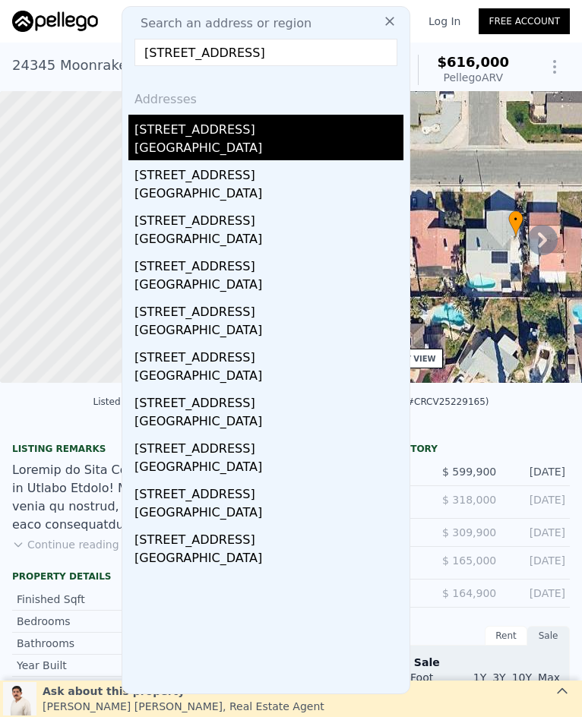
type input "[STREET_ADDRESS]"
click at [229, 136] on div "[STREET_ADDRESS]" at bounding box center [268, 127] width 269 height 24
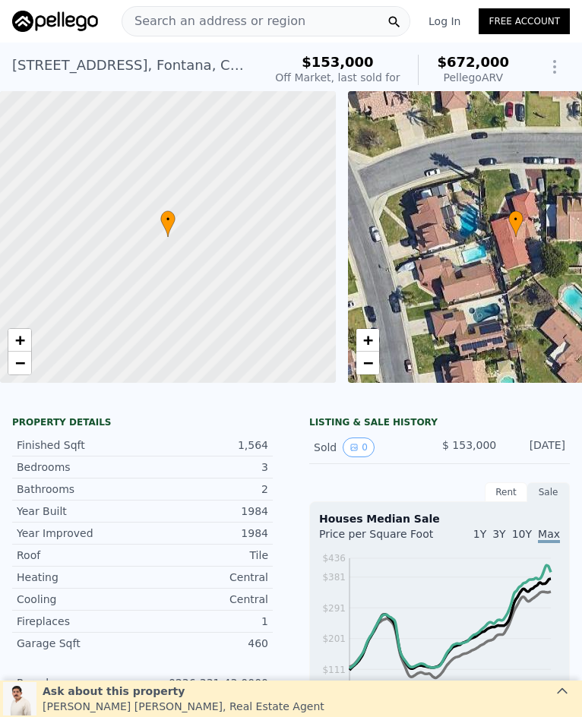
click at [218, 18] on span "Search an address or region" at bounding box center [213, 21] width 183 height 18
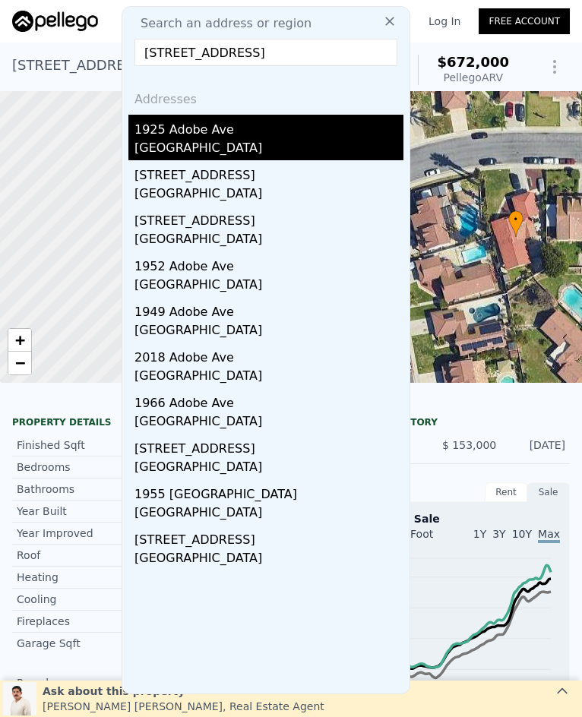
type input "[STREET_ADDRESS]"
click at [226, 140] on div "[GEOGRAPHIC_DATA]" at bounding box center [268, 149] width 269 height 21
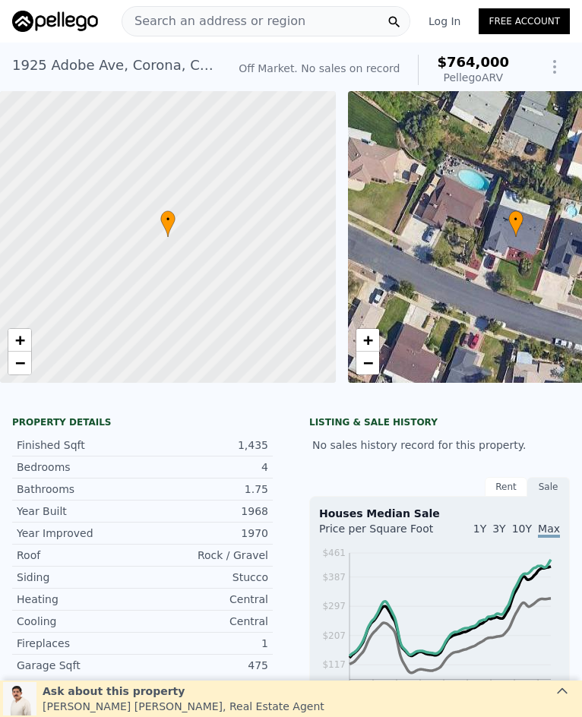
click at [236, 24] on span "Search an address or region" at bounding box center [213, 21] width 183 height 18
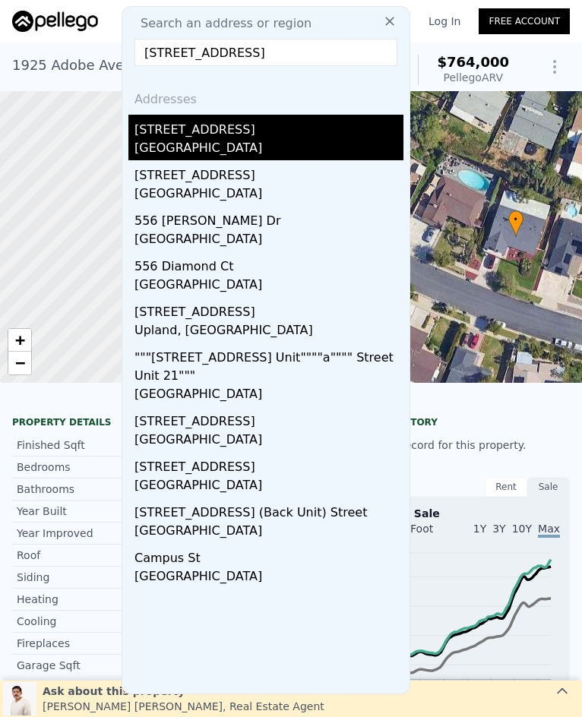
type input "[STREET_ADDRESS]"
click at [241, 141] on div "[GEOGRAPHIC_DATA]" at bounding box center [268, 149] width 269 height 21
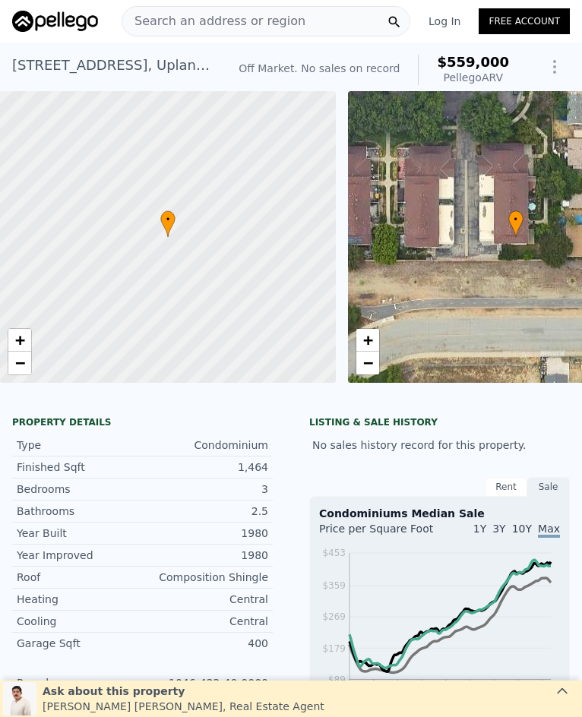
click at [197, 19] on span "Search an address or region" at bounding box center [213, 21] width 183 height 18
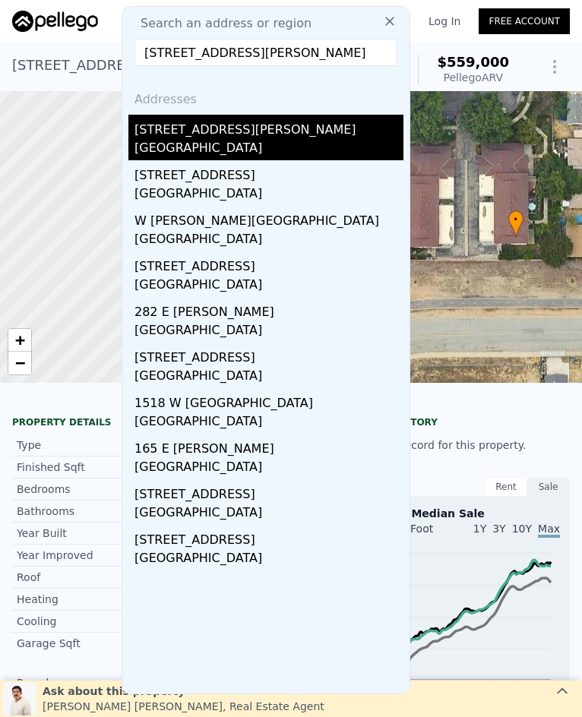
type input "[STREET_ADDRESS][PERSON_NAME]"
click at [255, 130] on div "[STREET_ADDRESS][PERSON_NAME]" at bounding box center [268, 127] width 269 height 24
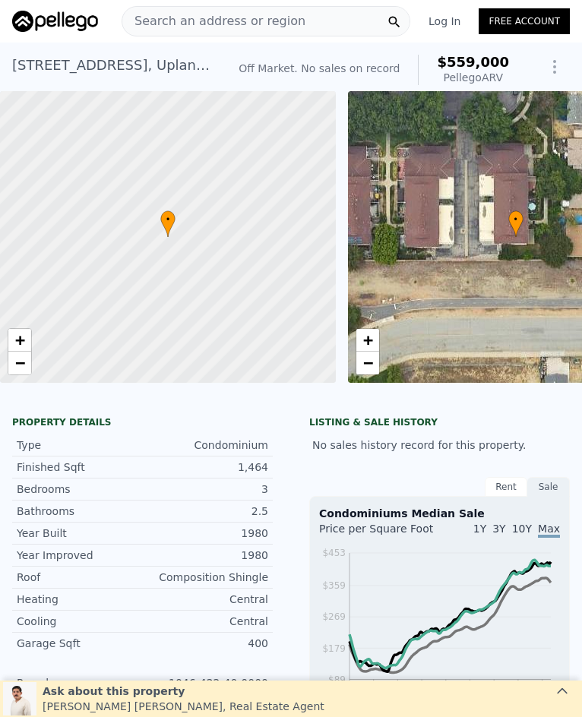
type input "$ 600,000"
type input "5"
type input "-$ 6,780"
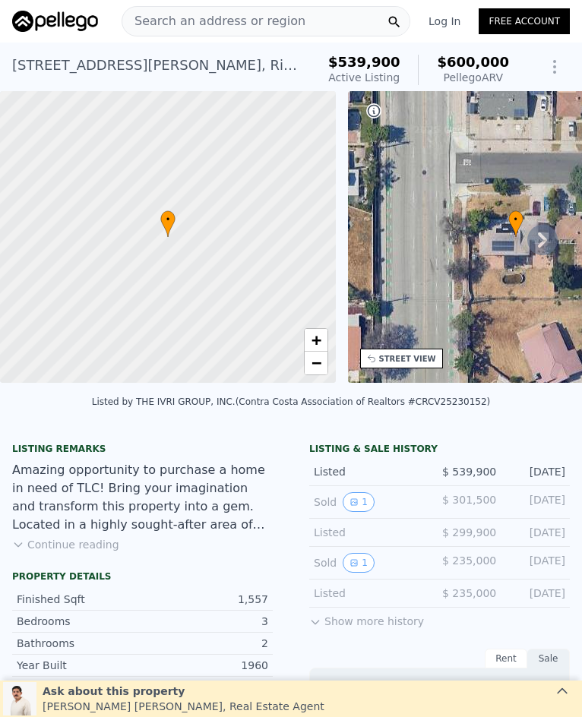
click at [272, 16] on span "Search an address or region" at bounding box center [213, 21] width 183 height 18
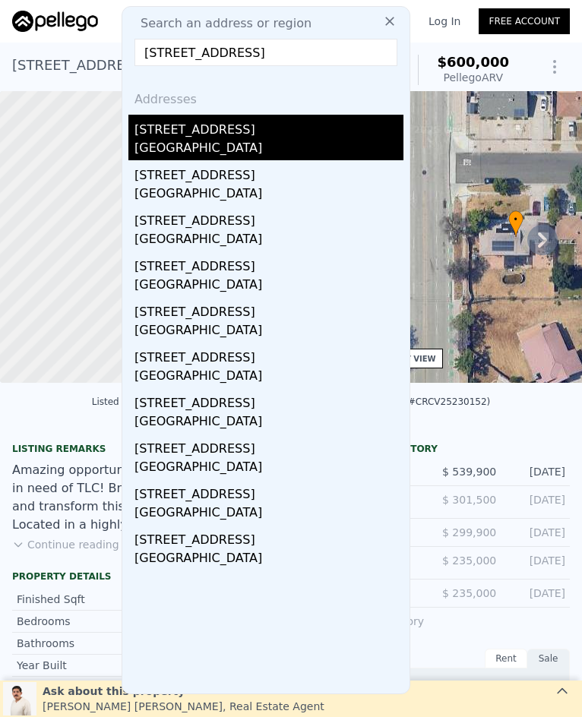
type input "[STREET_ADDRESS]"
click at [238, 137] on div "[STREET_ADDRESS]" at bounding box center [268, 127] width 269 height 24
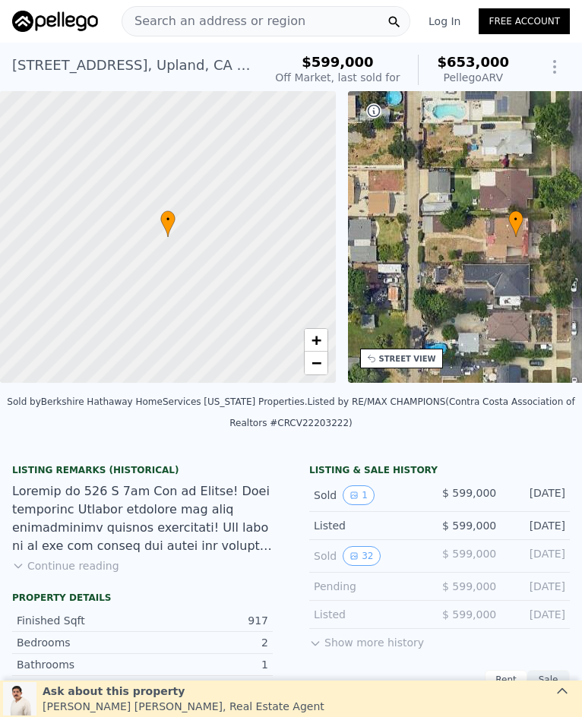
click at [203, 21] on span "Search an address or region" at bounding box center [213, 21] width 183 height 18
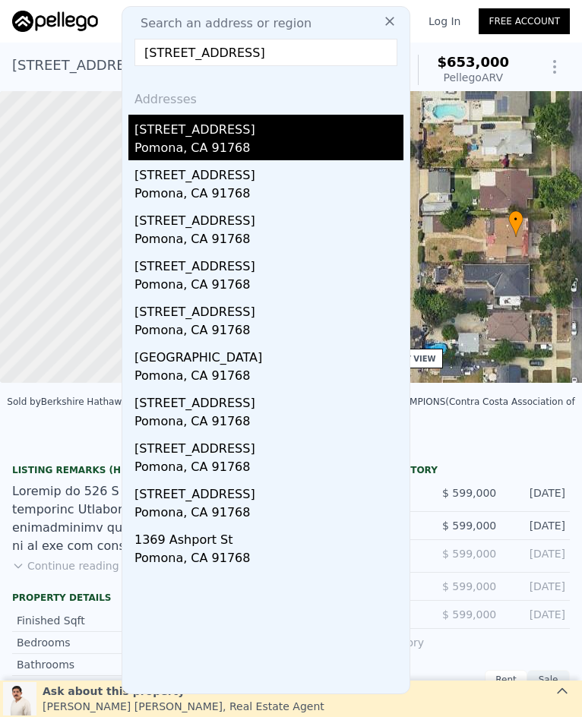
type input "[STREET_ADDRESS]"
click at [233, 126] on div "[STREET_ADDRESS]" at bounding box center [268, 127] width 269 height 24
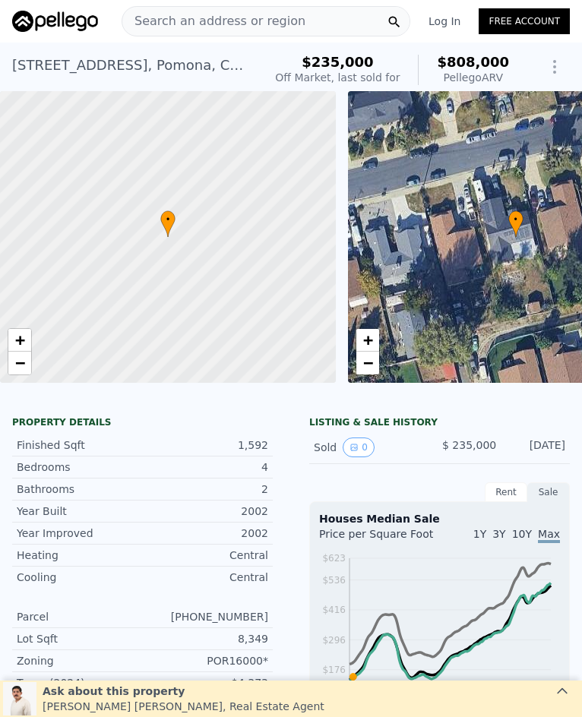
click at [243, 22] on span "Search an address or region" at bounding box center [213, 21] width 183 height 18
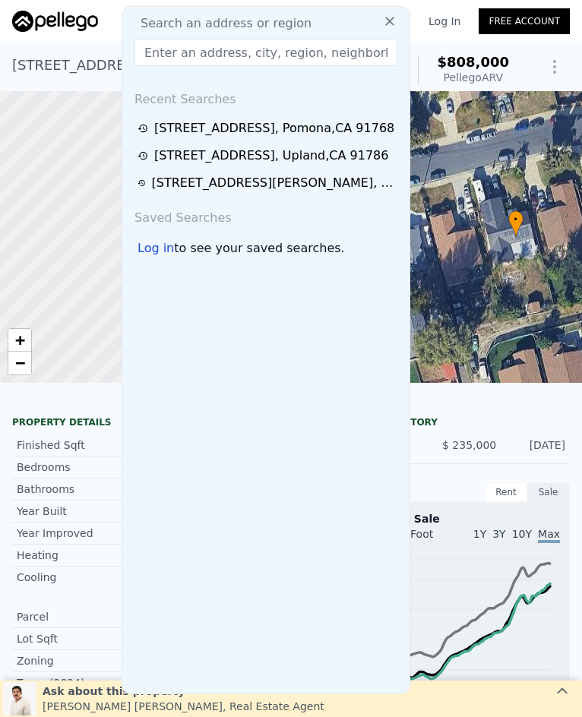
type input "[STREET_ADDRESS]"
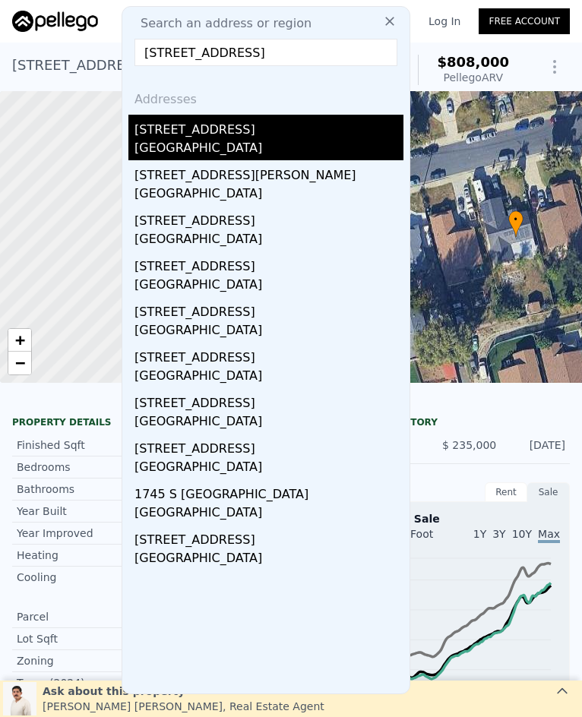
click at [207, 146] on div "[GEOGRAPHIC_DATA]" at bounding box center [268, 149] width 269 height 21
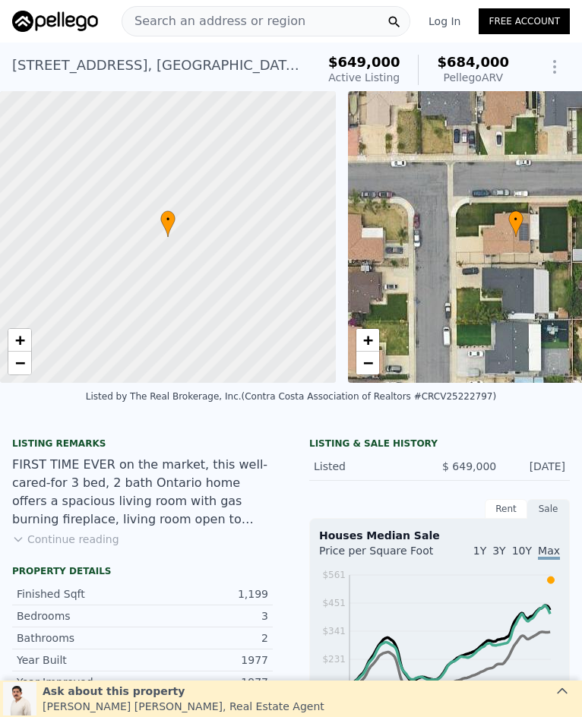
click at [242, 17] on span "Search an address or region" at bounding box center [213, 21] width 183 height 18
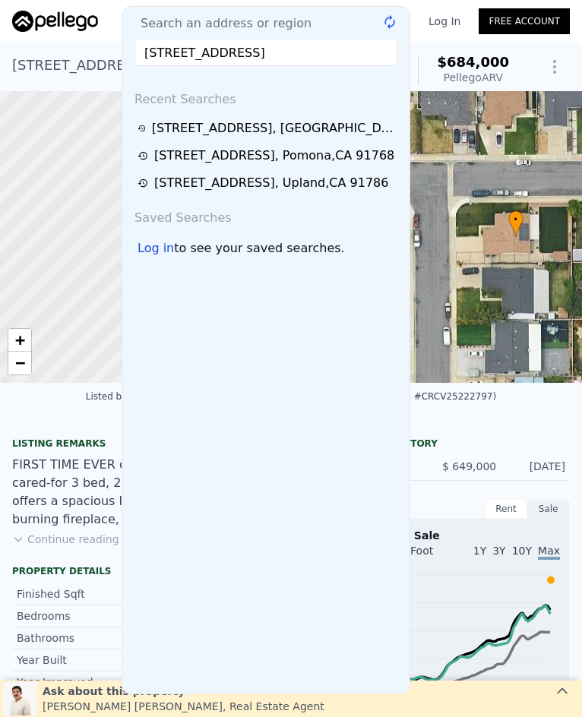
scroll to position [0, 8]
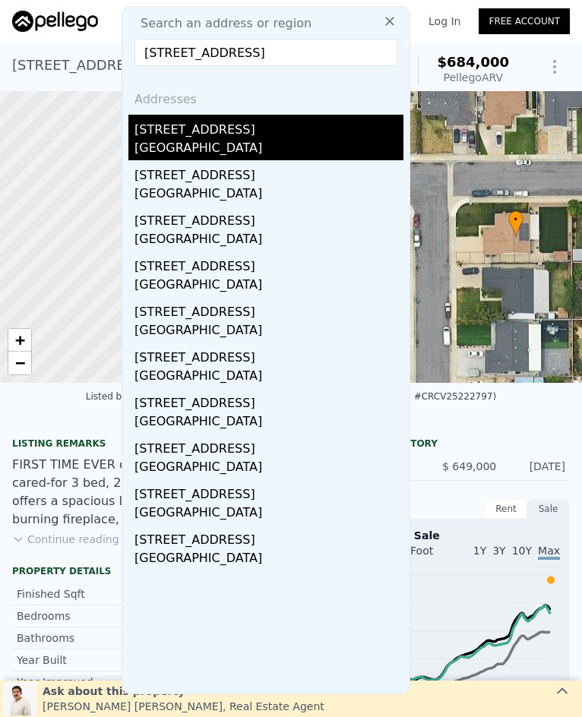
type input "[STREET_ADDRESS]"
click at [220, 128] on div "[STREET_ADDRESS]" at bounding box center [268, 127] width 269 height 24
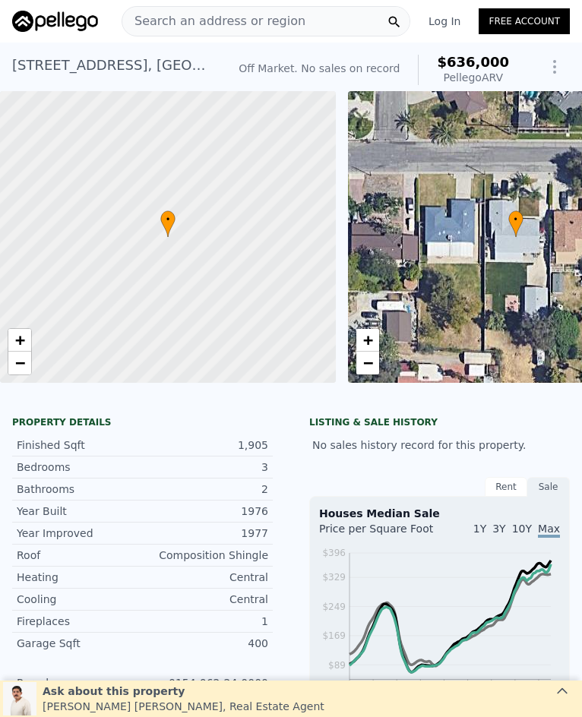
click at [197, 22] on span "Search an address or region" at bounding box center [213, 21] width 183 height 18
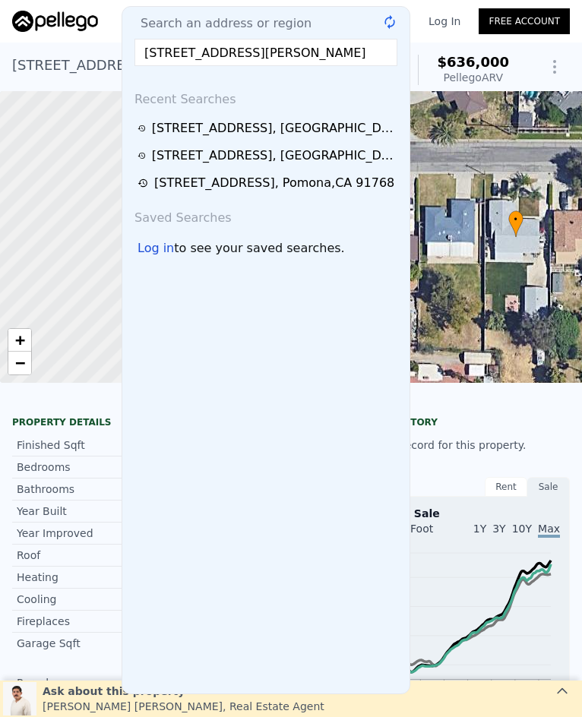
scroll to position [0, 1]
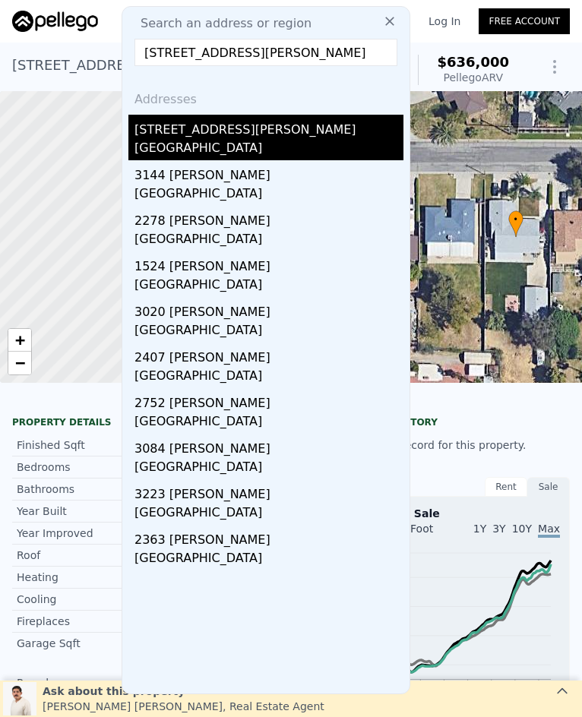
type input "[STREET_ADDRESS][PERSON_NAME]"
click at [197, 137] on div "[STREET_ADDRESS][PERSON_NAME]" at bounding box center [268, 127] width 269 height 24
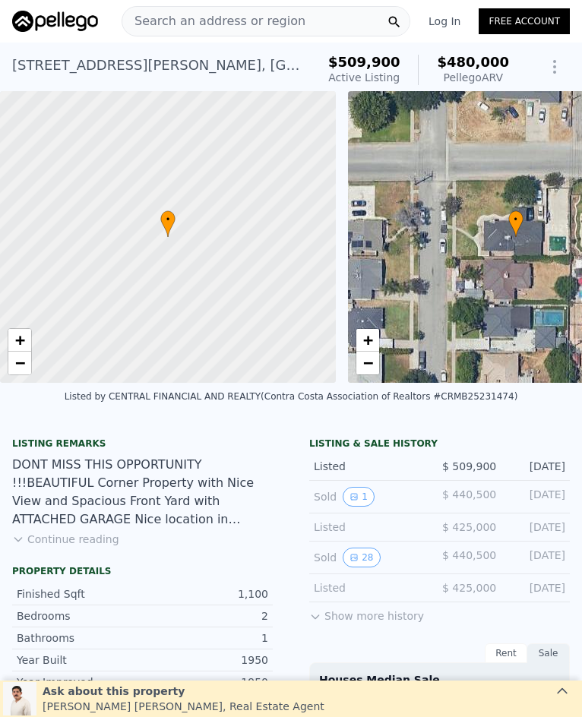
click at [195, 16] on span "Search an address or region" at bounding box center [213, 21] width 183 height 18
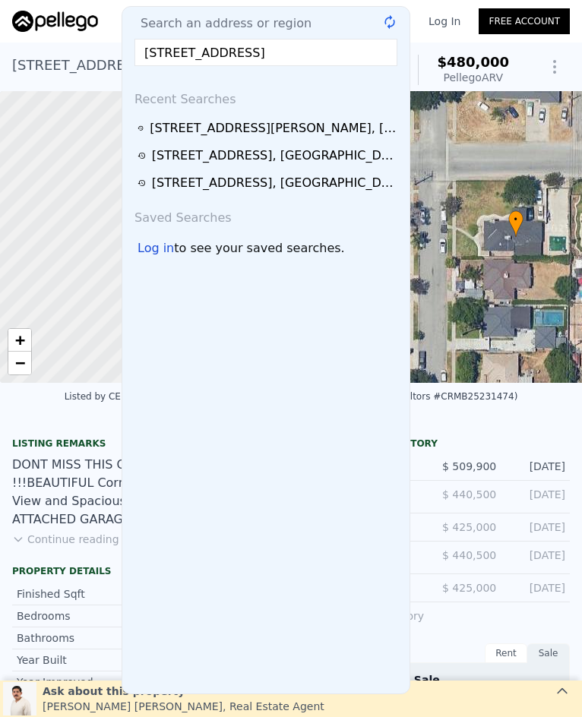
scroll to position [0, 15]
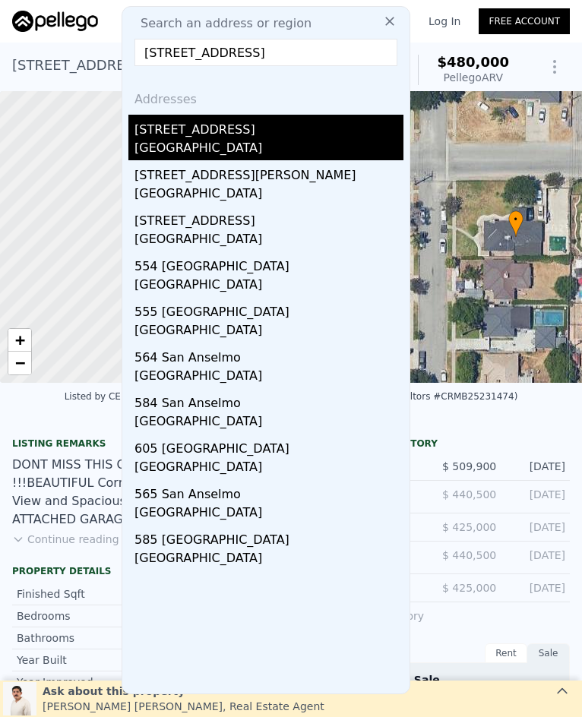
type input "[STREET_ADDRESS]"
click at [220, 139] on div "[GEOGRAPHIC_DATA]" at bounding box center [268, 149] width 269 height 21
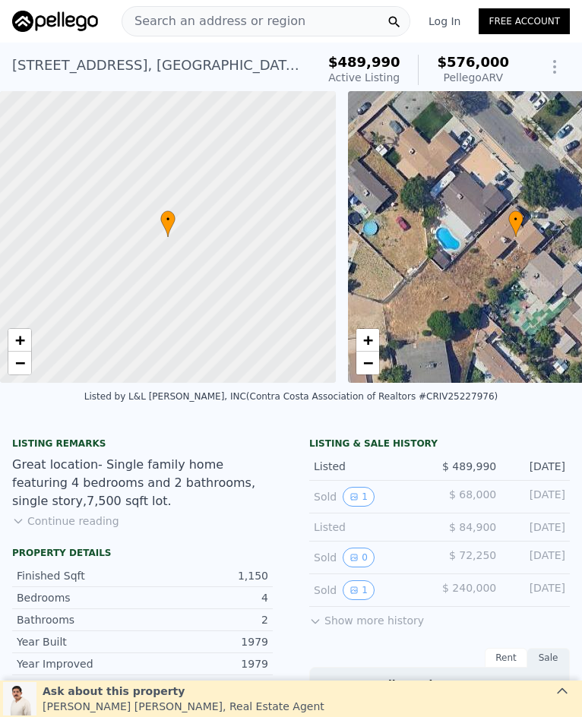
click at [239, 13] on span "Search an address or region" at bounding box center [213, 21] width 183 height 18
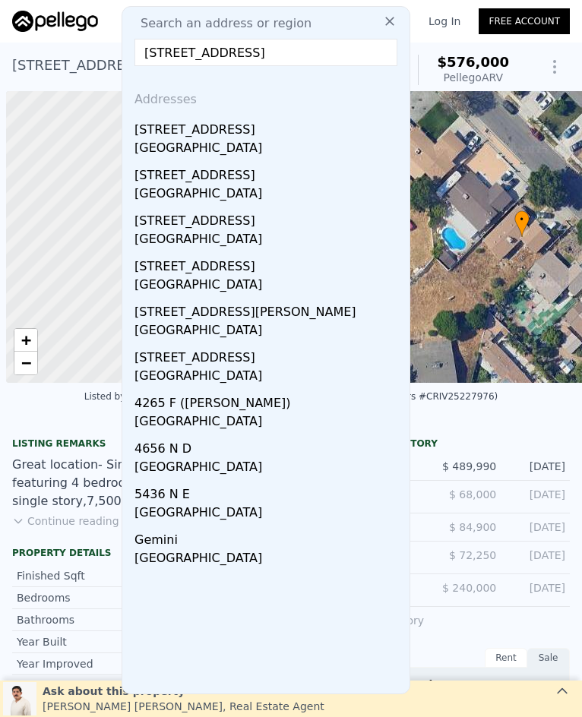
scroll to position [0, 6]
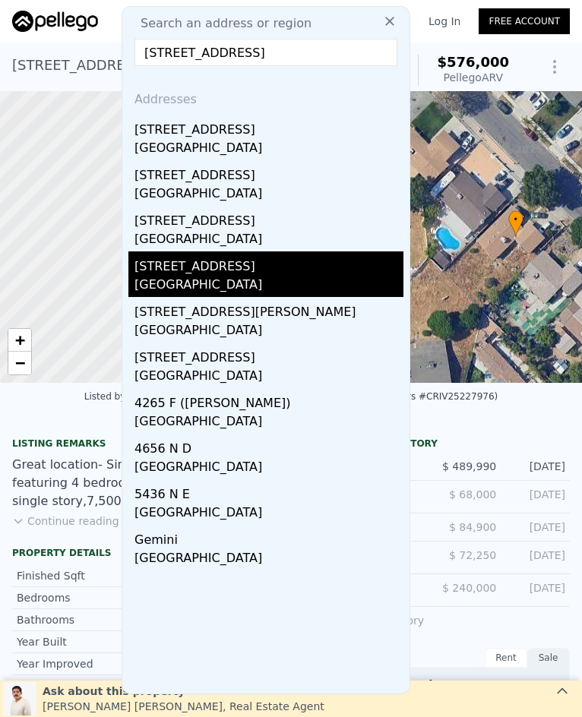
type input "4231 N 4th, San Bernardino, CA 92407"
click at [235, 269] on div "4231 N 4th Ave" at bounding box center [268, 263] width 269 height 24
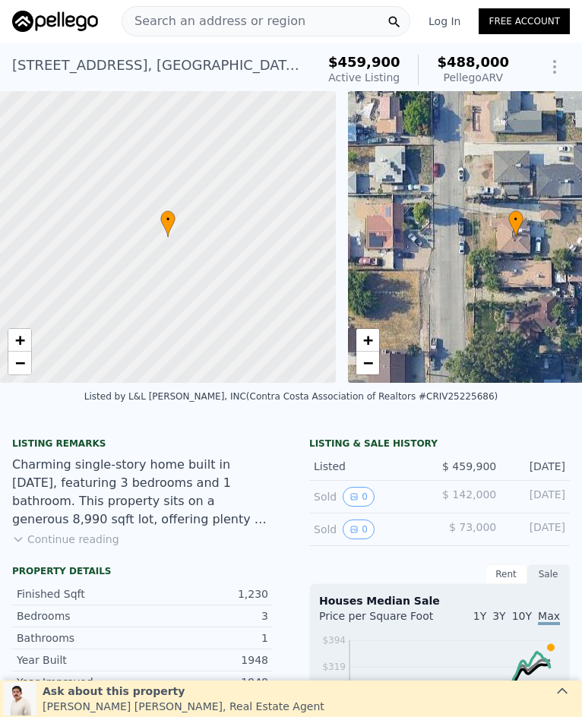
click at [204, 20] on span "Search an address or region" at bounding box center [213, 21] width 183 height 18
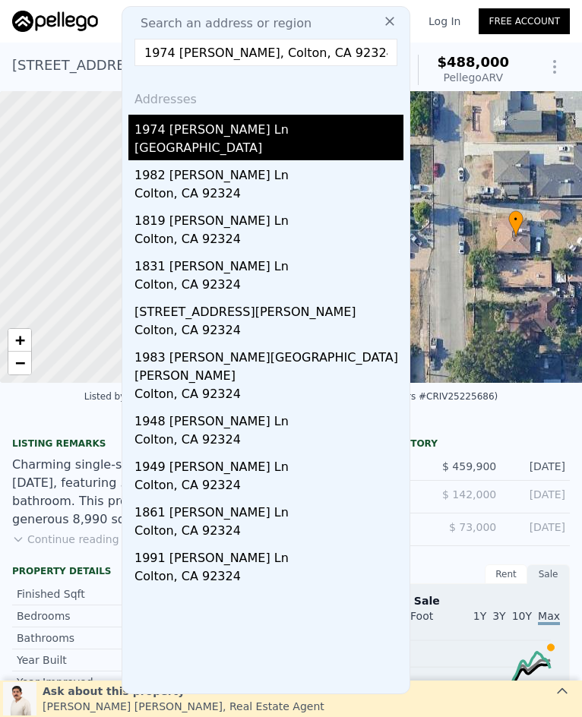
type input "1974 Cherry Wood, Colton, CA 92324"
click at [289, 126] on div "1974 Cherry Wood Ln" at bounding box center [268, 127] width 269 height 24
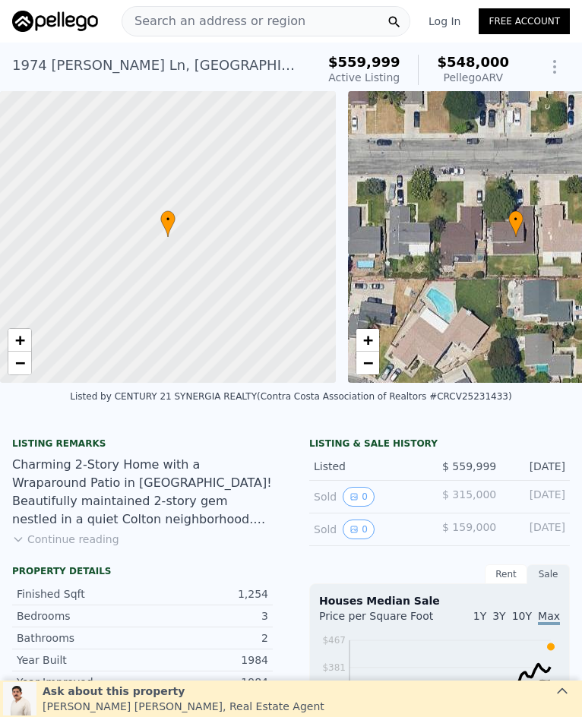
click at [253, 15] on span "Search an address or region" at bounding box center [213, 21] width 183 height 18
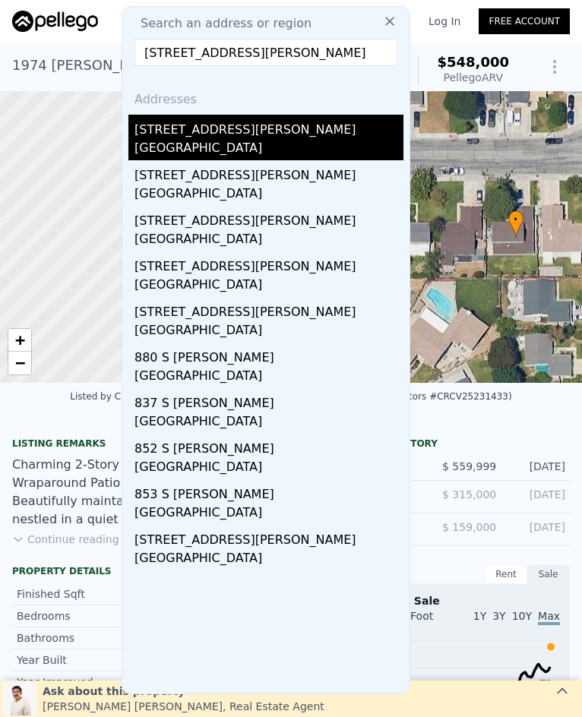
type input "867 S Breden, Rialto, CA 92376"
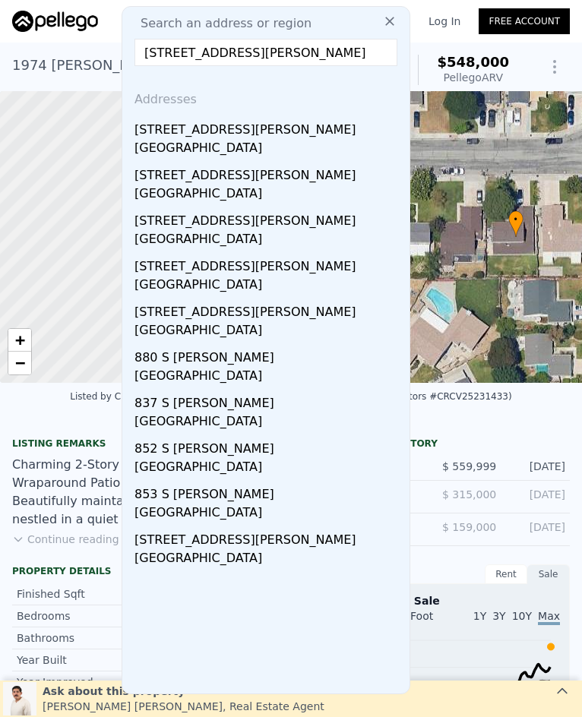
click at [214, 139] on div "[GEOGRAPHIC_DATA]" at bounding box center [268, 149] width 269 height 21
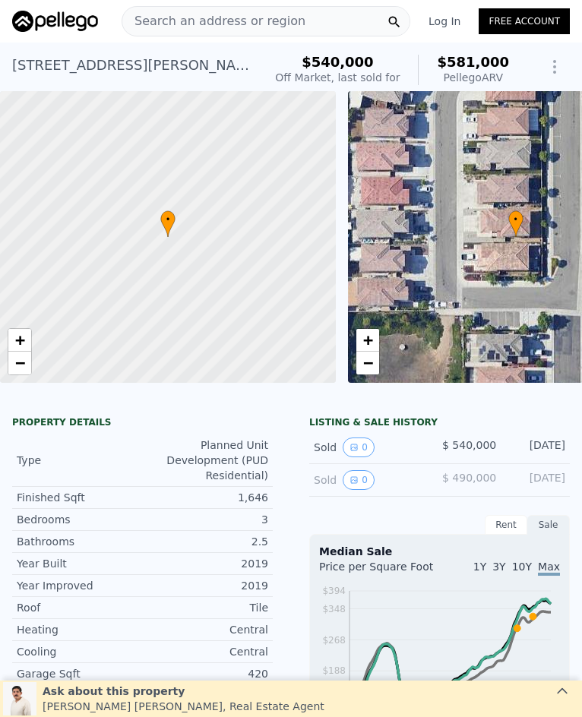
click at [191, 19] on span "Search an address or region" at bounding box center [213, 21] width 183 height 18
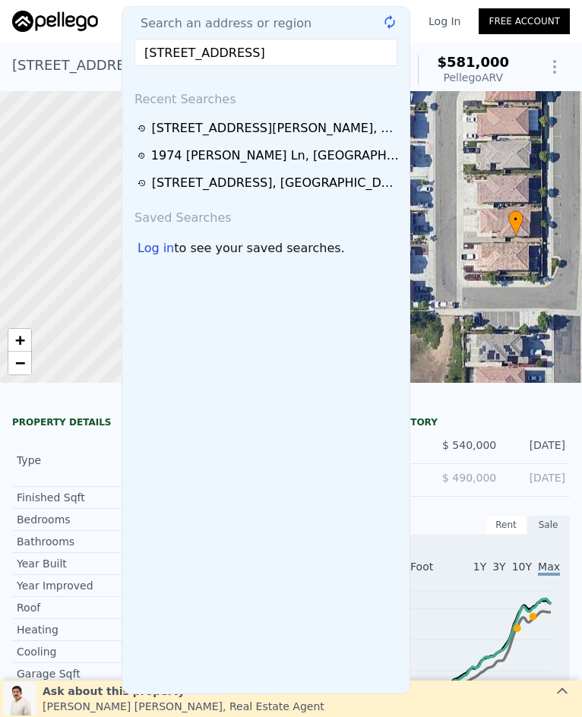
scroll to position [0, 5]
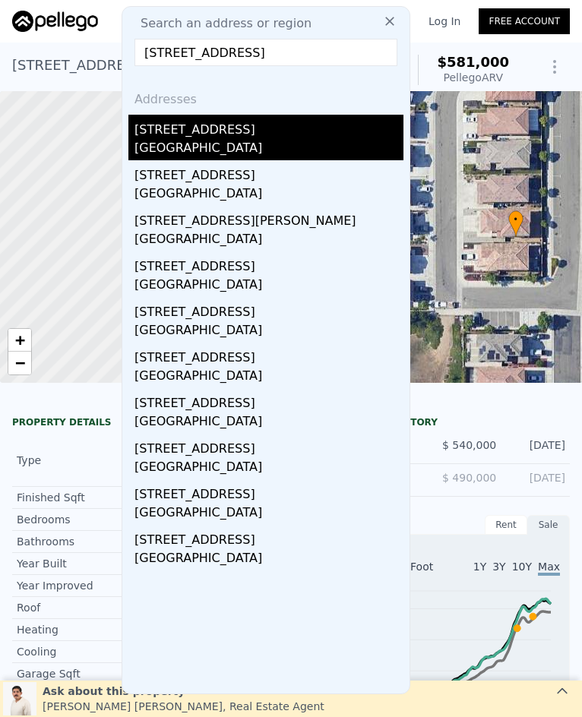
type input "9838 Alder Avenue, Bloomington, CA 92316"
click at [194, 140] on div "Fontana, CA 92316" at bounding box center [268, 149] width 269 height 21
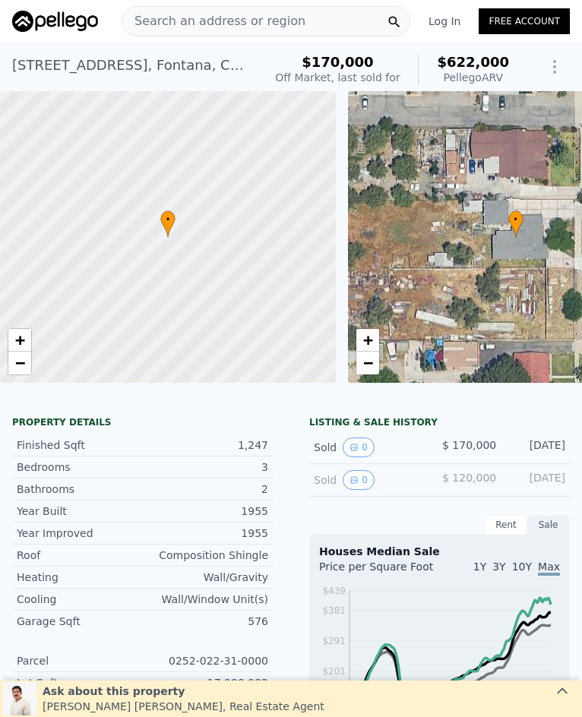
click at [231, 20] on span "Search an address or region" at bounding box center [213, 21] width 183 height 18
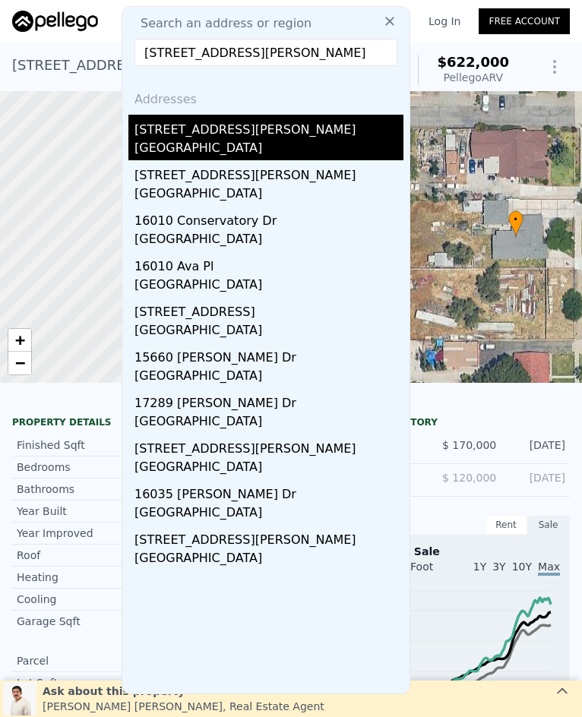
type input "16010 Ramona Drive, Fontana, CA 92336"
click at [322, 116] on div "16010 Ramona Dr" at bounding box center [268, 127] width 269 height 24
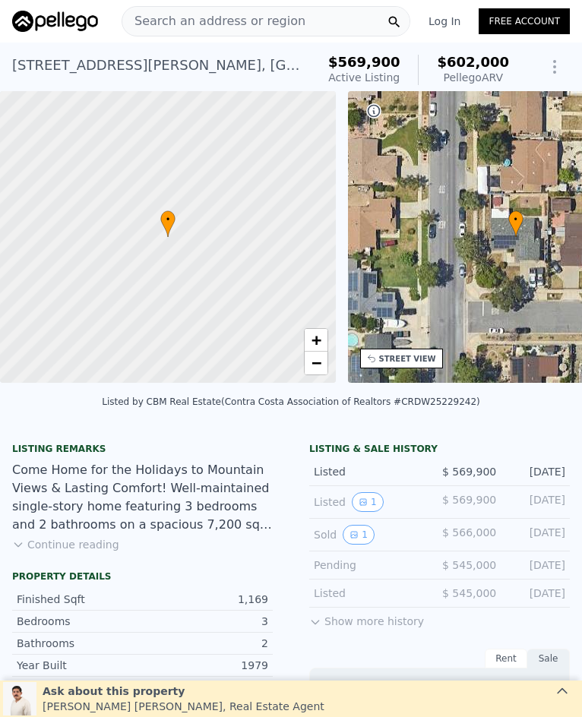
click at [234, 18] on span "Search an address or region" at bounding box center [213, 21] width 183 height 18
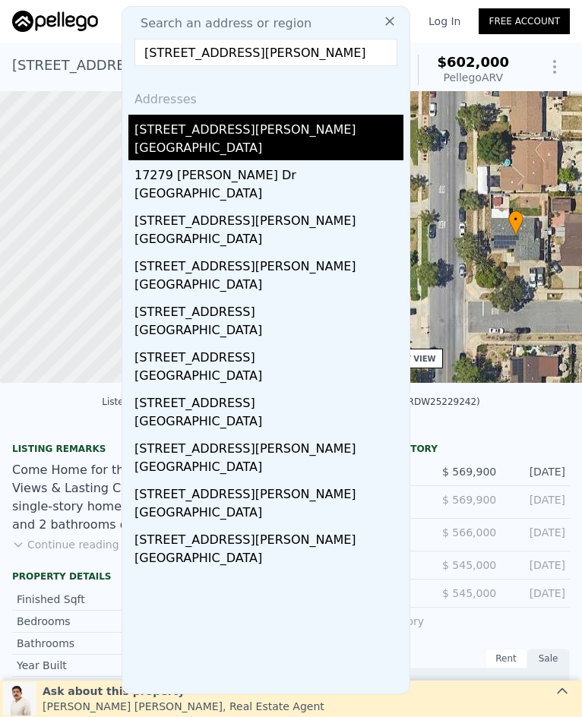
type input "17279 Miller Avenue, Fontana, CA 92336"
click at [319, 146] on div "Fontana, CA 92336" at bounding box center [268, 149] width 269 height 21
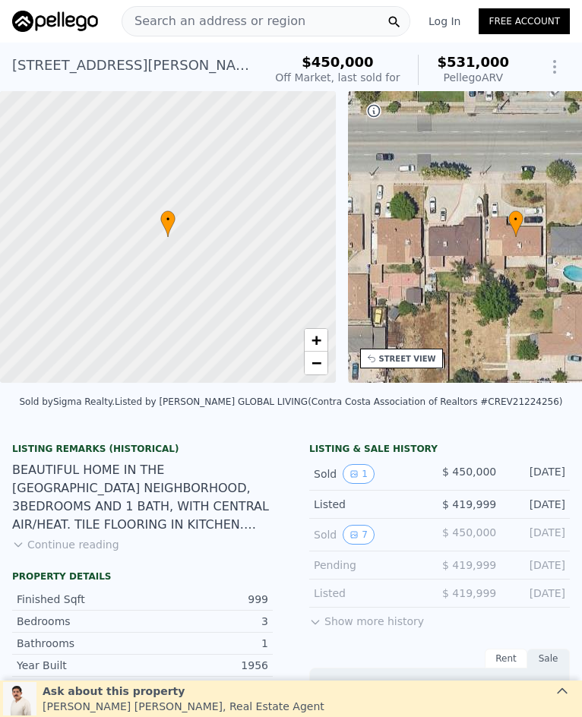
click at [241, 19] on span "Search an address or region" at bounding box center [213, 21] width 183 height 18
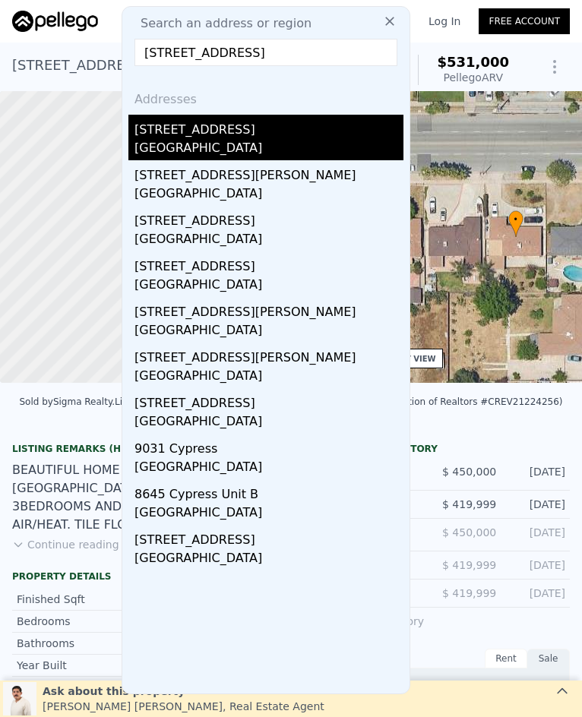
type input "8621 Cypress, Fontana, CA 92335"
click at [226, 154] on div "Fontana, CA 92335" at bounding box center [268, 149] width 269 height 21
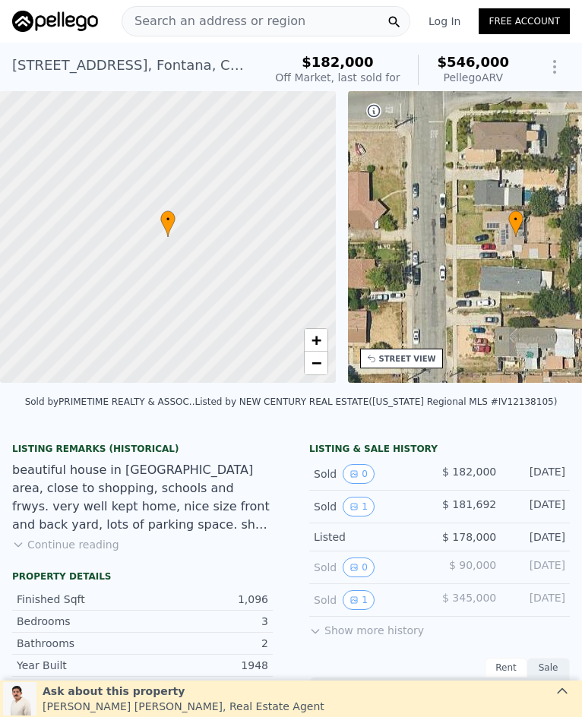
click at [266, 17] on span "Search an address or region" at bounding box center [213, 21] width 183 height 18
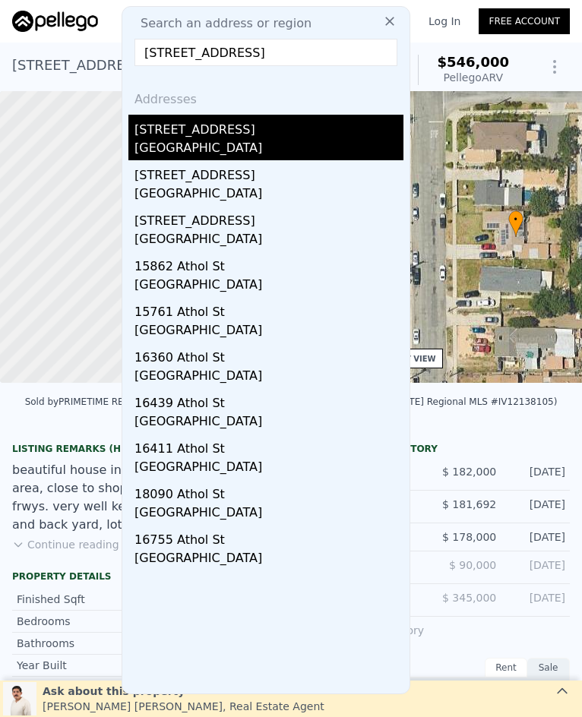
type input "15317 Athol Street, Fontana, CA 92335"
click at [260, 134] on div "15317 Athol St" at bounding box center [268, 127] width 269 height 24
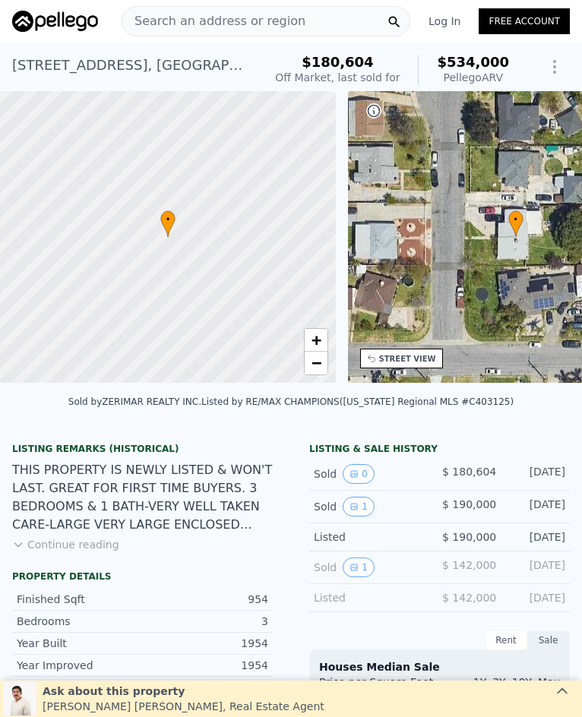
click at [207, 18] on span "Search an address or region" at bounding box center [213, 21] width 183 height 18
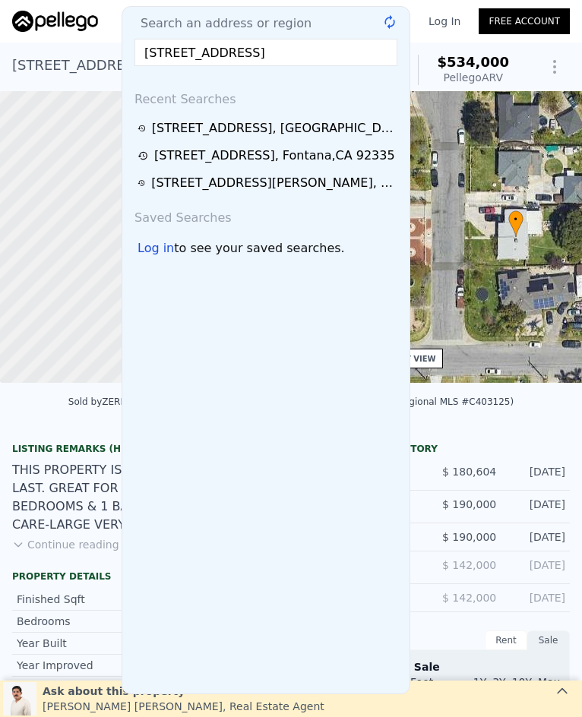
scroll to position [0, 35]
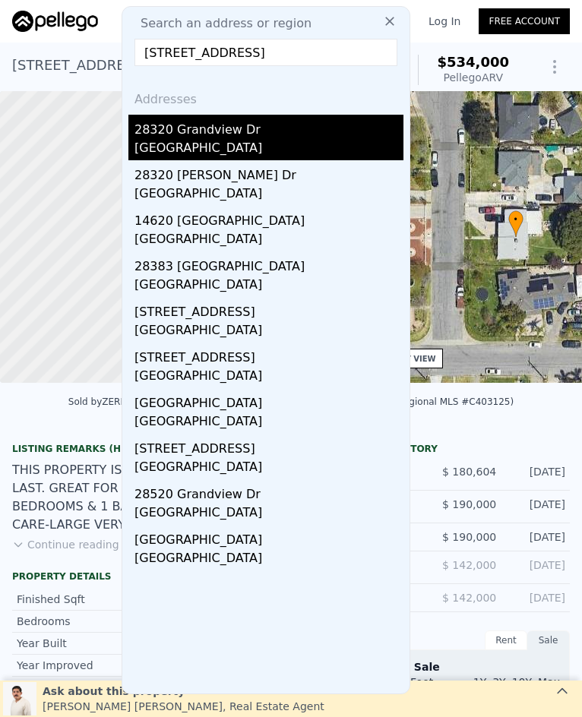
type input "28320 Grandview Drive, Moreno Valley, CA 92555"
click at [271, 137] on div "28320 Grandview Dr" at bounding box center [268, 127] width 269 height 24
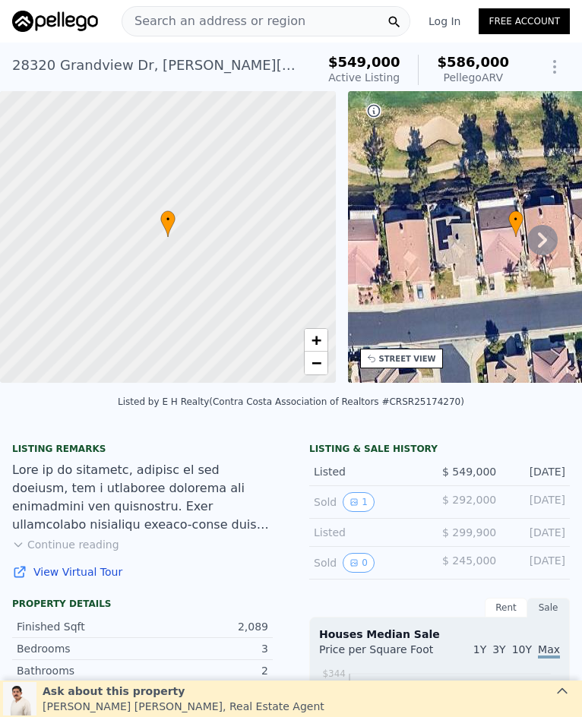
click at [230, 19] on span "Search an address or region" at bounding box center [213, 21] width 183 height 18
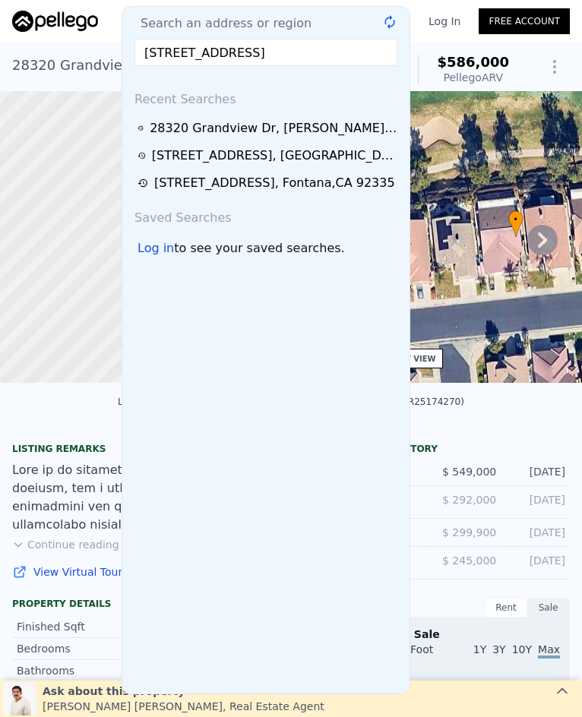
scroll to position [0, 48]
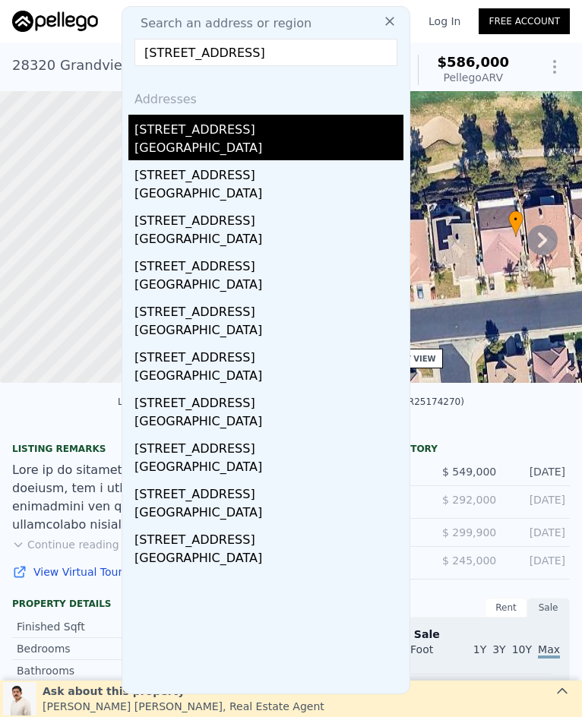
type input "10560 Canyon Vista Road, Moreno Valley, CA 92557"
click at [241, 122] on div "10560 Canyon Vista Rd" at bounding box center [268, 127] width 269 height 24
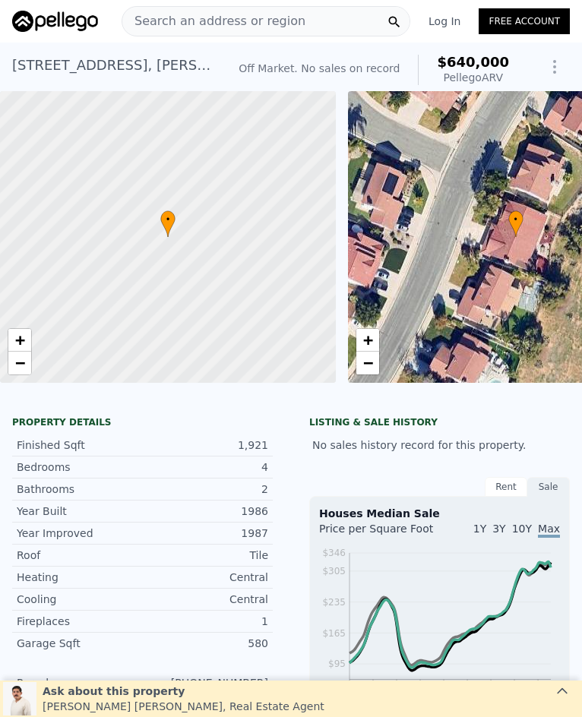
click at [265, 20] on span "Search an address or region" at bounding box center [213, 21] width 183 height 18
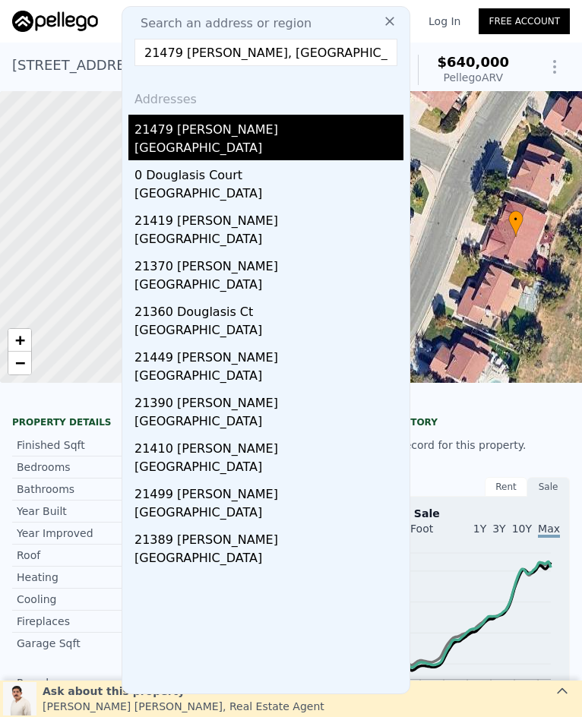
type input "21479 Douglasis, Moreno Valley, CA 92557"
click at [195, 136] on div "21479 Douglasis Ct" at bounding box center [268, 127] width 269 height 24
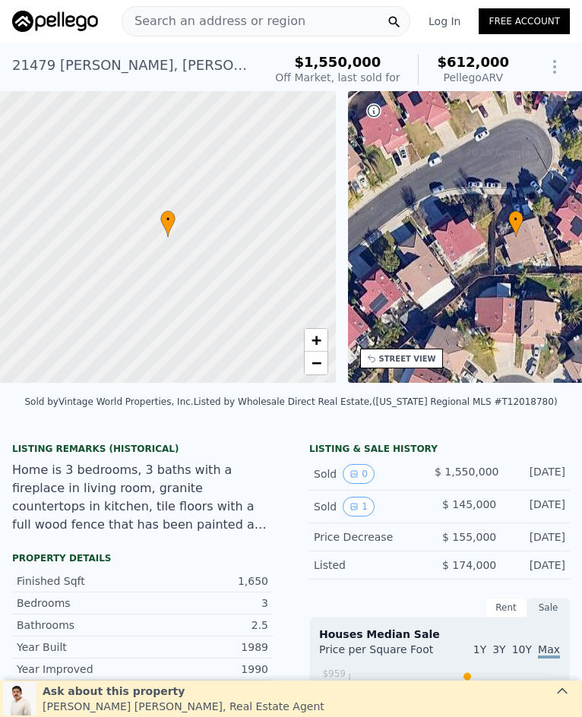
click at [274, 18] on span "Search an address or region" at bounding box center [213, 21] width 183 height 18
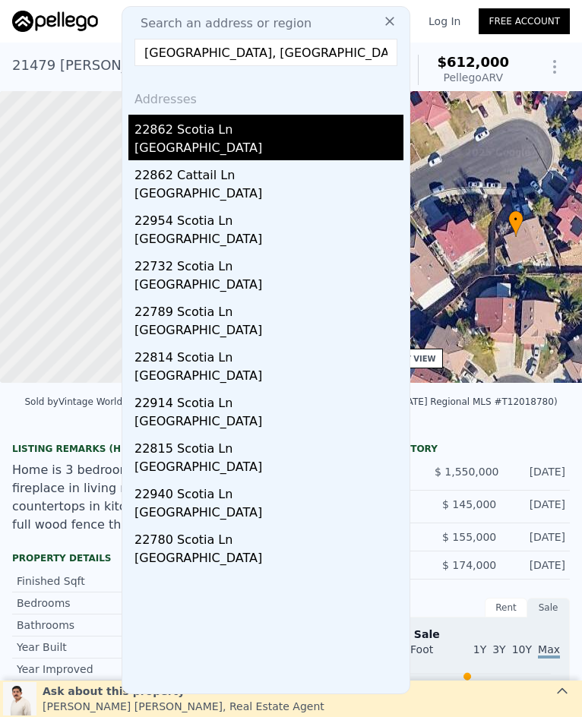
type input "22862 Scotia, Moreno Valley, CA 92557"
click at [267, 131] on div "22862 Scotia Ln" at bounding box center [268, 127] width 269 height 24
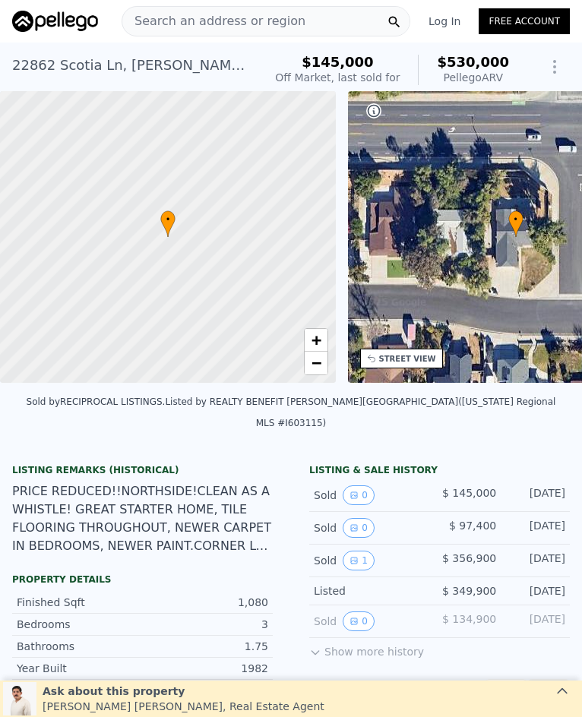
click at [244, 22] on span "Search an address or region" at bounding box center [213, 21] width 183 height 18
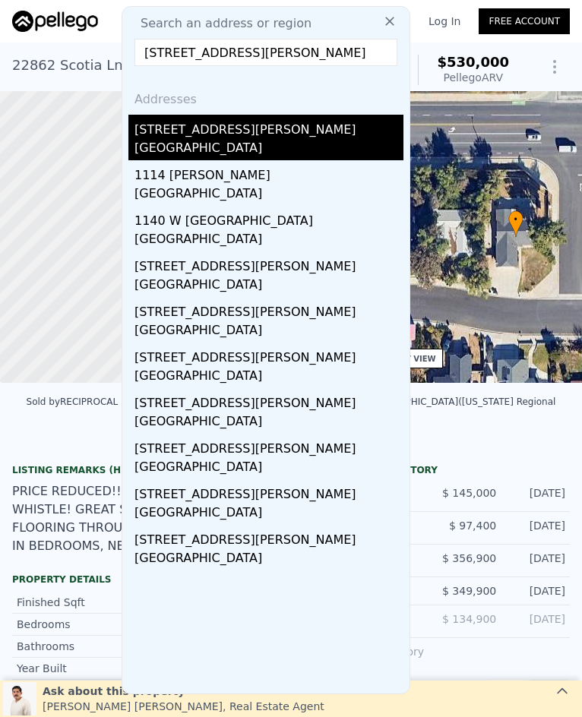
type input "230 E Blaine, Riverside, CA 92507"
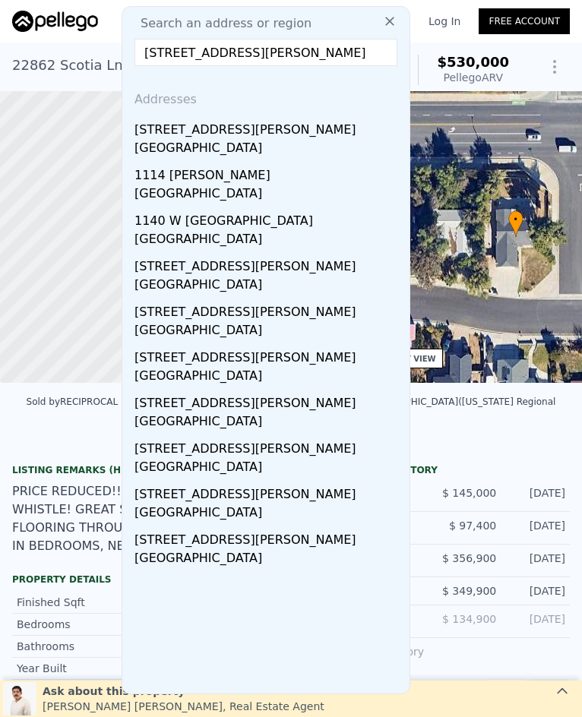
click at [277, 129] on div "230 E Blaine St" at bounding box center [268, 127] width 269 height 24
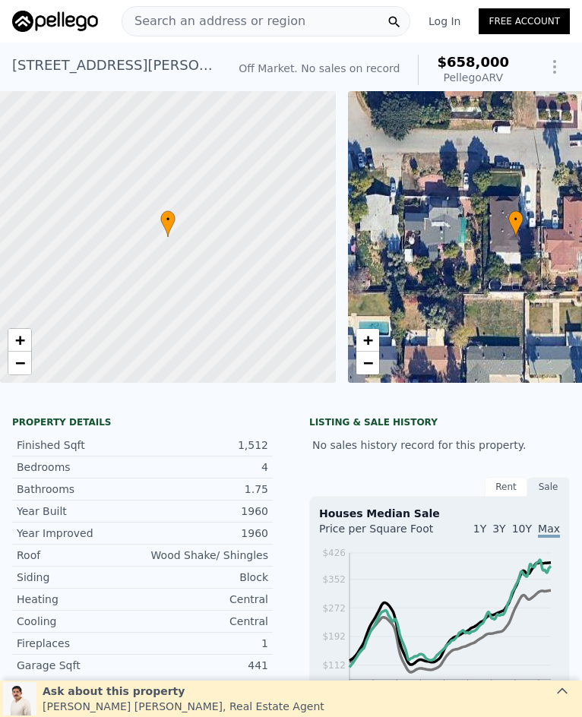
click at [264, 24] on span "Search an address or region" at bounding box center [213, 21] width 183 height 18
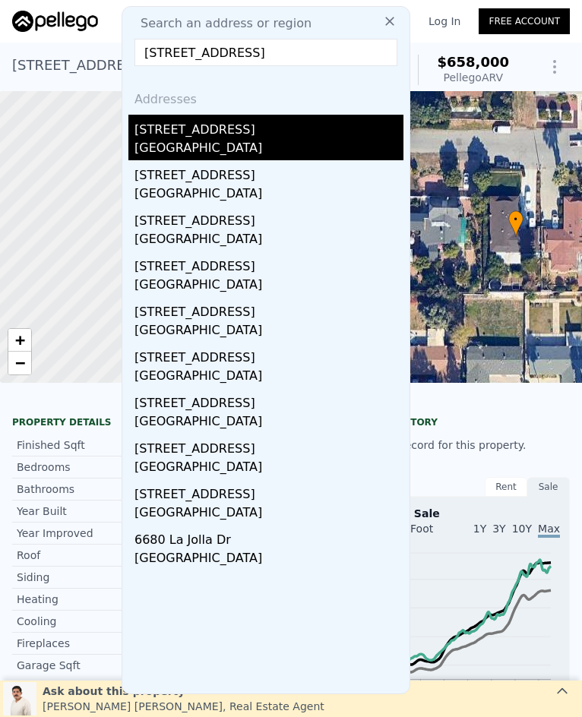
click at [289, 141] on div "[GEOGRAPHIC_DATA]" at bounding box center [268, 149] width 269 height 21
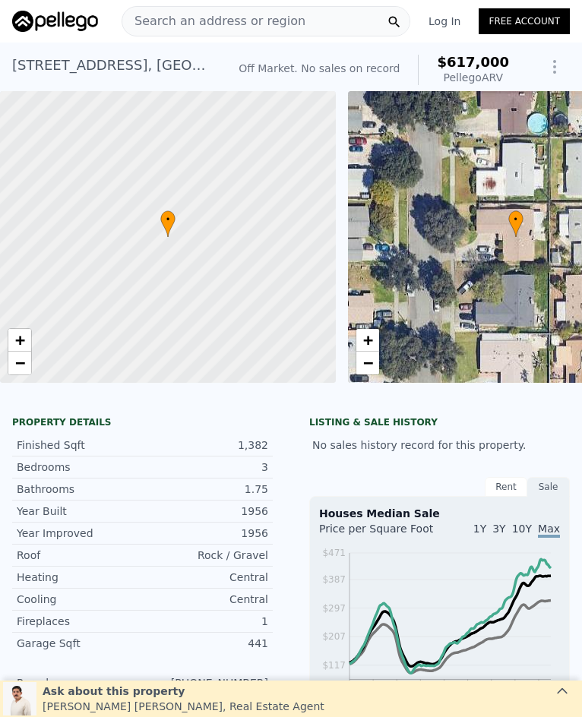
click at [304, 20] on div "Search an address or region" at bounding box center [265, 21] width 289 height 30
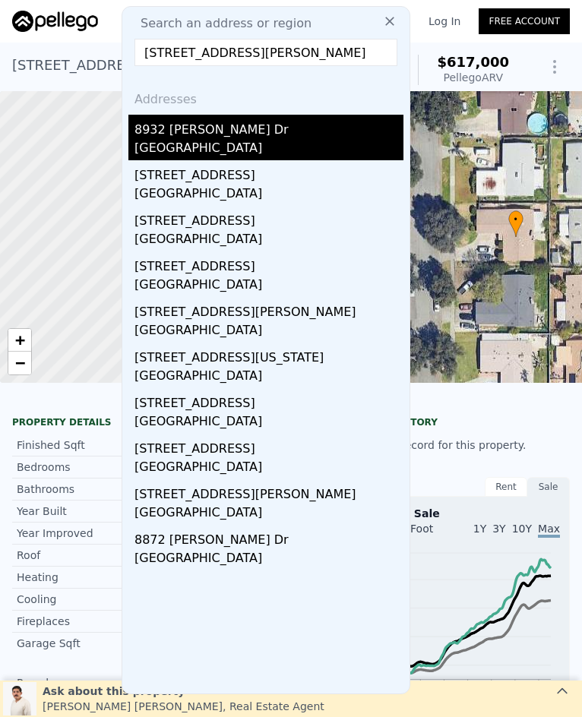
type input "8932 Conway Drive, Riverside, CA 92503"
click at [256, 128] on div "8932 Conway Dr" at bounding box center [268, 127] width 269 height 24
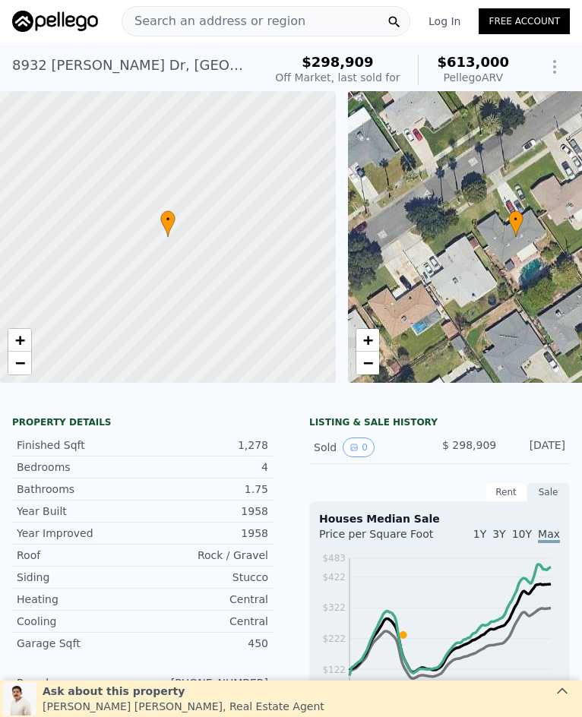
click at [227, 24] on span "Search an address or region" at bounding box center [213, 21] width 183 height 18
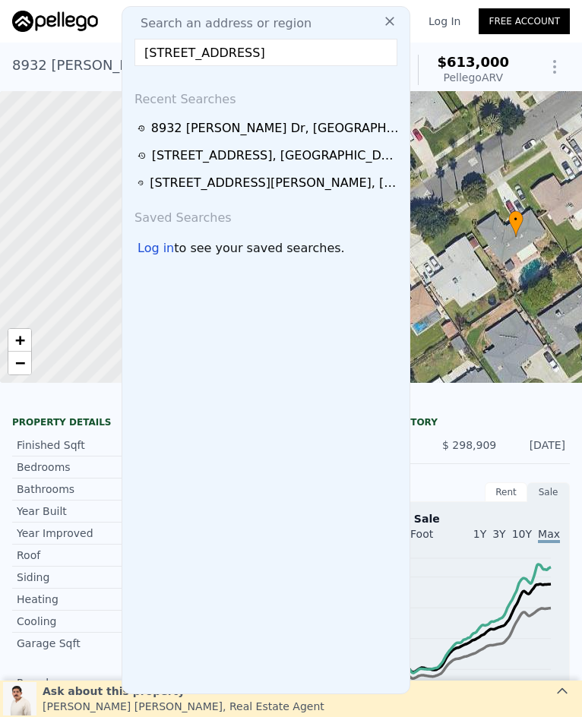
scroll to position [0, 1]
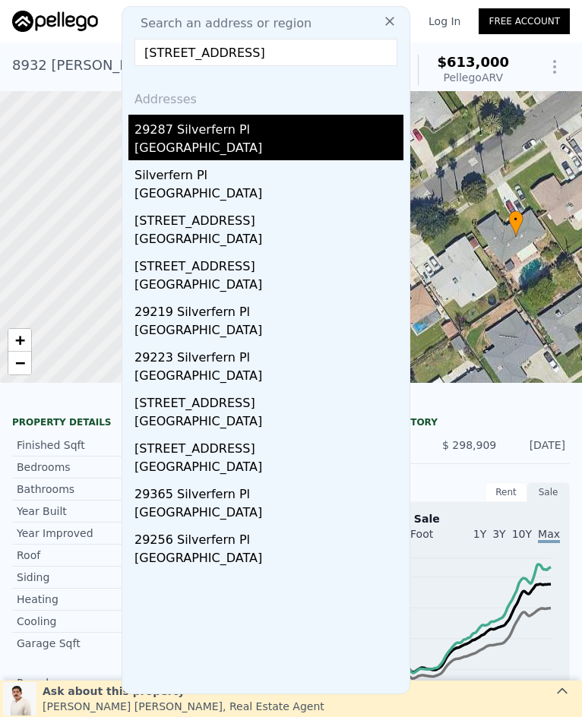
type input "29287 Silverfern Place, Highland, CA 92346"
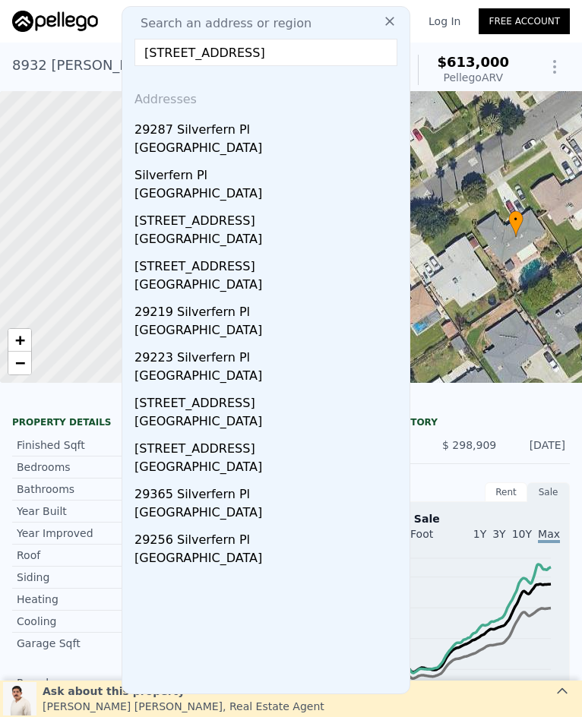
scroll to position [0, 0]
click at [228, 134] on div "29287 Silverfern Pl" at bounding box center [268, 127] width 269 height 24
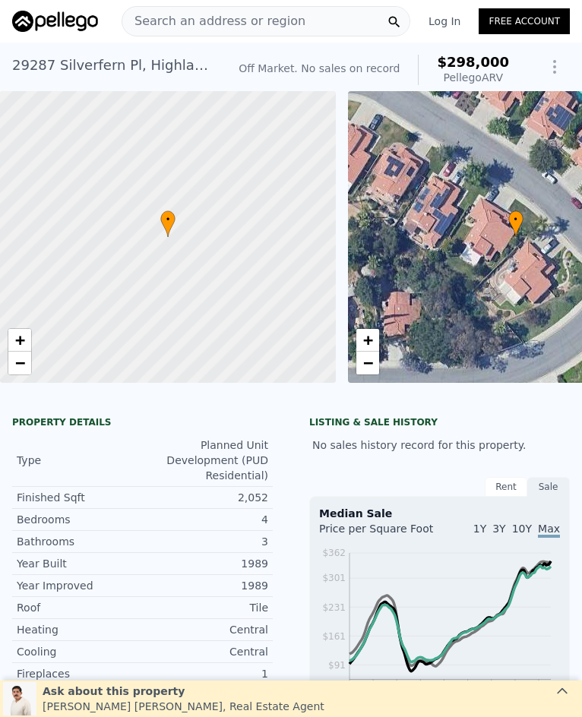
click at [301, 10] on div "Search an address or region" at bounding box center [265, 21] width 289 height 30
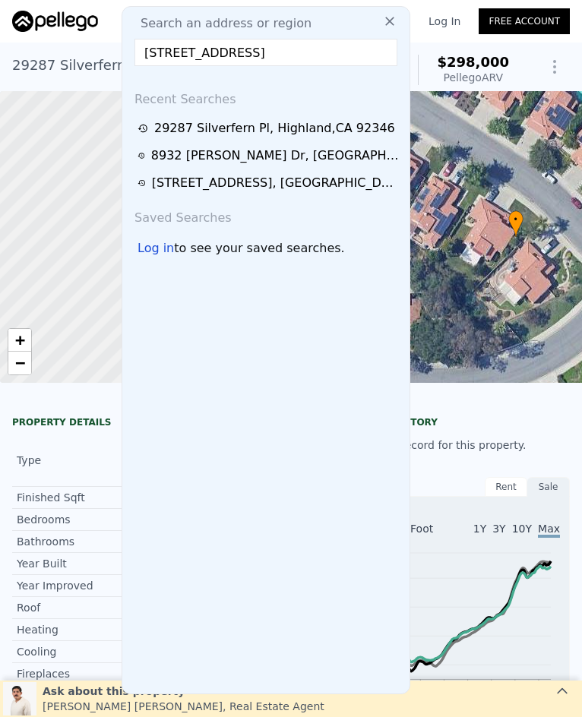
scroll to position [0, 17]
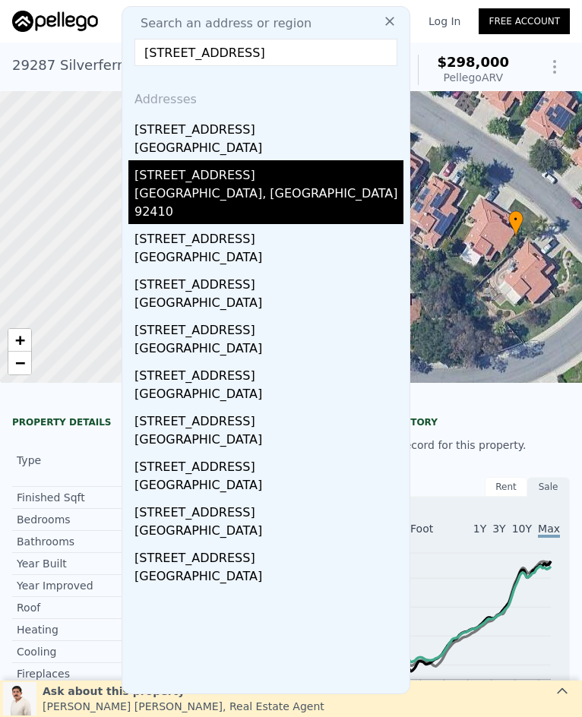
type input "24724 Court Street, San Bernardino, CA 92410"
click at [282, 175] on div "24724 Court St" at bounding box center [268, 172] width 269 height 24
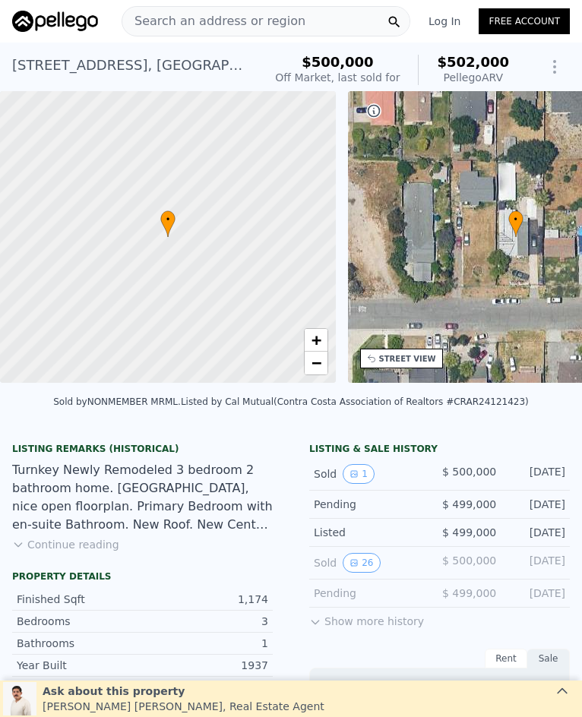
click at [185, 27] on span "Search an address or region" at bounding box center [213, 21] width 183 height 18
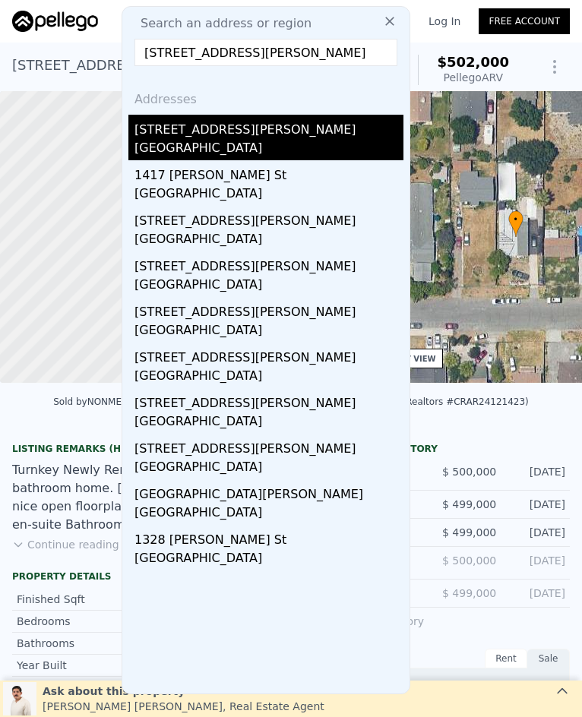
type input "834 Calhoun Street, Redlands, CA 92374"
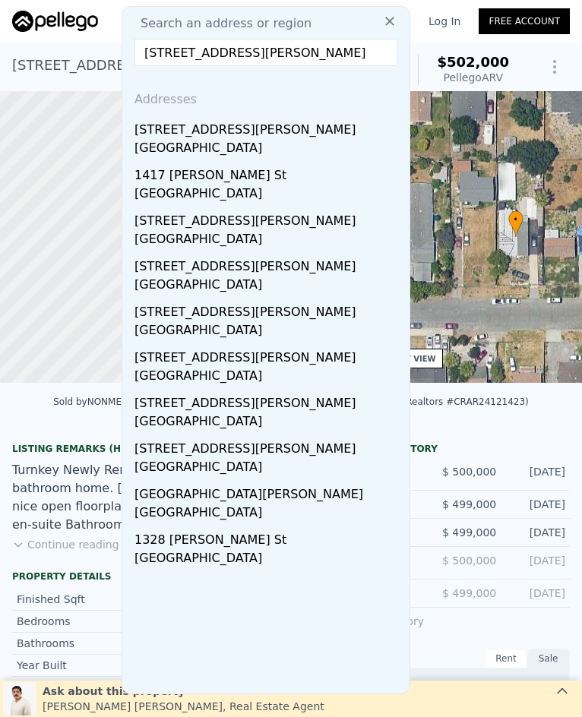
click at [252, 126] on div "834 Calhoun St" at bounding box center [268, 127] width 269 height 24
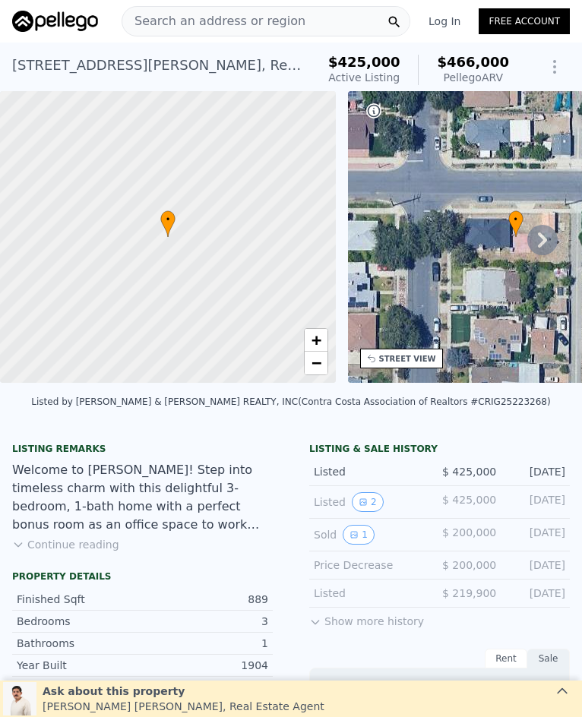
click at [243, 17] on span "Search an address or region" at bounding box center [213, 21] width 183 height 18
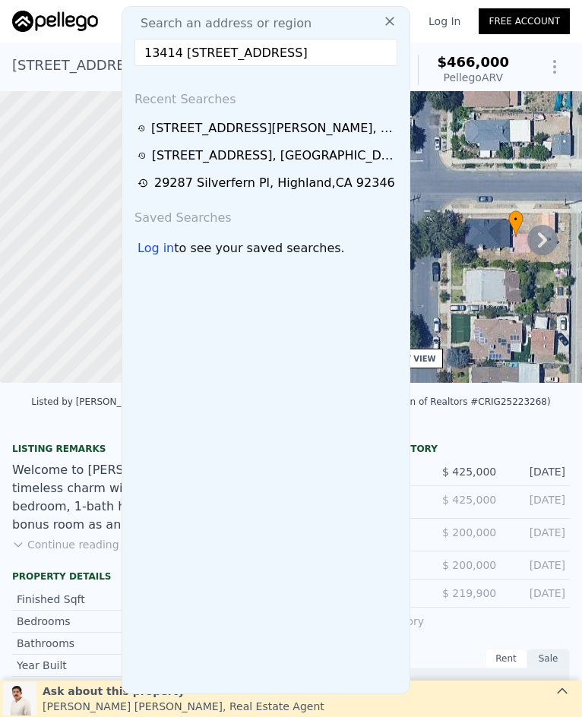
scroll to position [0, 4]
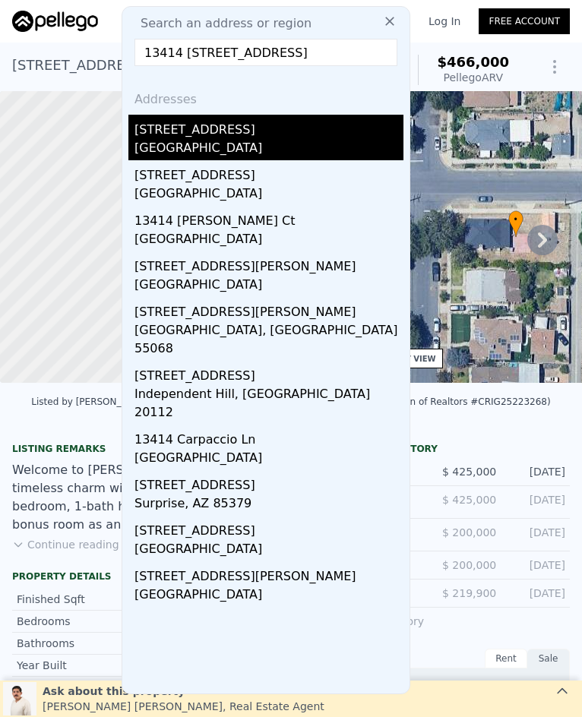
type input "13414 13414 Columbus, Fontana, CA 92336"
click at [291, 136] on div "13414 Columbus Ct" at bounding box center [268, 127] width 269 height 24
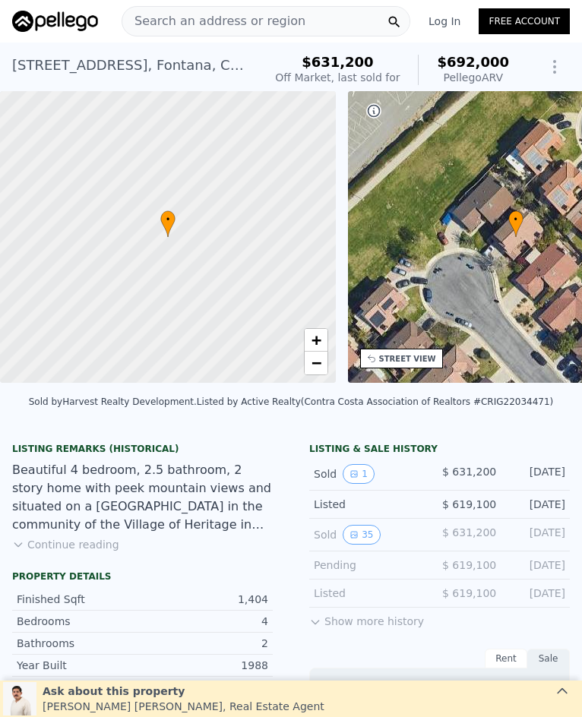
click at [284, 13] on div "Search an address or region" at bounding box center [265, 21] width 289 height 30
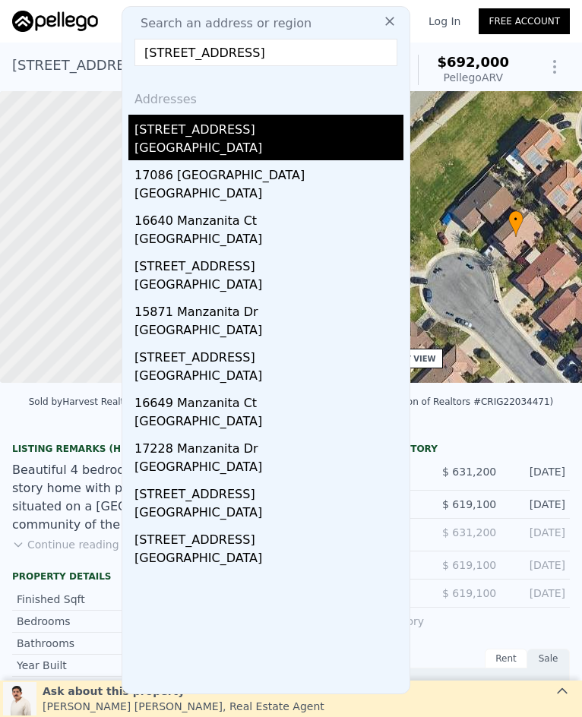
type input "17055 MANZANITA, Fontana, CA 92335"
click at [222, 141] on div "Fontana, CA 92335" at bounding box center [268, 149] width 269 height 21
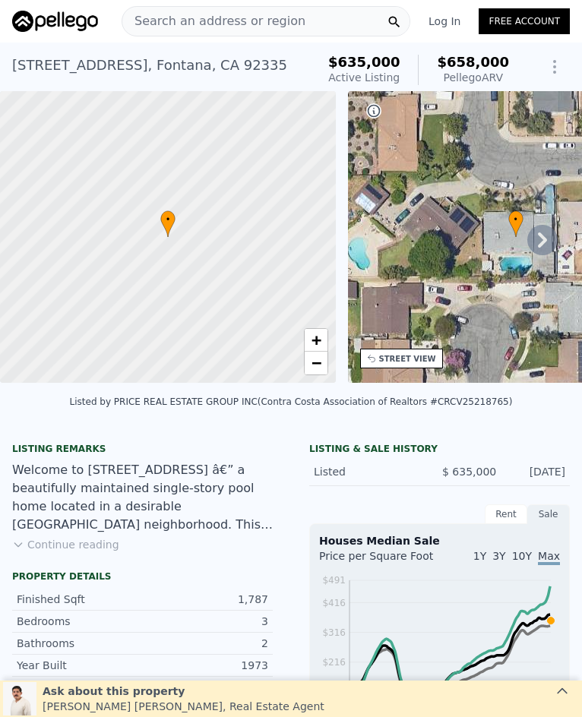
click at [260, 25] on span "Search an address or region" at bounding box center [213, 21] width 183 height 18
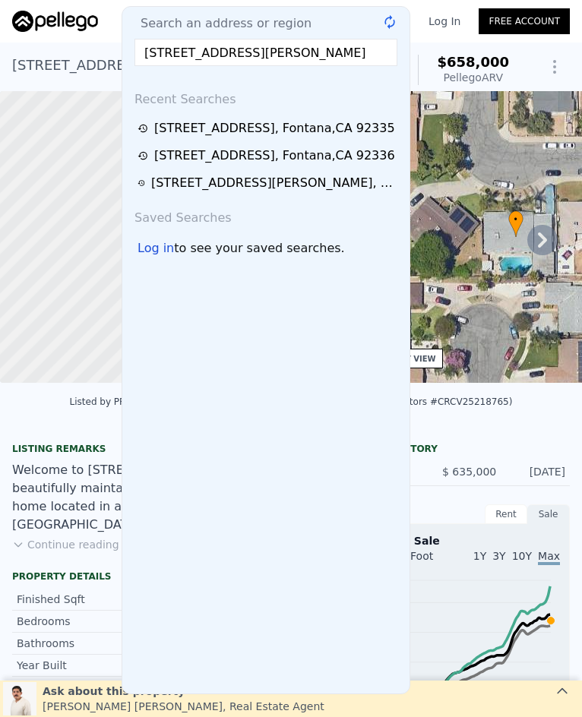
scroll to position [0, 4]
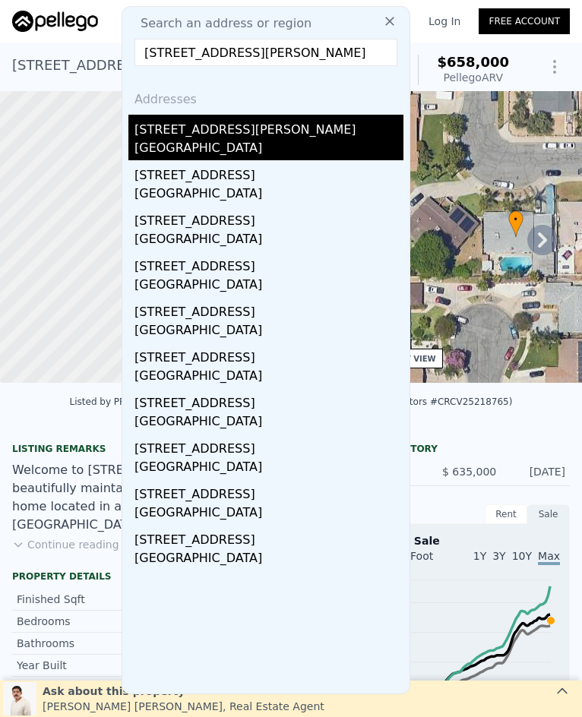
type input "7470 Blanchard Avenue, Fontana, CA 92336"
click at [270, 145] on div "Fontana, CA 92336" at bounding box center [268, 149] width 269 height 21
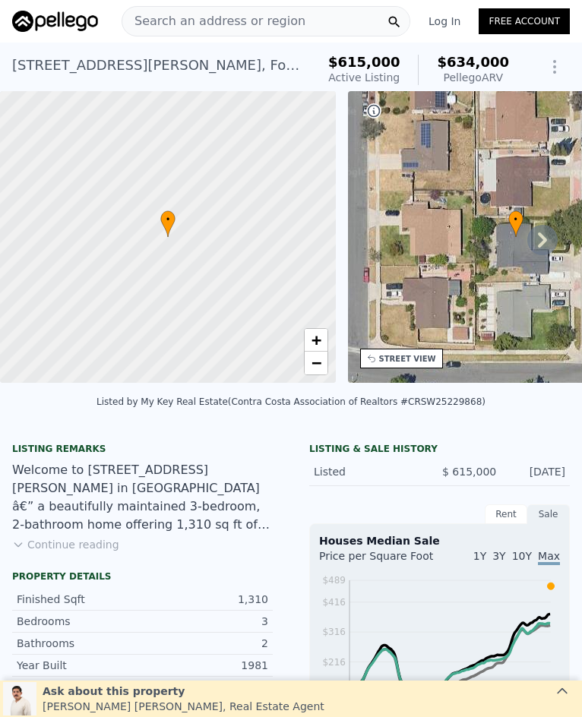
click at [244, 17] on span "Search an address or region" at bounding box center [213, 21] width 183 height 18
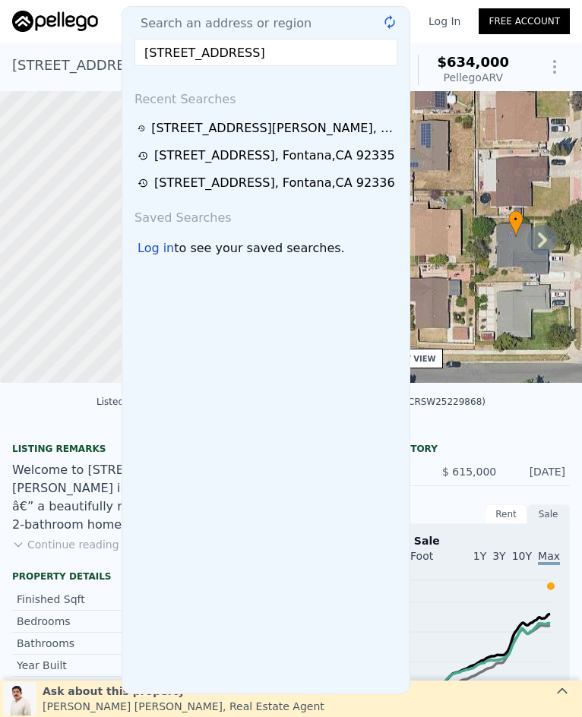
scroll to position [0, 24]
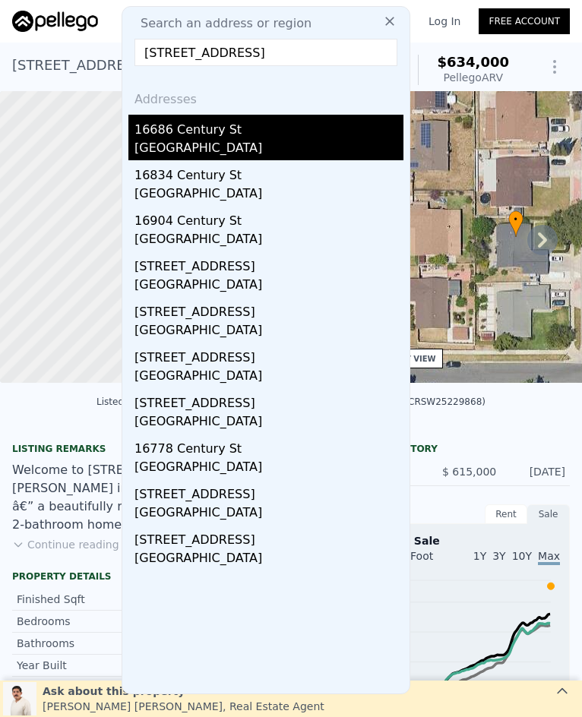
type input "16686 Century Street, Moreno Valley, CA 92551"
click at [249, 140] on div "[GEOGRAPHIC_DATA]" at bounding box center [268, 149] width 269 height 21
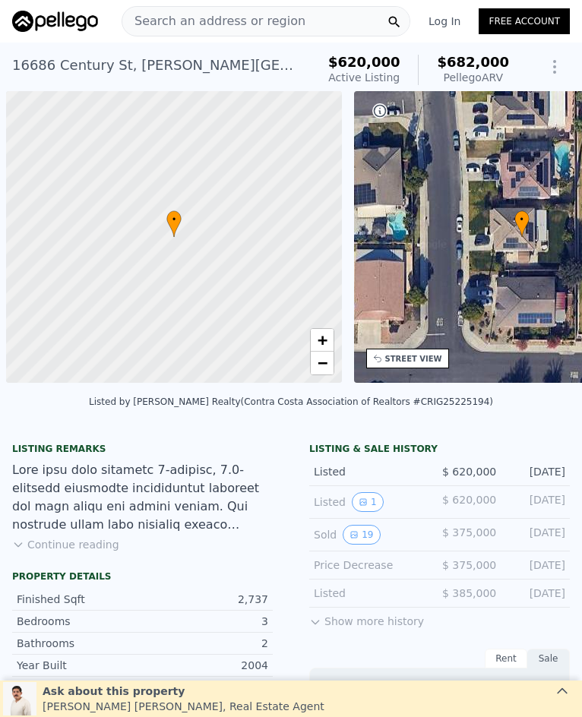
scroll to position [0, 6]
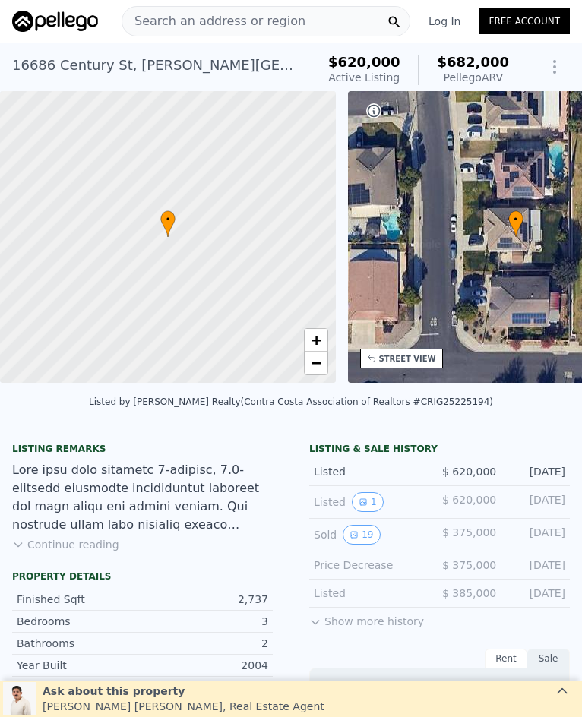
click at [229, 25] on span "Search an address or region" at bounding box center [213, 21] width 183 height 18
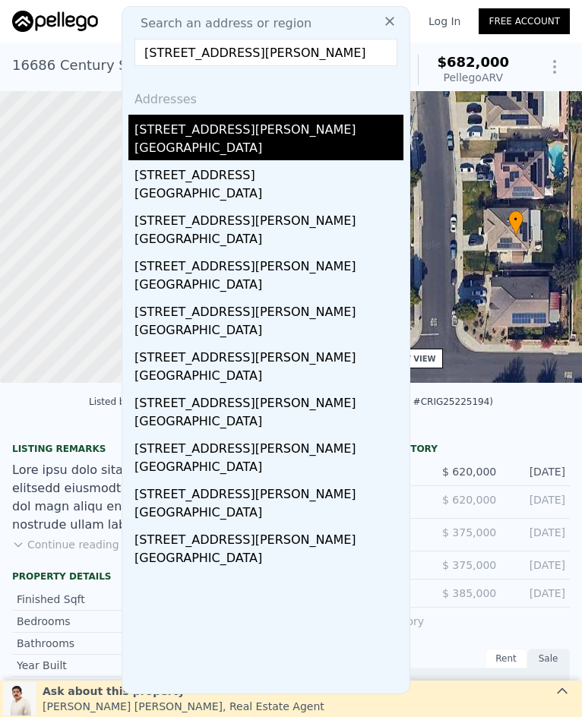
type input "10202 Keller, Riverside, CA 92503"
click at [238, 137] on div "10202 Keller Ave" at bounding box center [268, 127] width 269 height 24
